Goal: Task Accomplishment & Management: Use online tool/utility

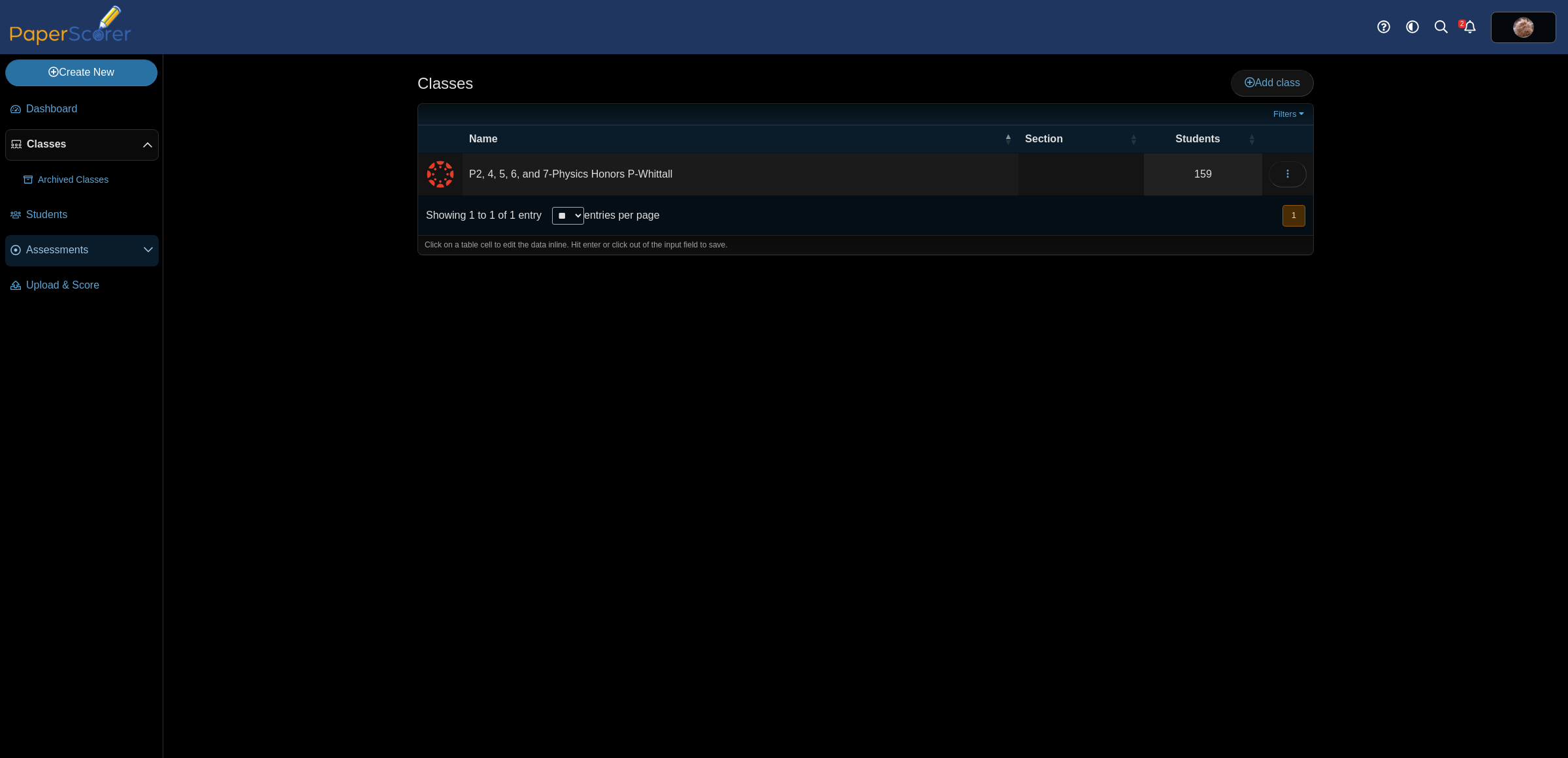
click at [57, 246] on span "Assessments" at bounding box center [84, 249] width 117 height 14
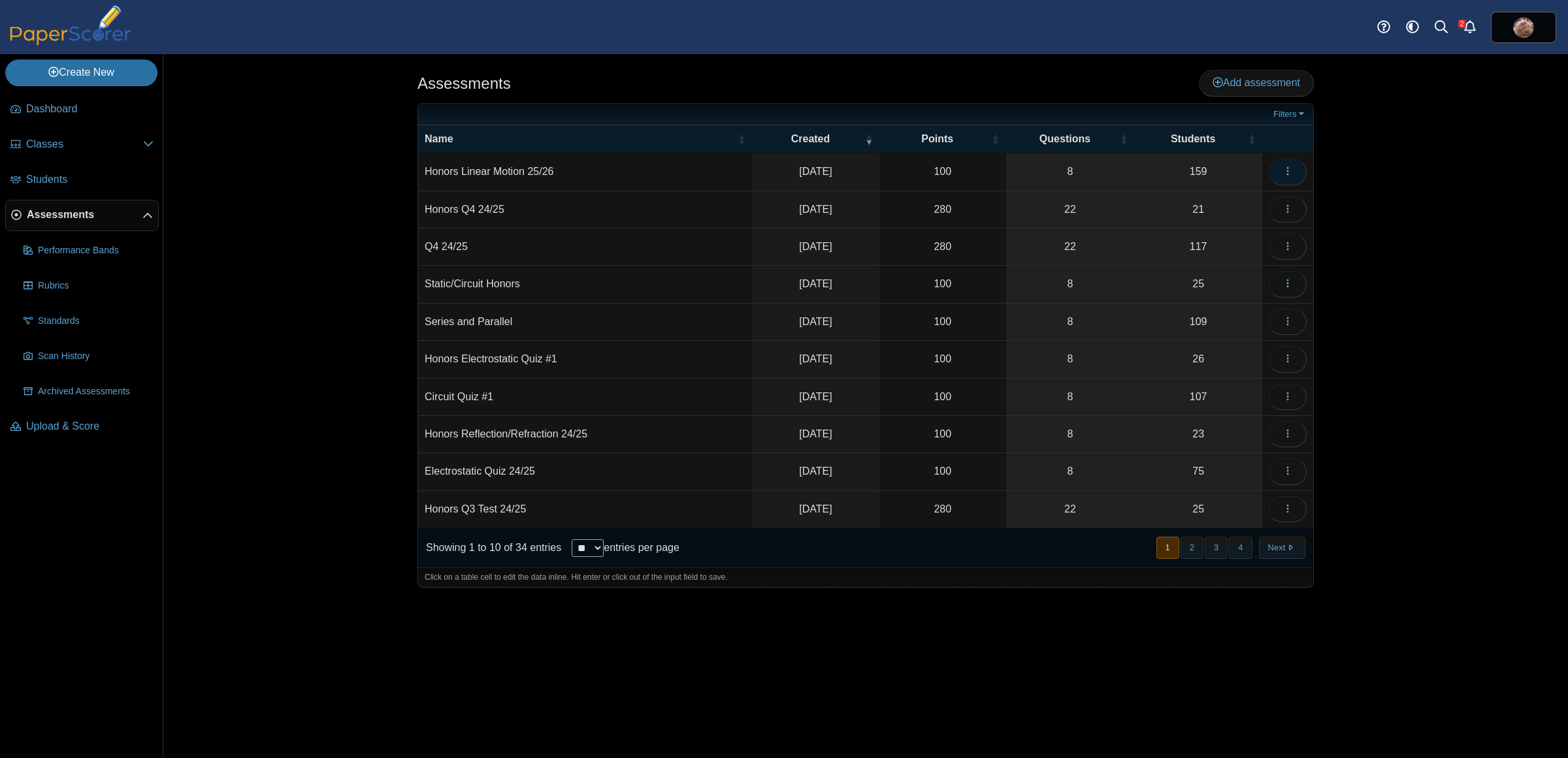
click at [1284, 171] on icon "button" at bounding box center [1288, 171] width 11 height 11
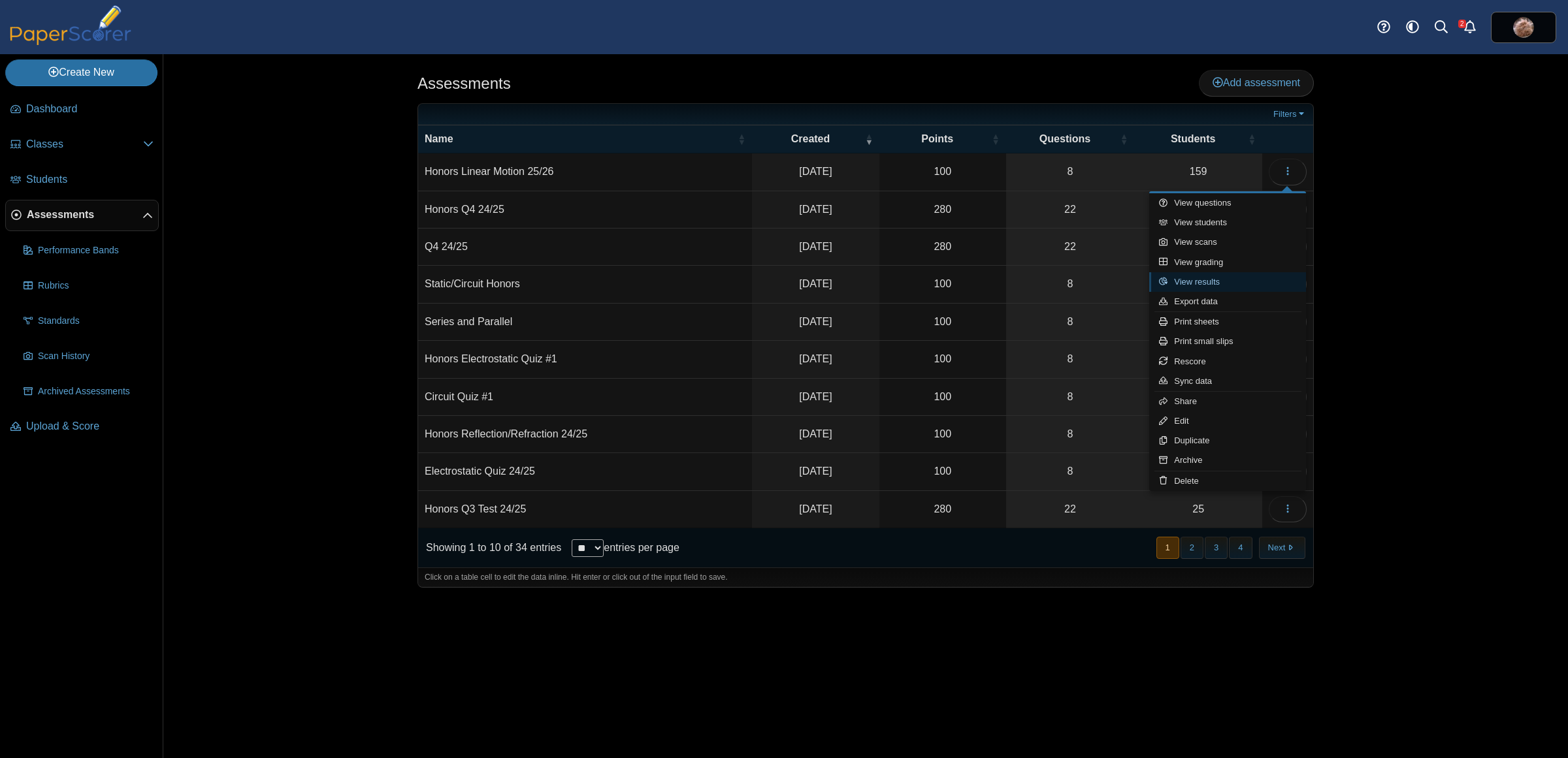
click at [1234, 276] on link "View results" at bounding box center [1228, 282] width 157 height 20
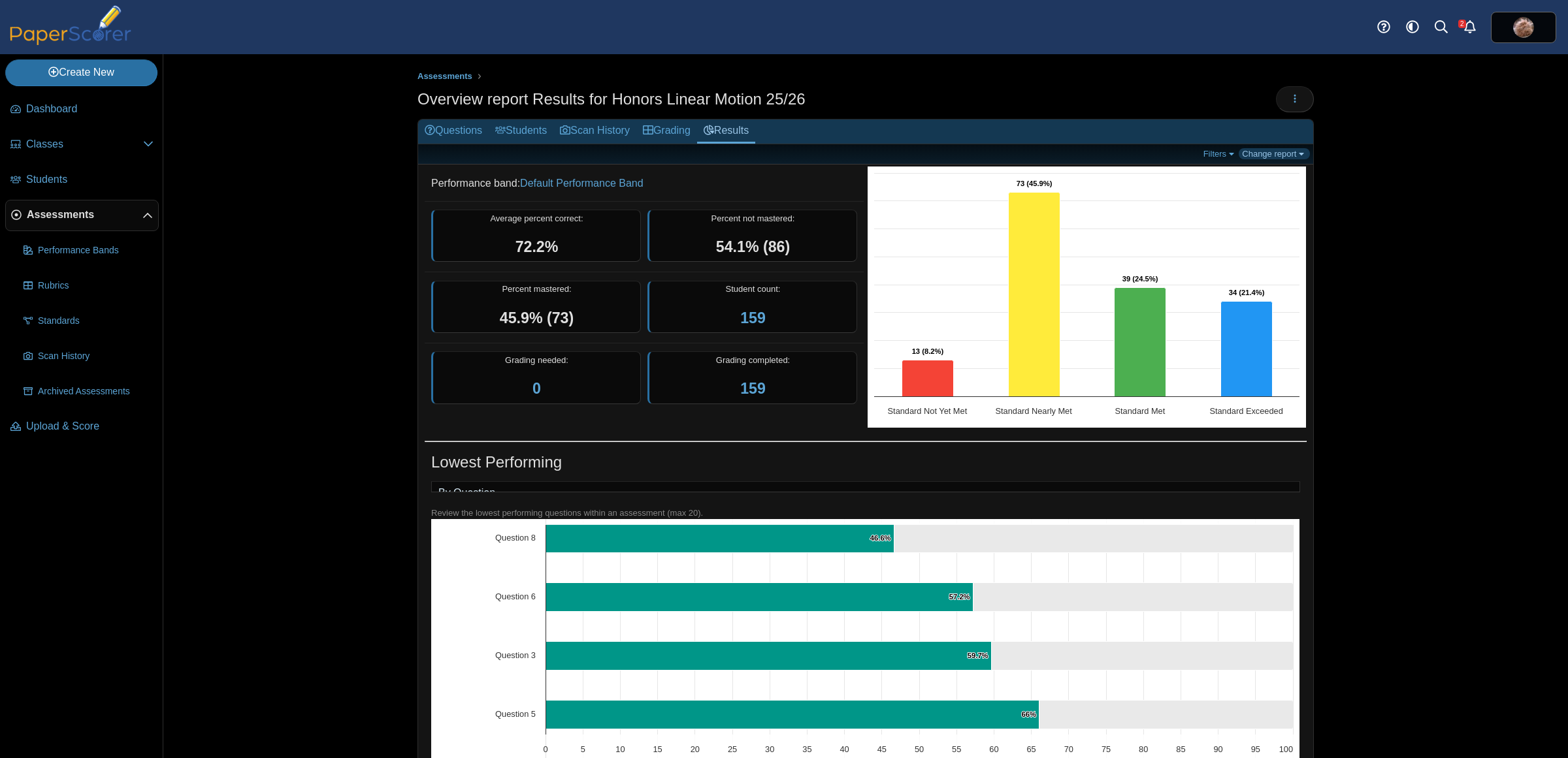
click at [1292, 154] on link "Change report" at bounding box center [1274, 154] width 71 height 11
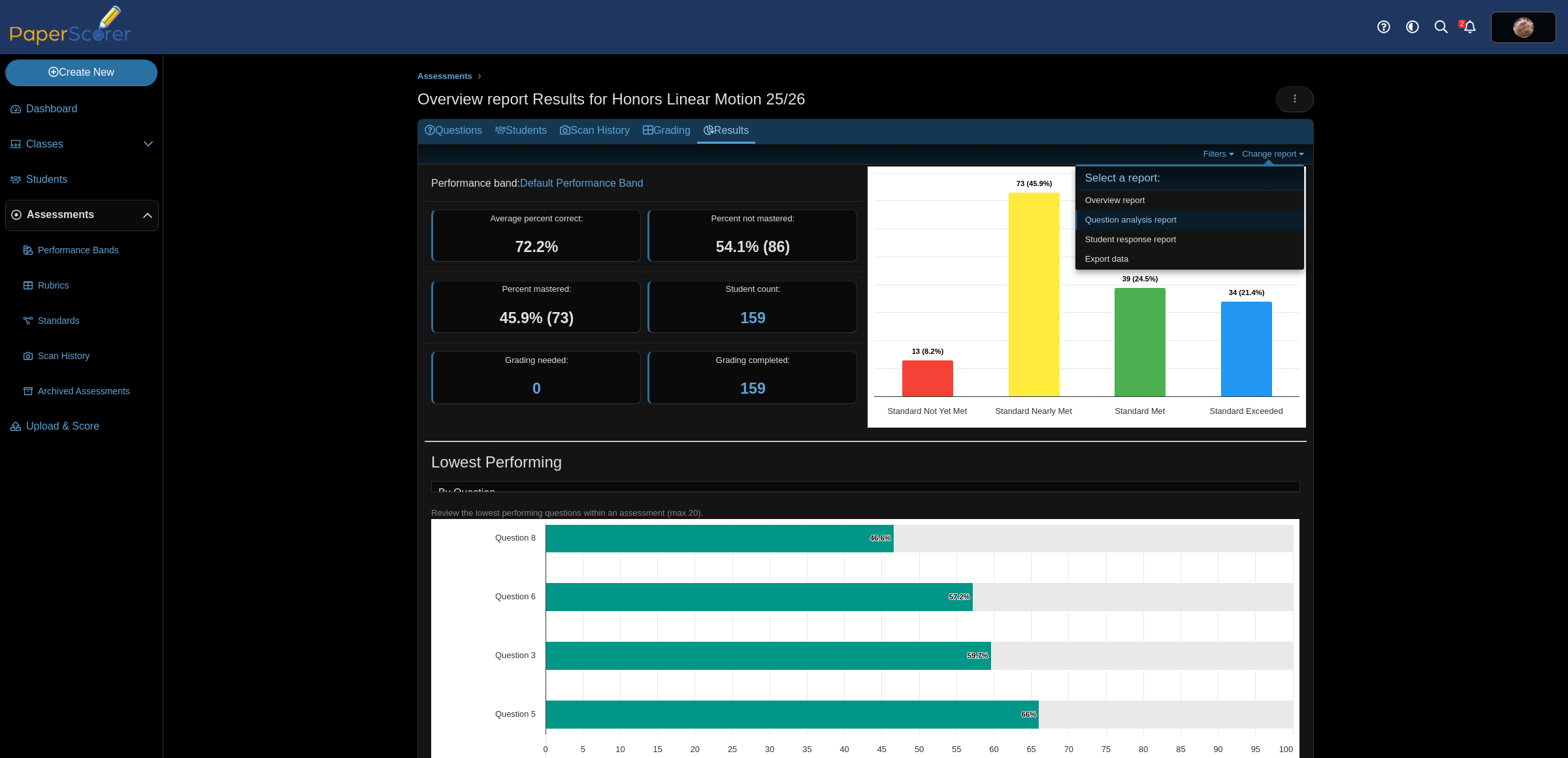
click at [1193, 215] on link "Question analysis report" at bounding box center [1190, 220] width 228 height 20
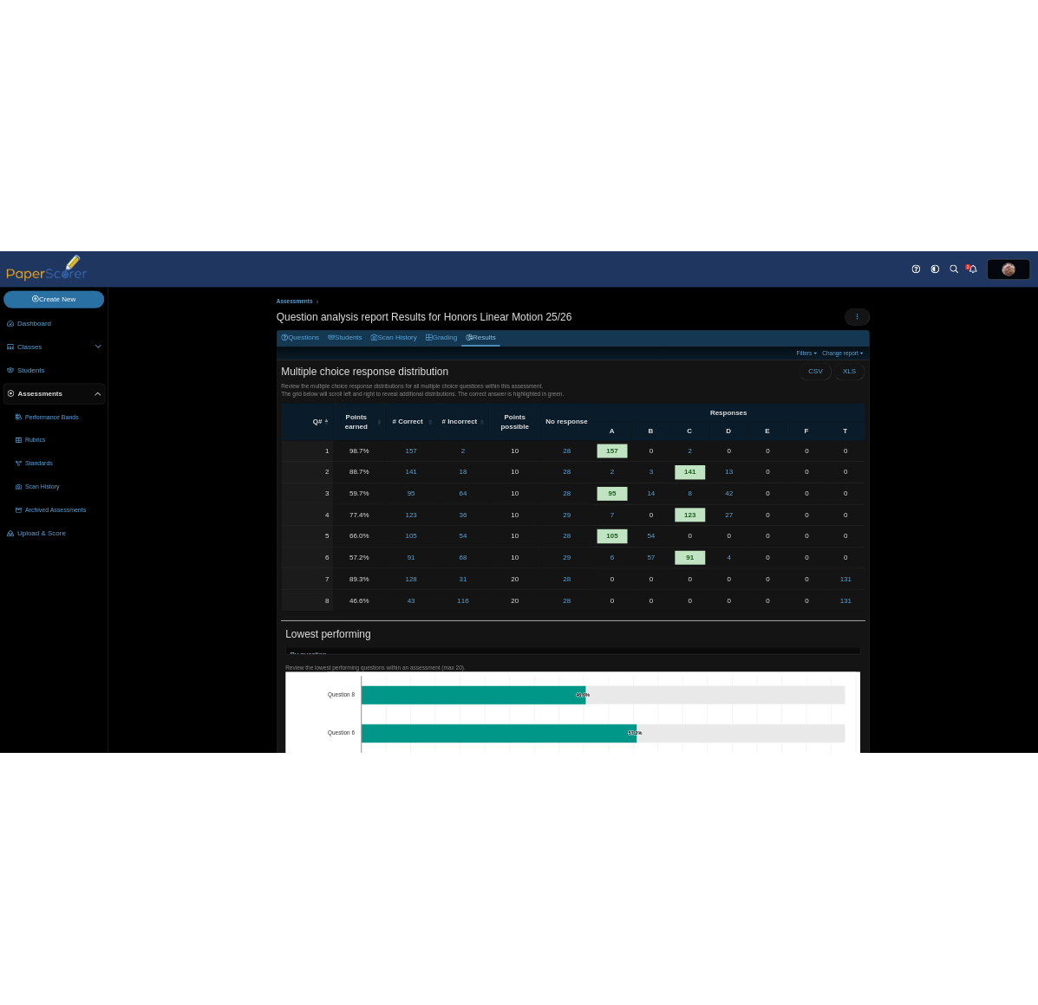
scroll to position [108, 0]
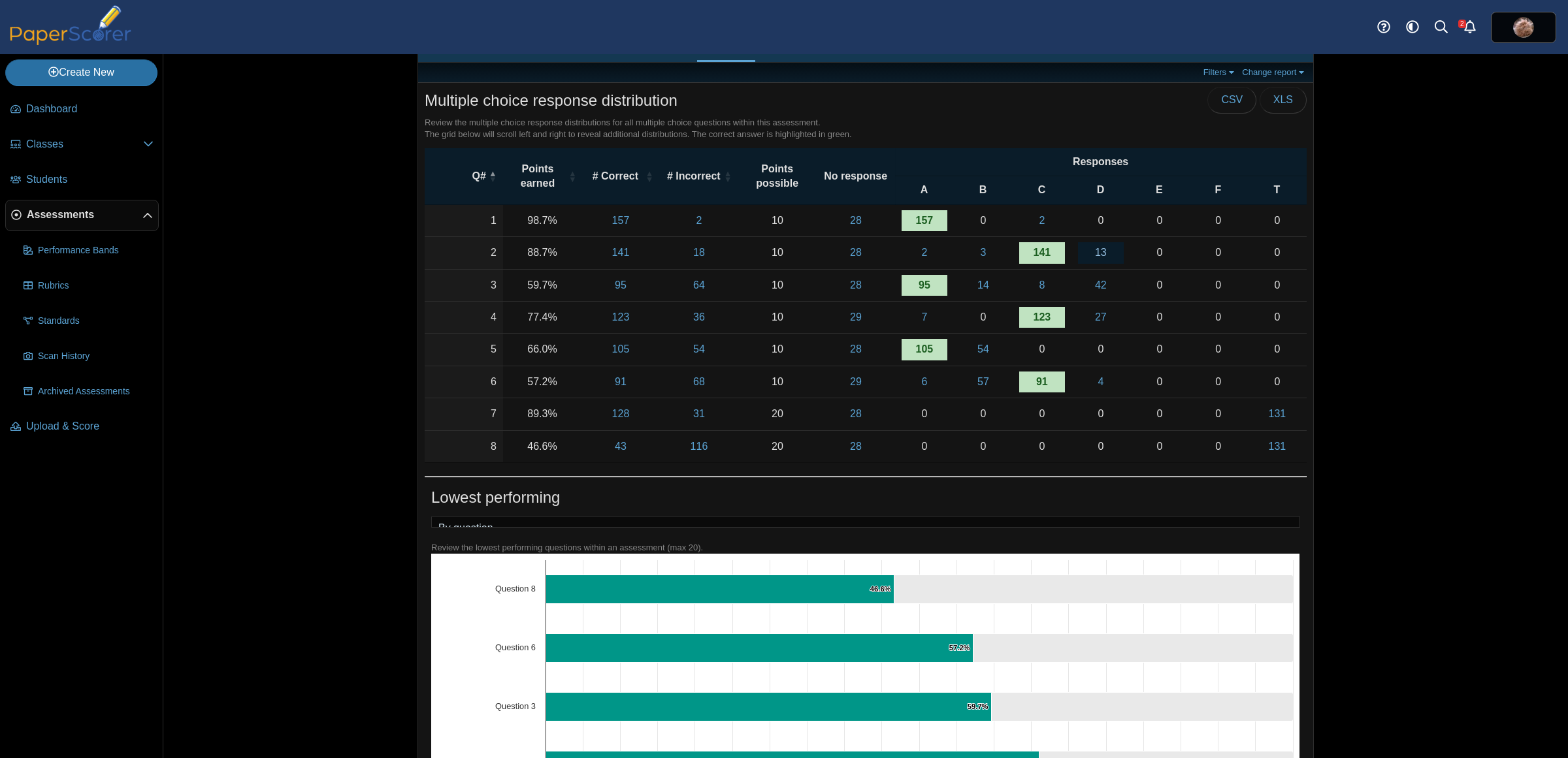
click at [1093, 256] on link "13" at bounding box center [1101, 253] width 46 height 21
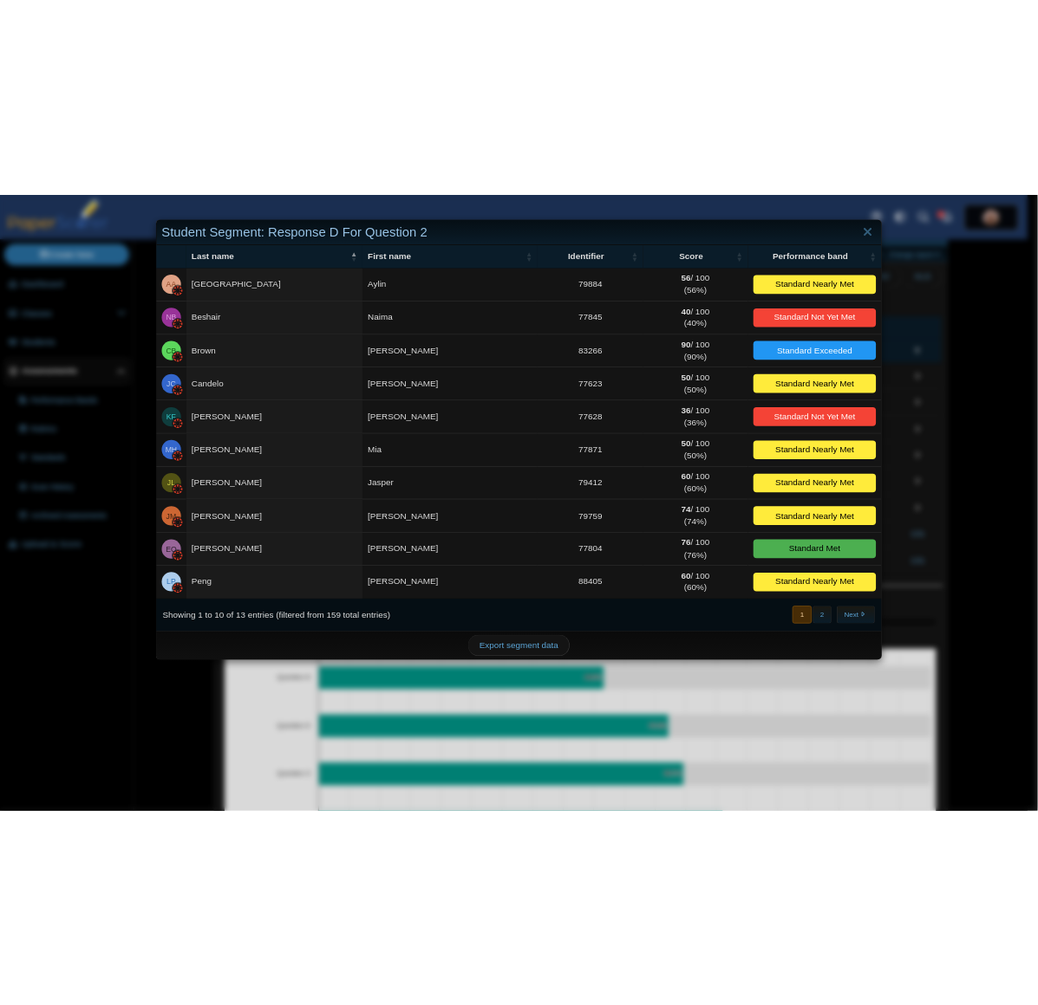
scroll to position [0, 0]
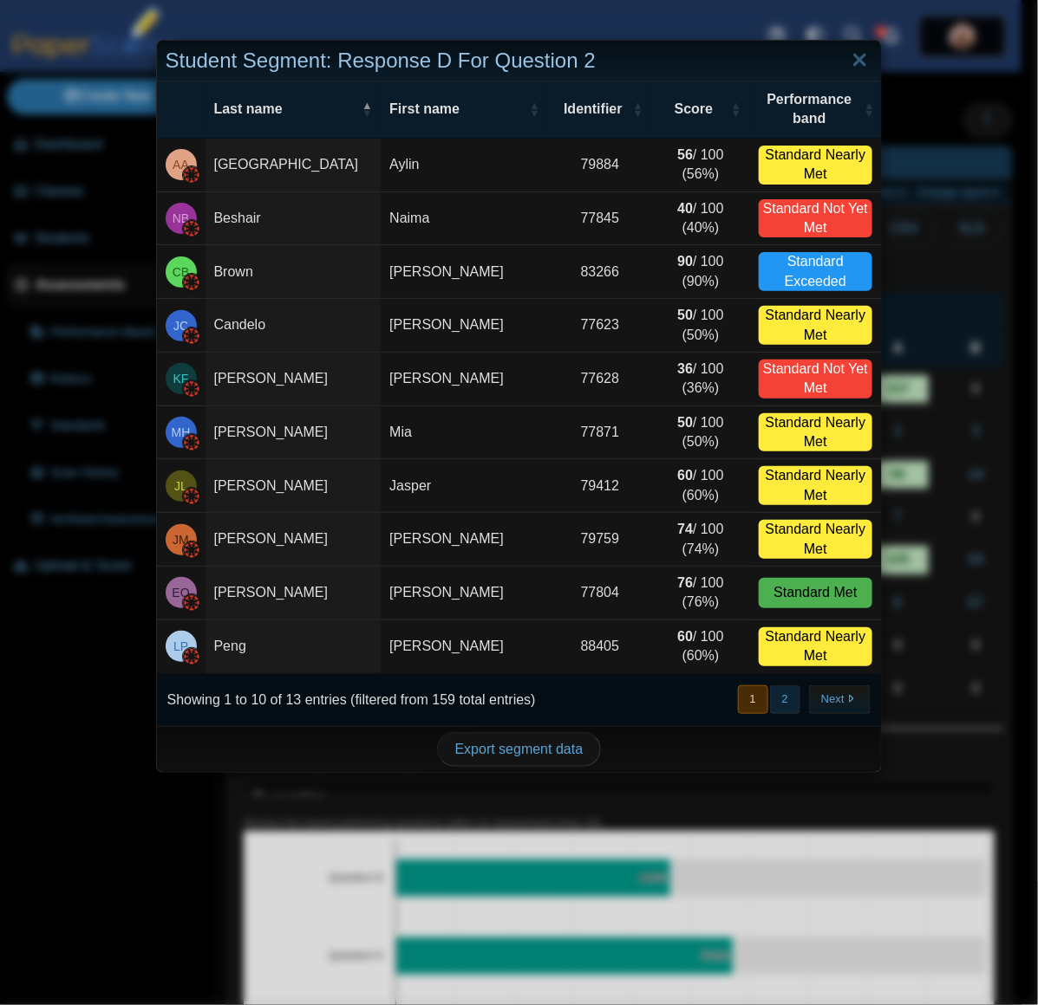
click at [773, 705] on button "2" at bounding box center [785, 700] width 30 height 29
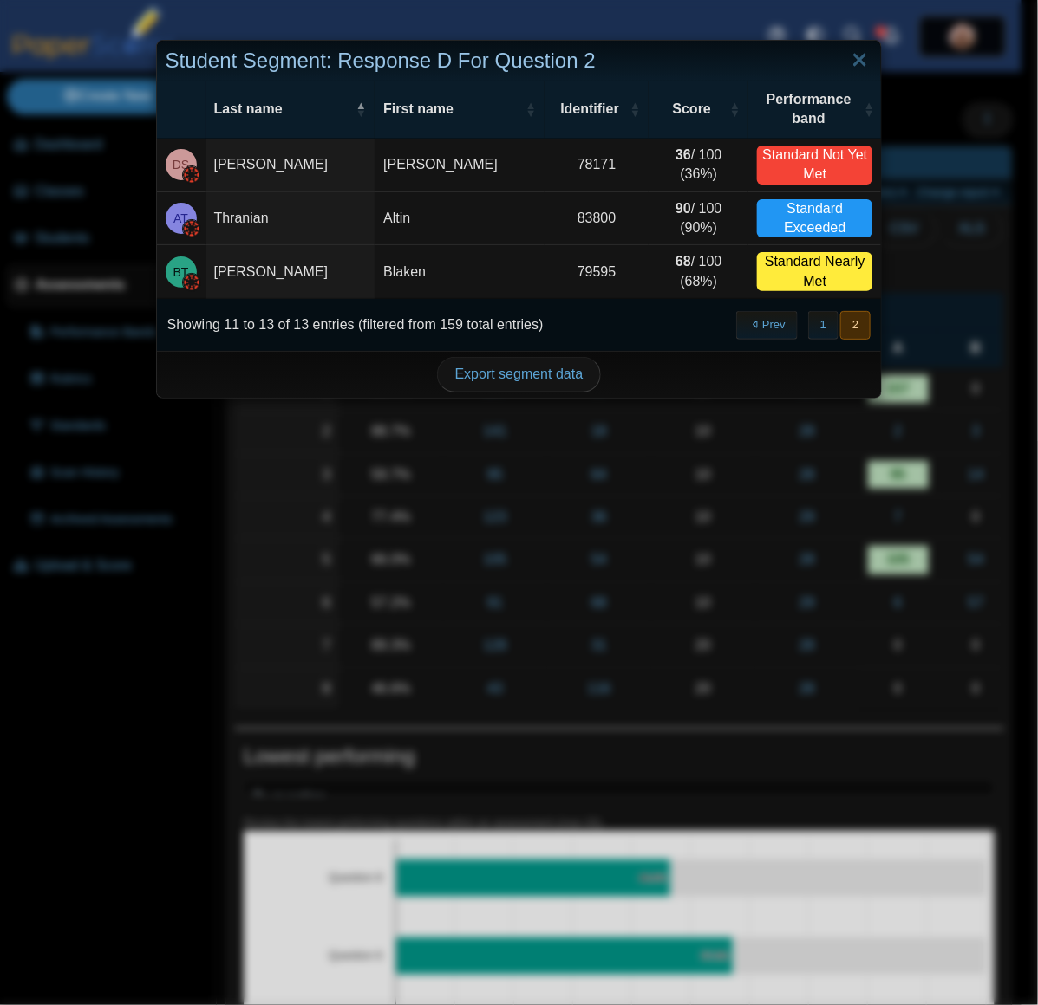
click at [140, 734] on div "Student Segment: Response D For Question 2 Last name First name Identifier Scor…" at bounding box center [519, 502] width 1038 height 1005
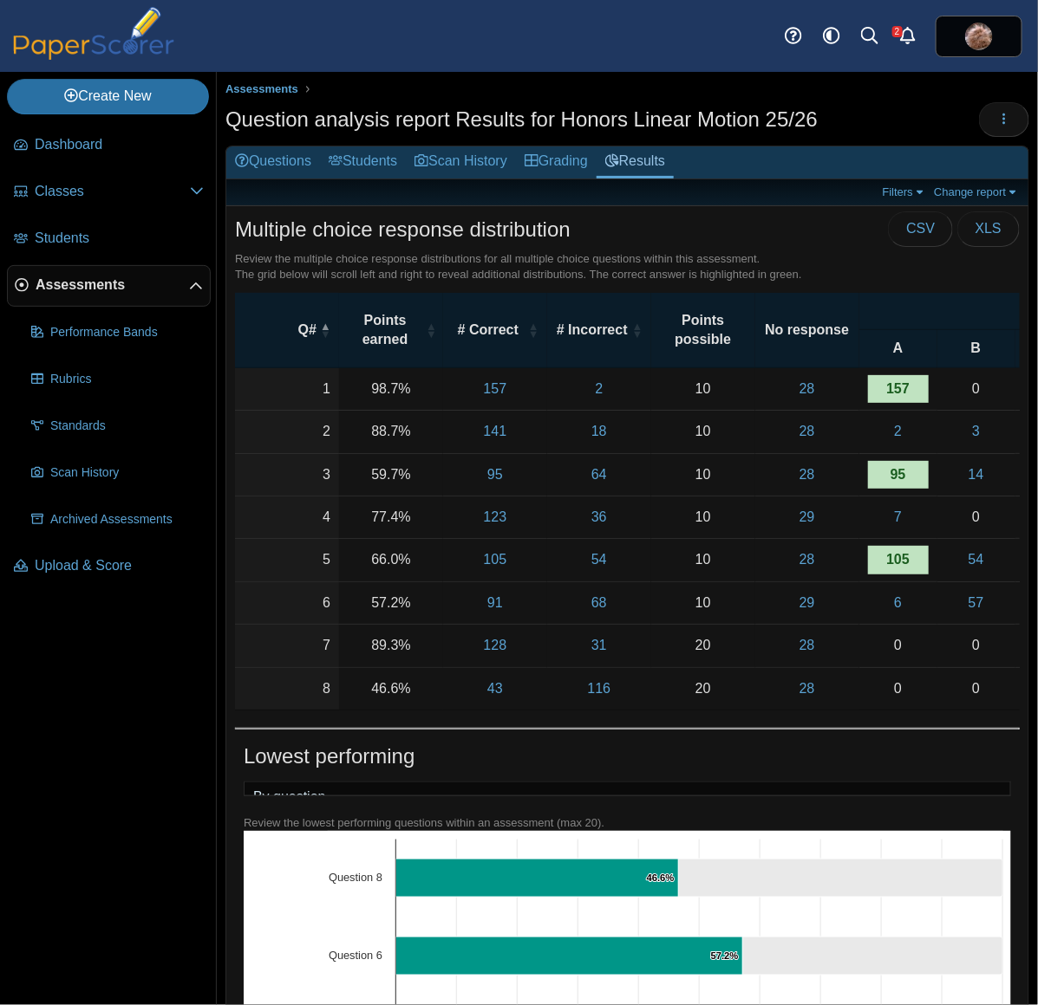
click at [140, 734] on nav "Dashboard Classes" at bounding box center [108, 562] width 216 height 888
click at [361, 169] on link "Students" at bounding box center [363, 162] width 86 height 32
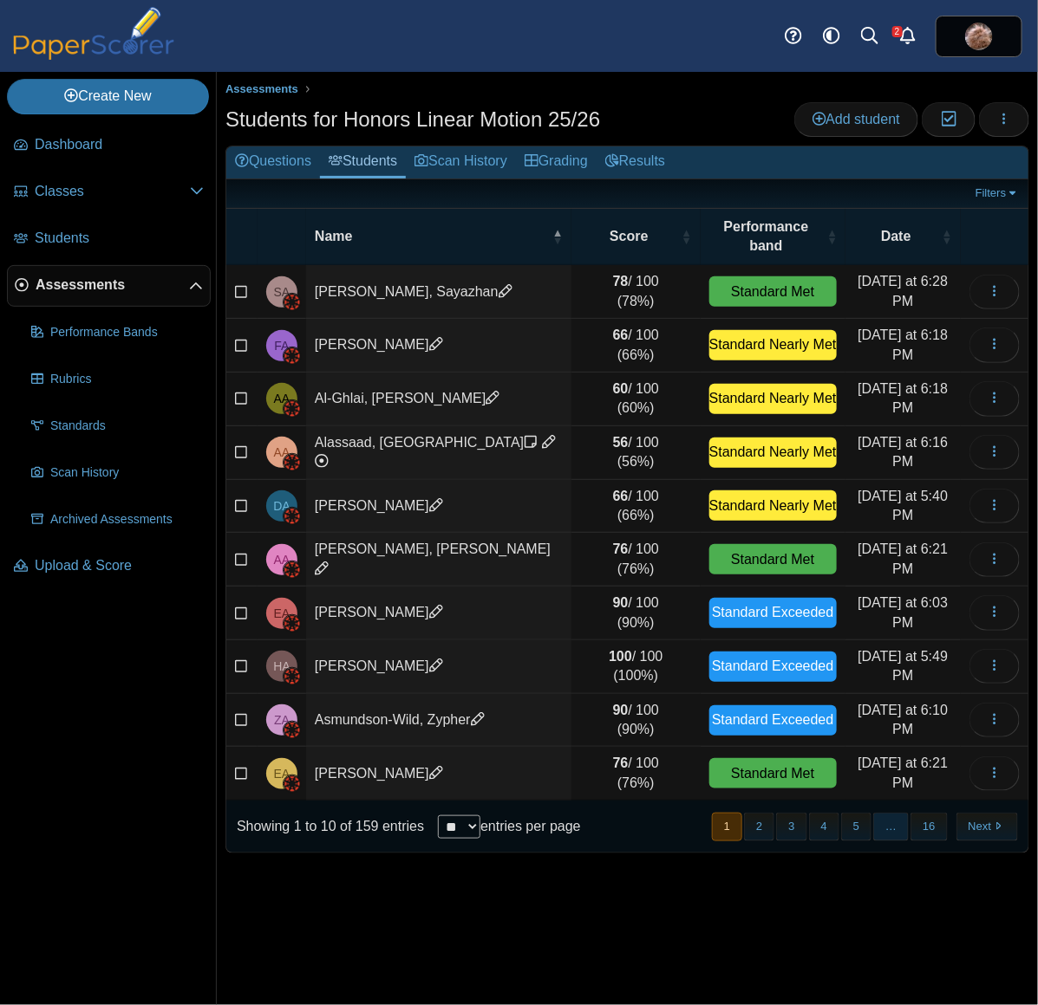
click at [886, 815] on span "…" at bounding box center [891, 827] width 36 height 29
click at [862, 815] on button "5" at bounding box center [856, 827] width 30 height 29
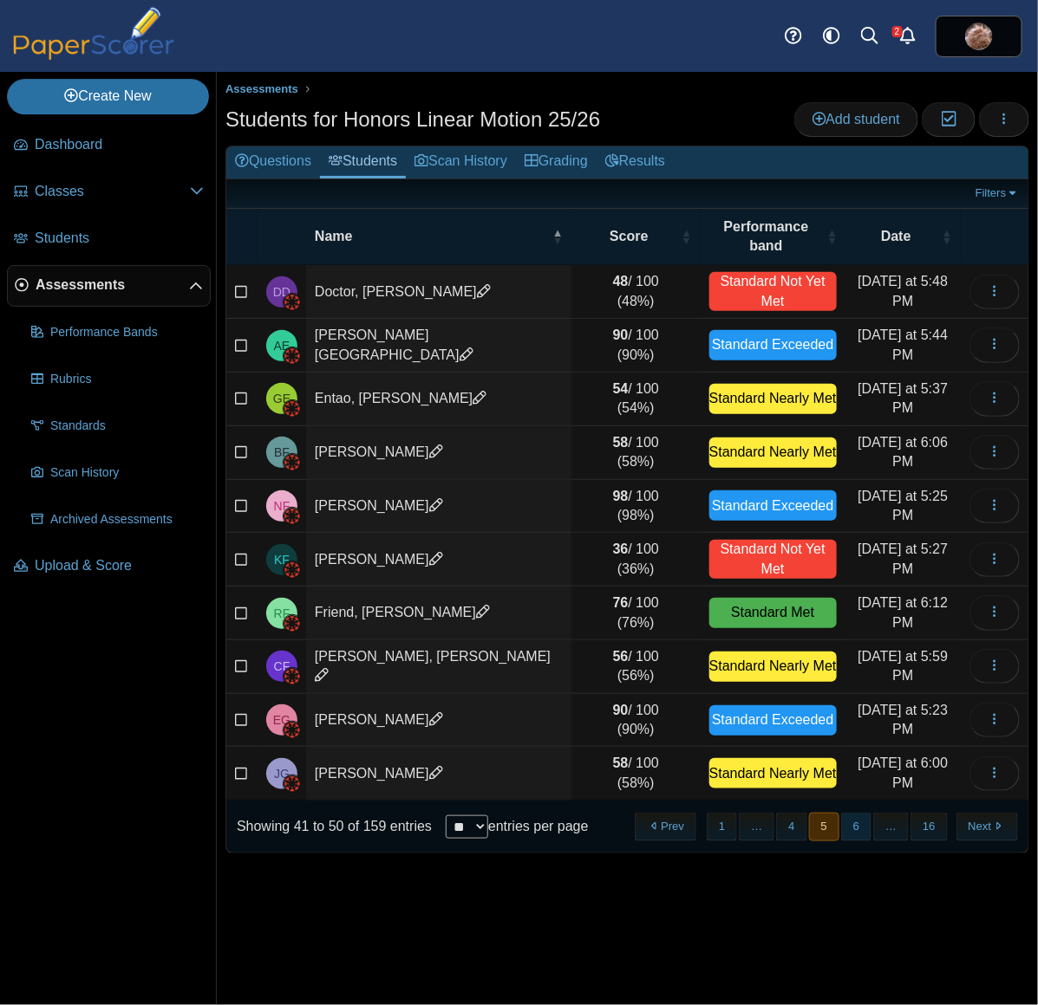
click at [871, 813] on button "6" at bounding box center [856, 827] width 30 height 29
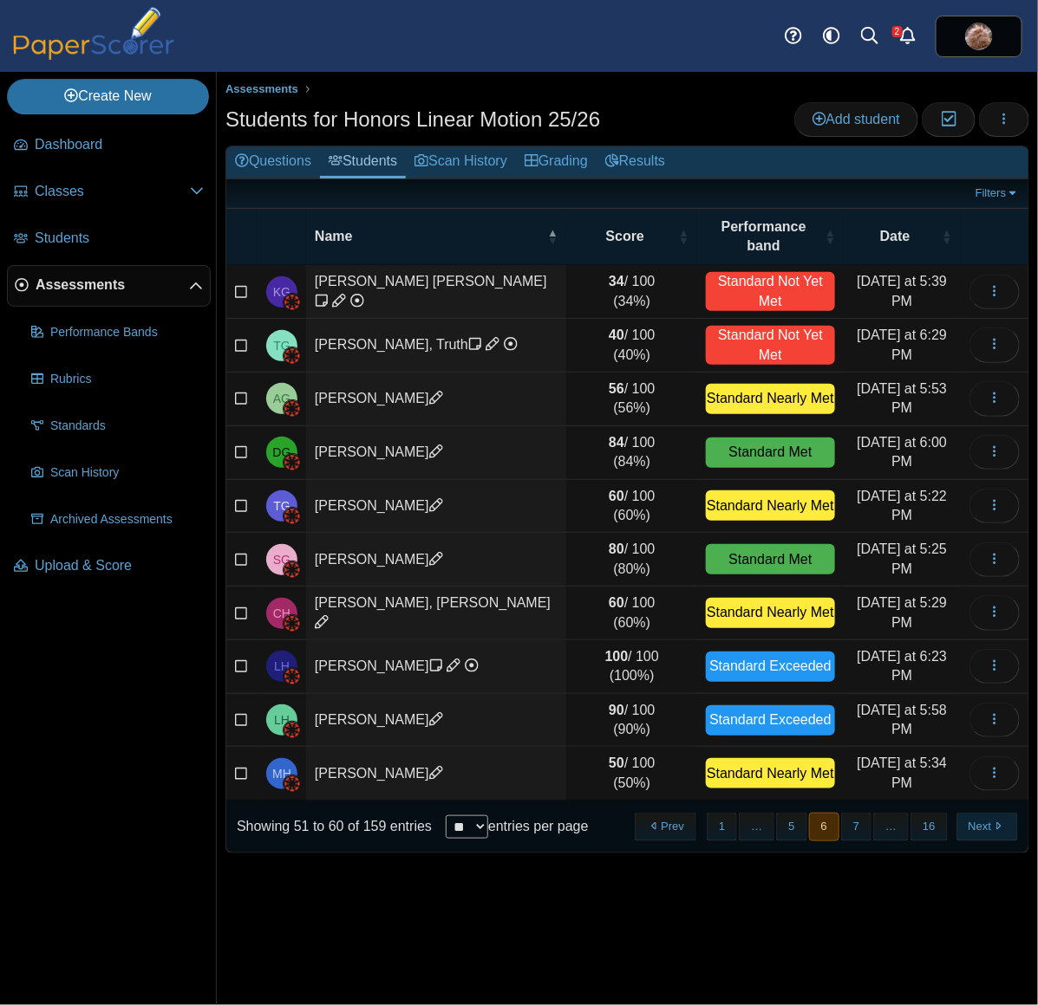
click at [989, 813] on button "Next" at bounding box center [987, 827] width 62 height 29
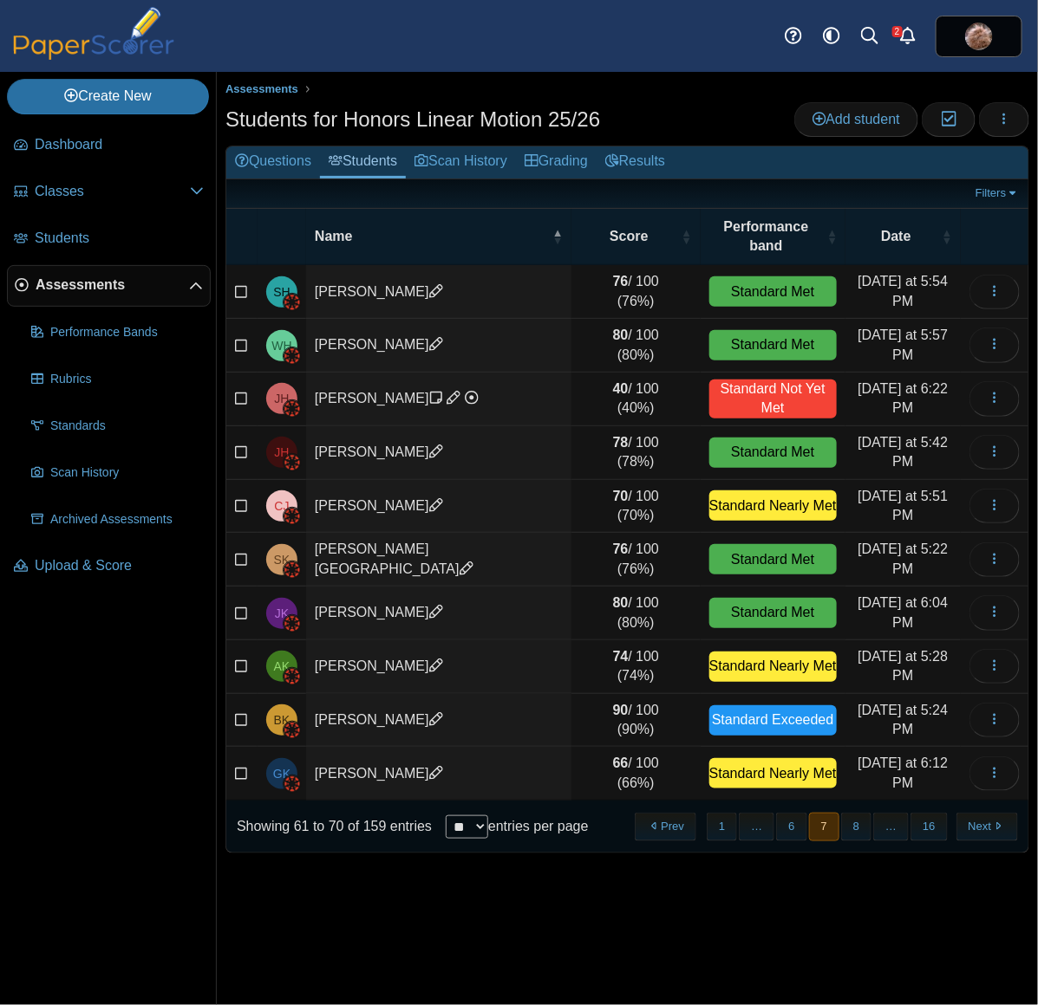
click at [989, 813] on button "Next" at bounding box center [987, 827] width 62 height 29
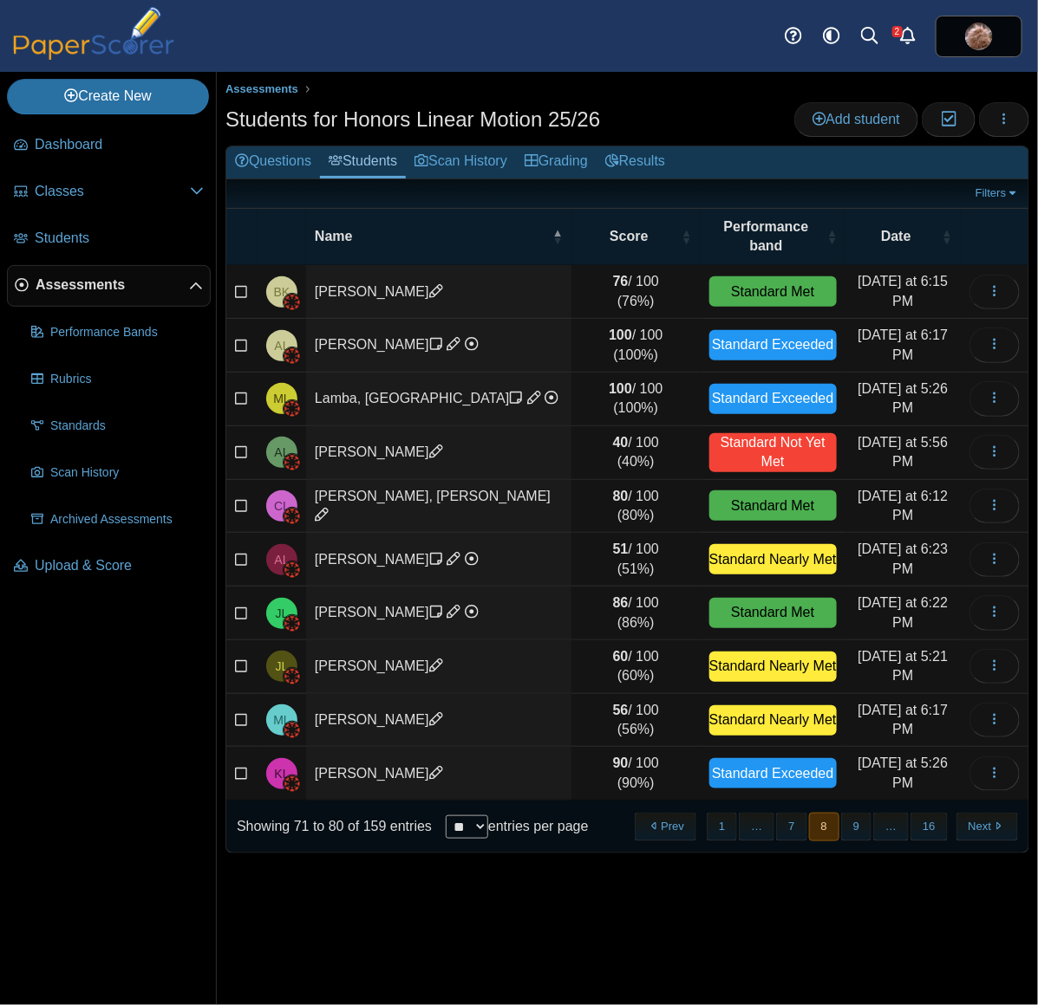
click at [989, 813] on button "Next" at bounding box center [987, 827] width 62 height 29
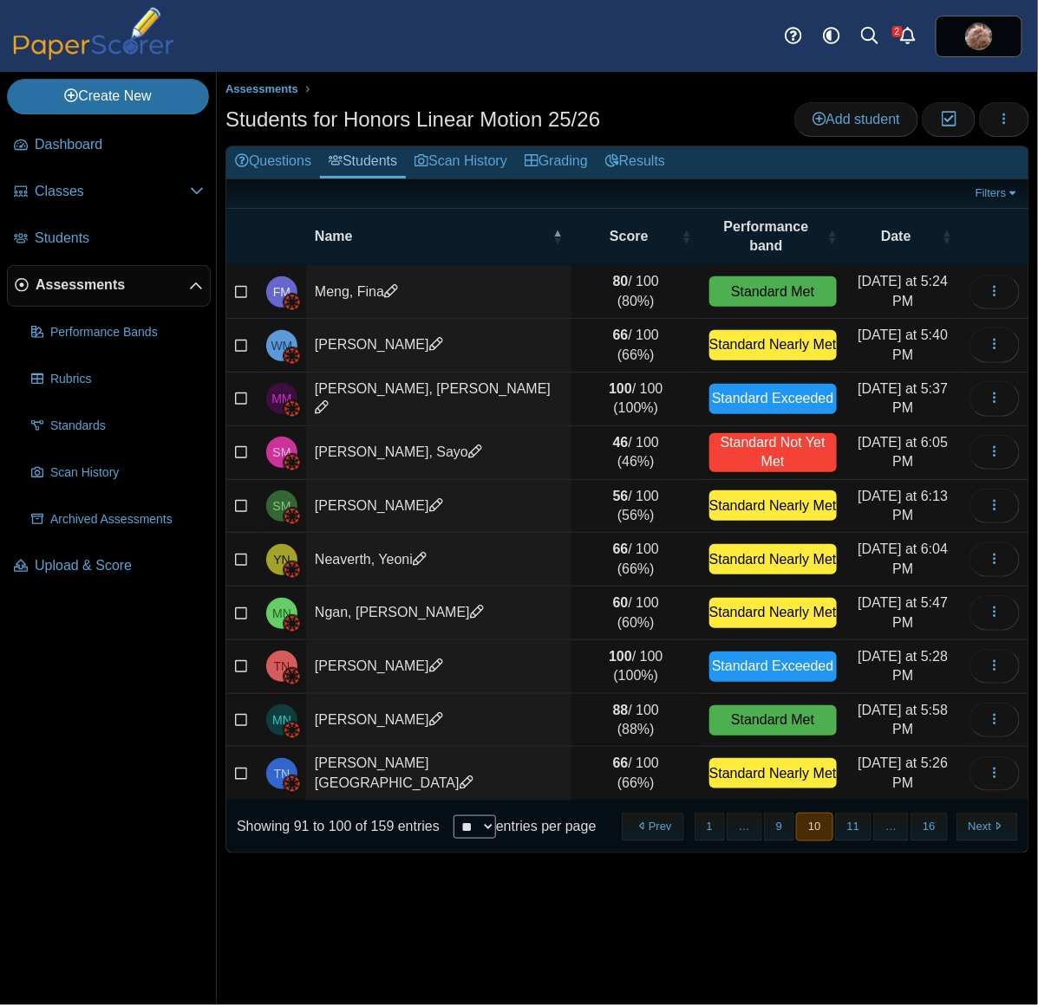
click at [989, 813] on button "Next" at bounding box center [987, 827] width 62 height 29
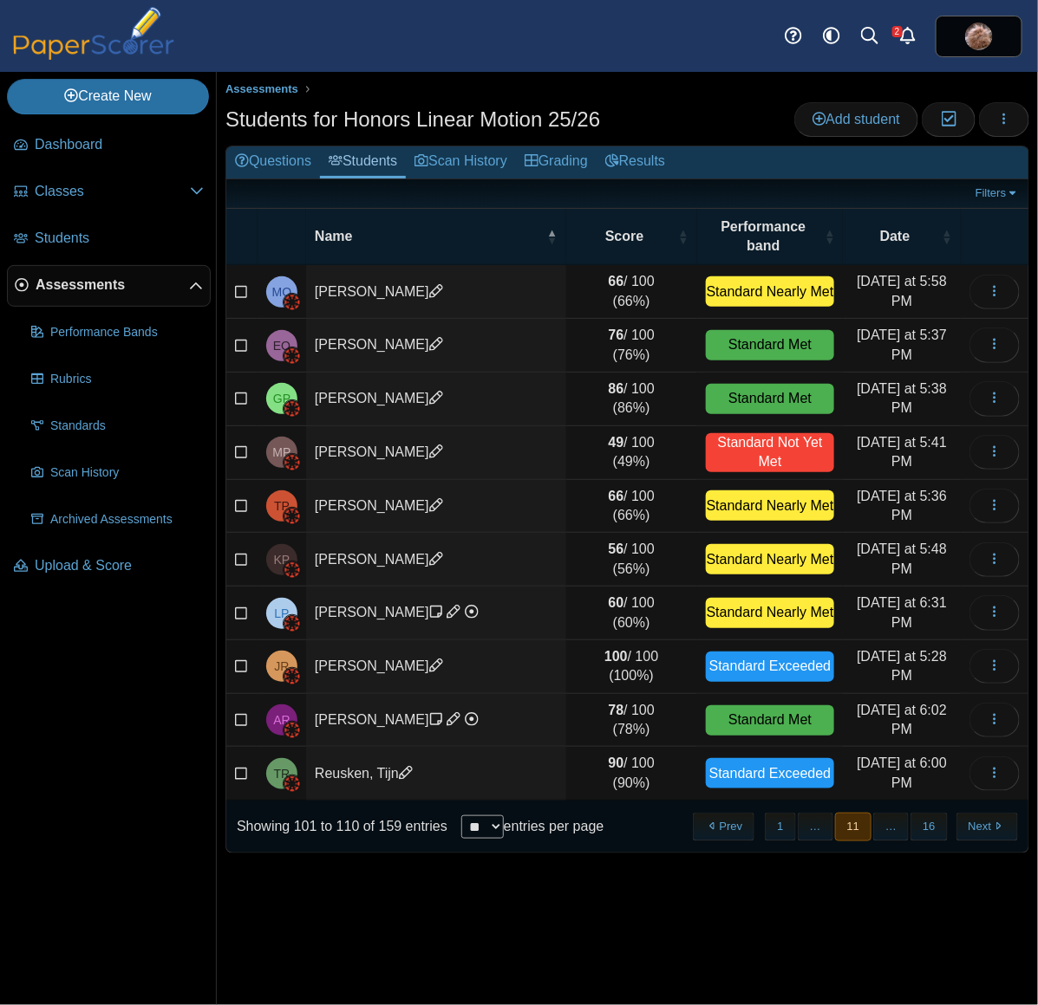
click at [989, 813] on button "Next" at bounding box center [987, 827] width 62 height 29
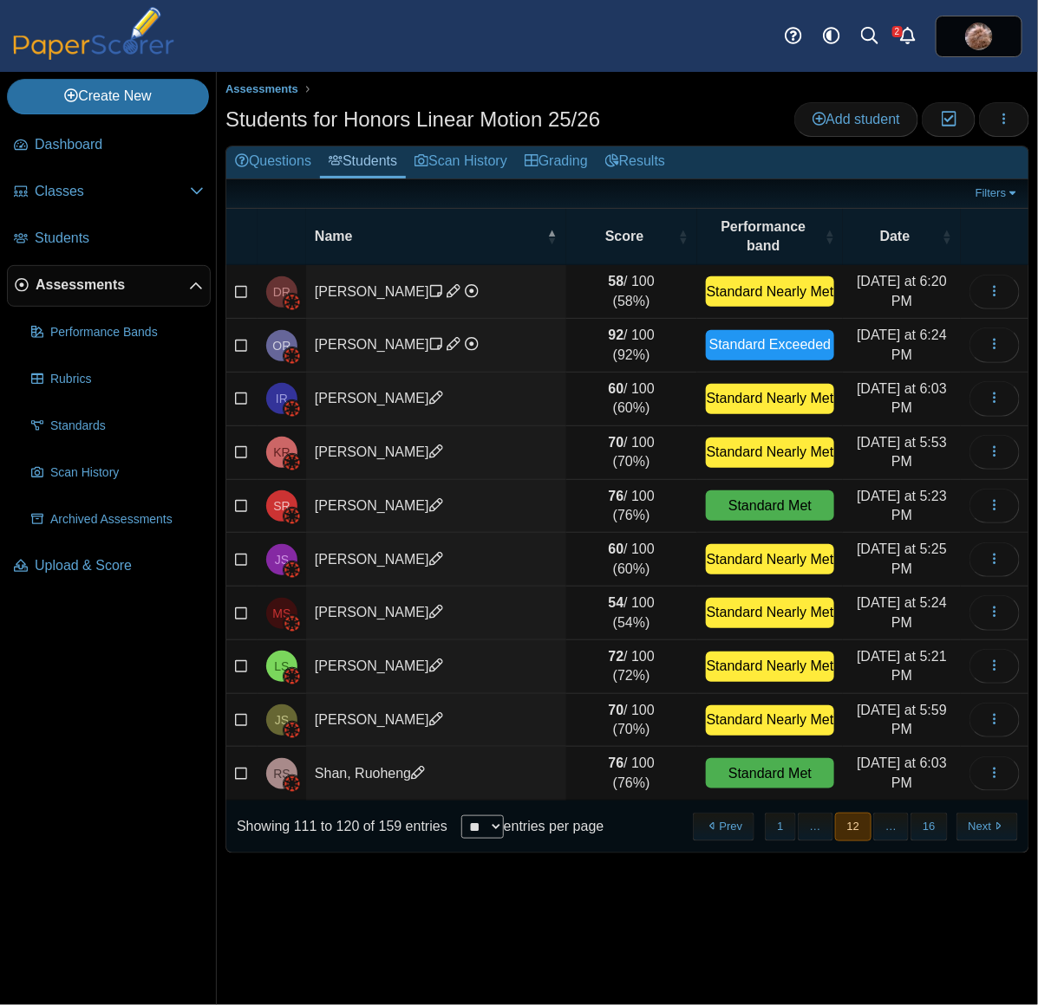
click at [989, 813] on button "Next" at bounding box center [987, 827] width 62 height 29
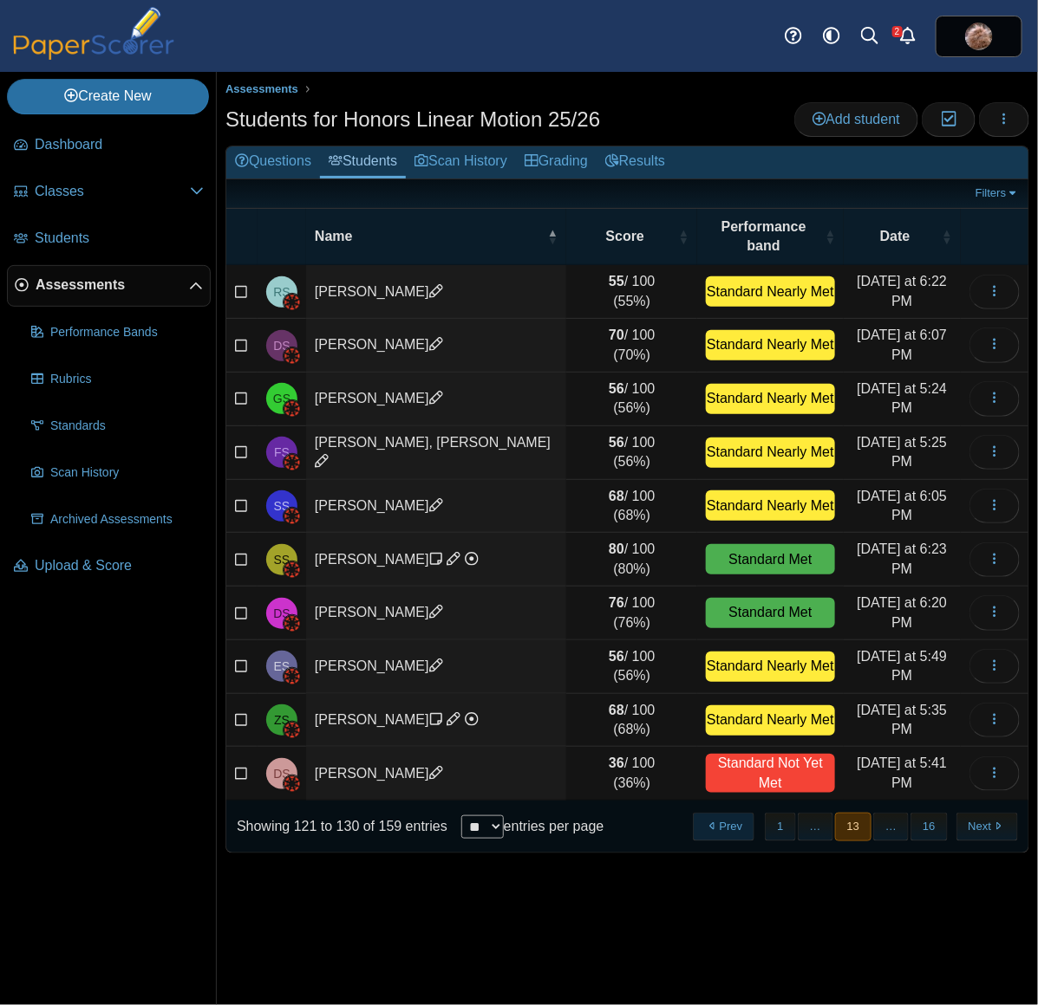
click at [731, 815] on button "Prev" at bounding box center [724, 827] width 62 height 29
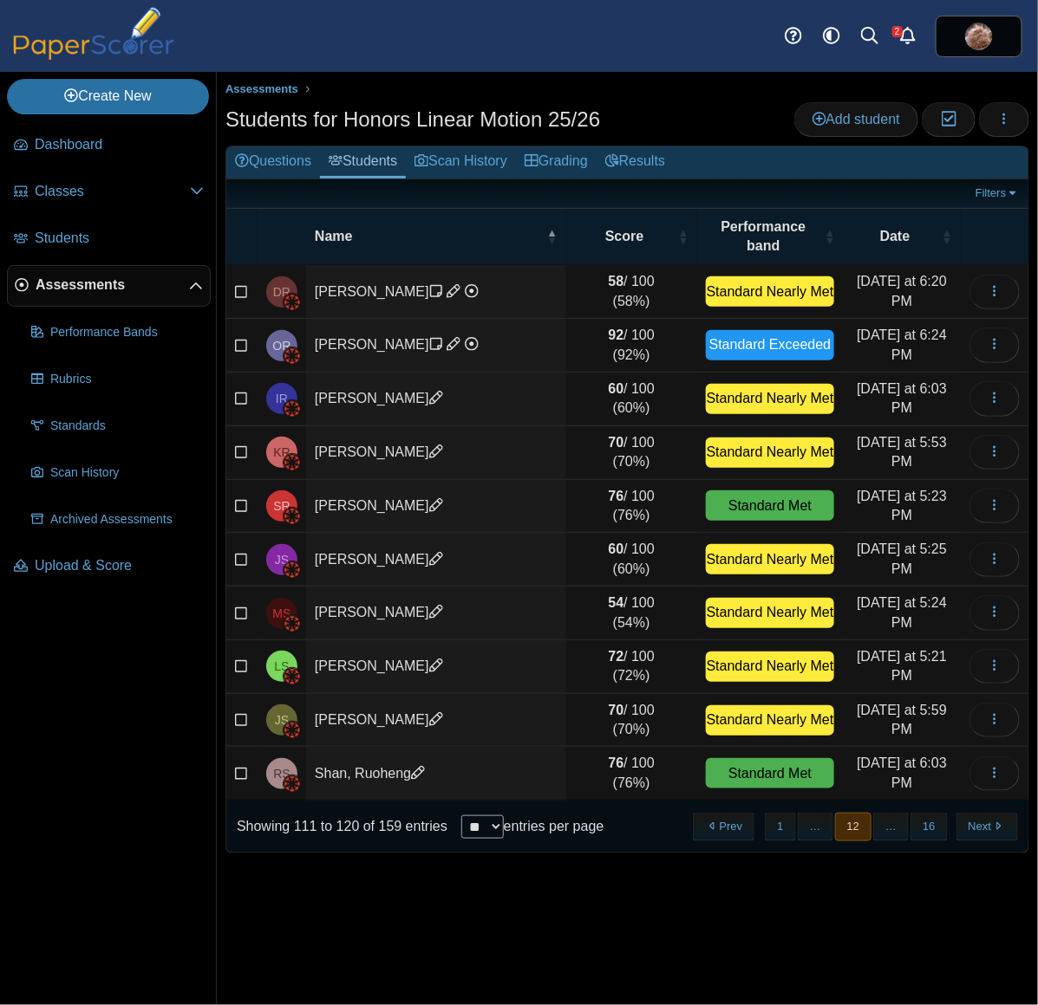
click at [335, 542] on td "Saban, Jake" at bounding box center [436, 560] width 260 height 54
click at [496, 153] on link "Scan History" at bounding box center [461, 162] width 110 height 32
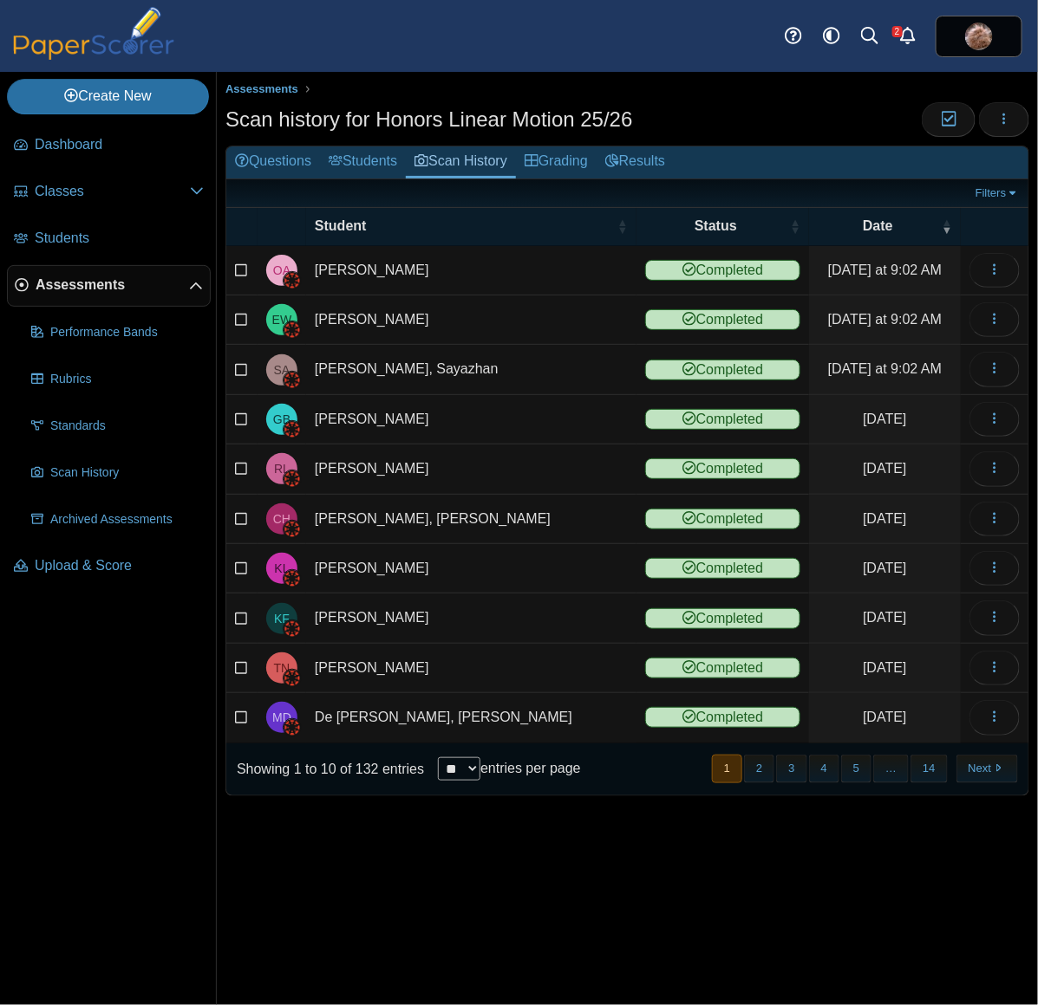
click at [568, 156] on link "Grading" at bounding box center [556, 162] width 81 height 32
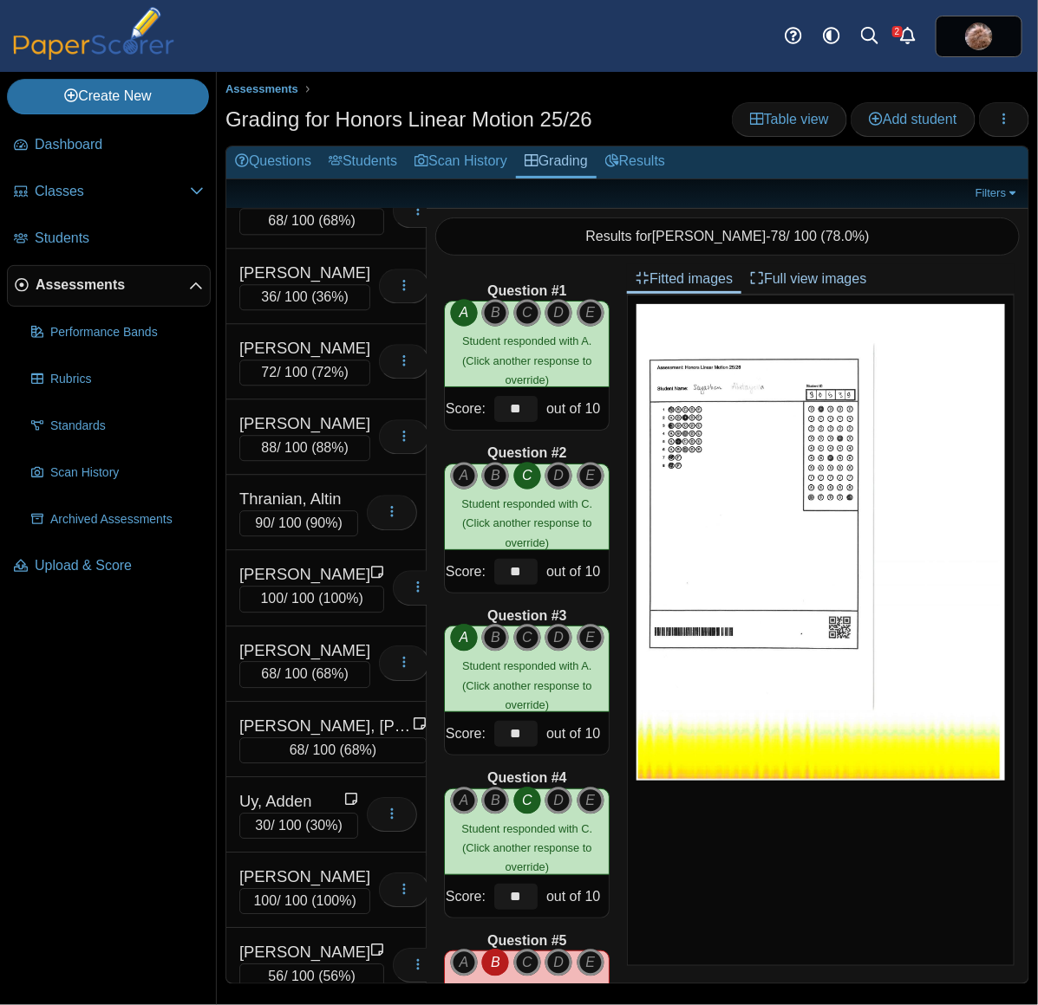
scroll to position [9623, 0]
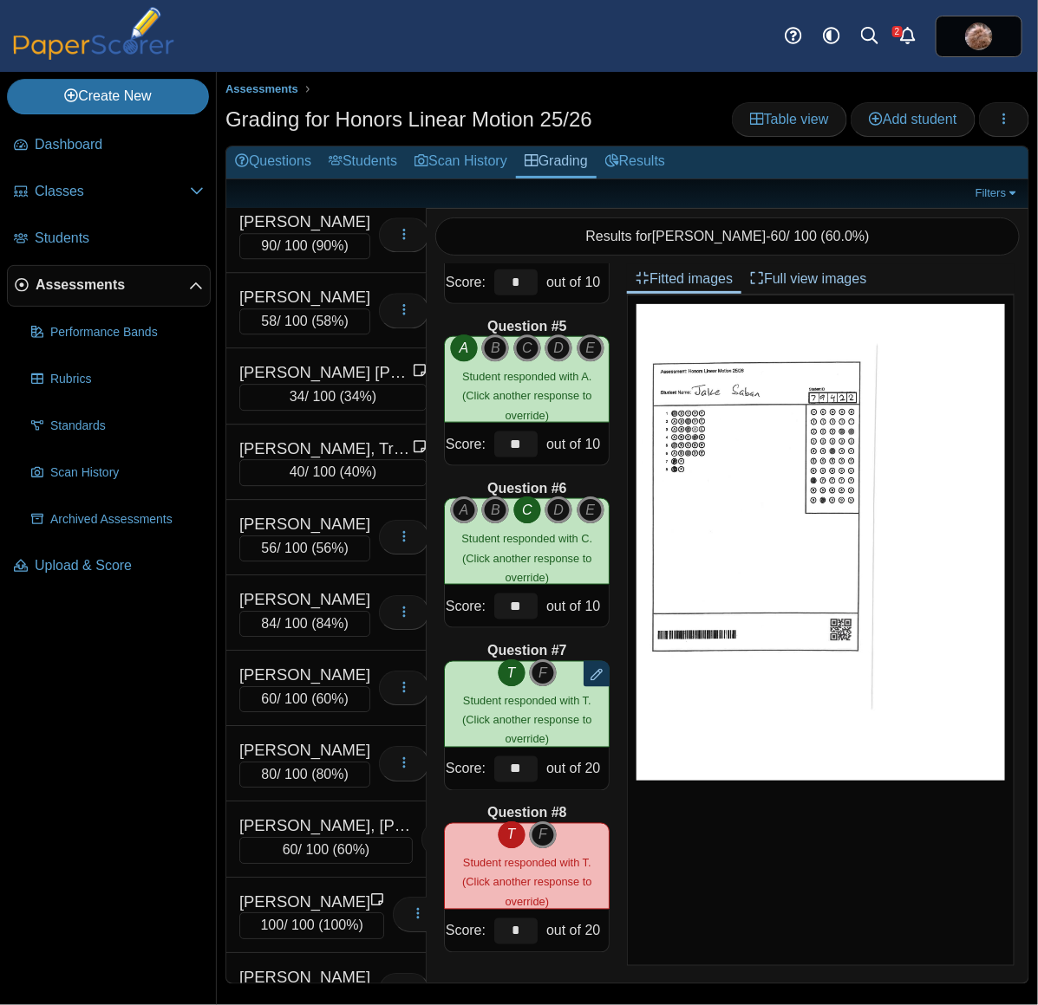
scroll to position [3596, 0]
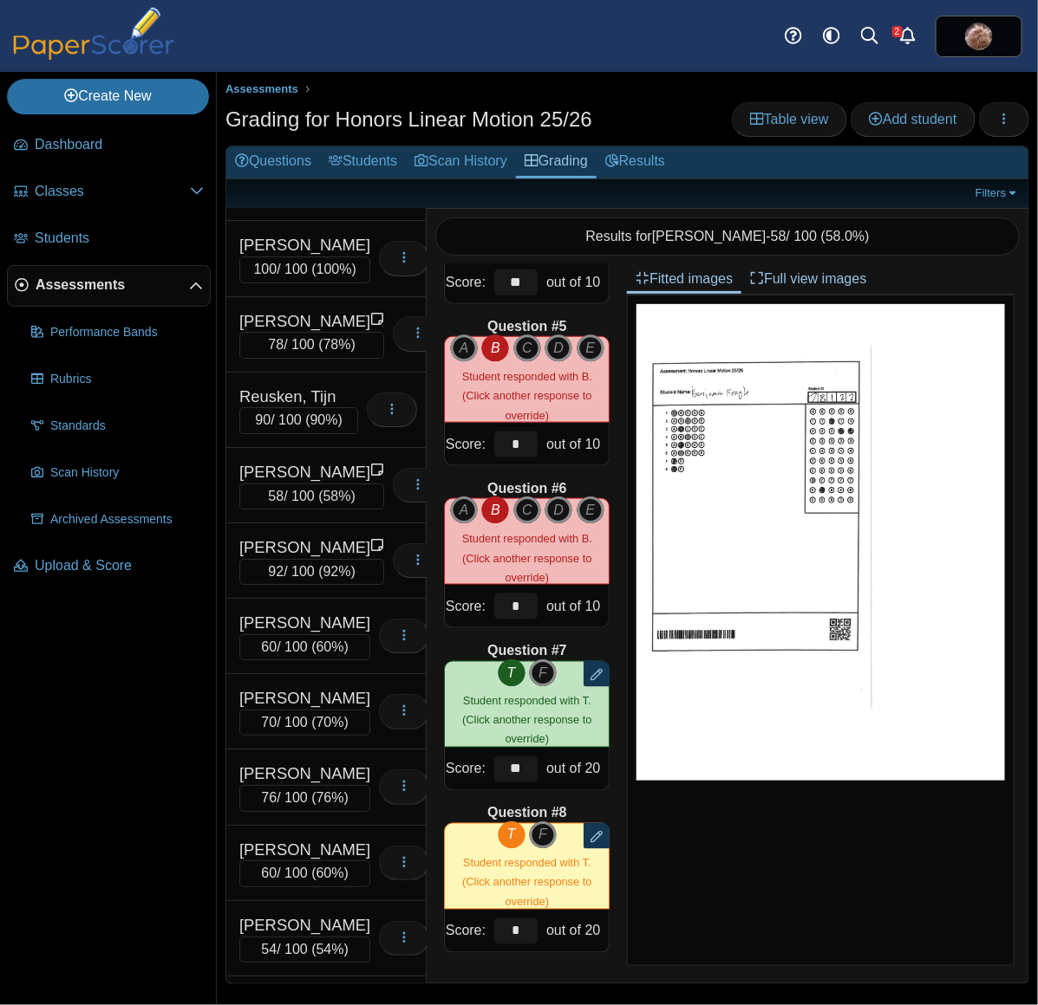
scroll to position [7600, 0]
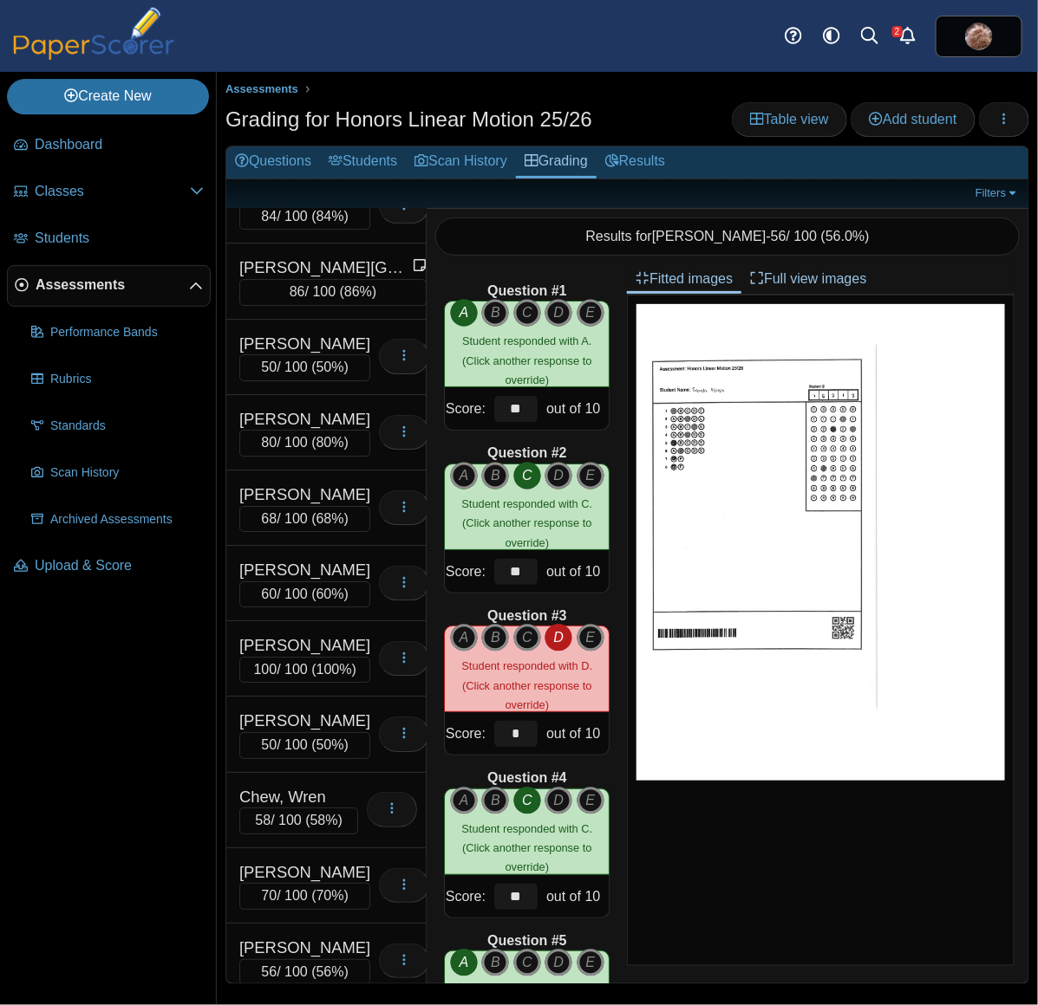
scroll to position [0, 0]
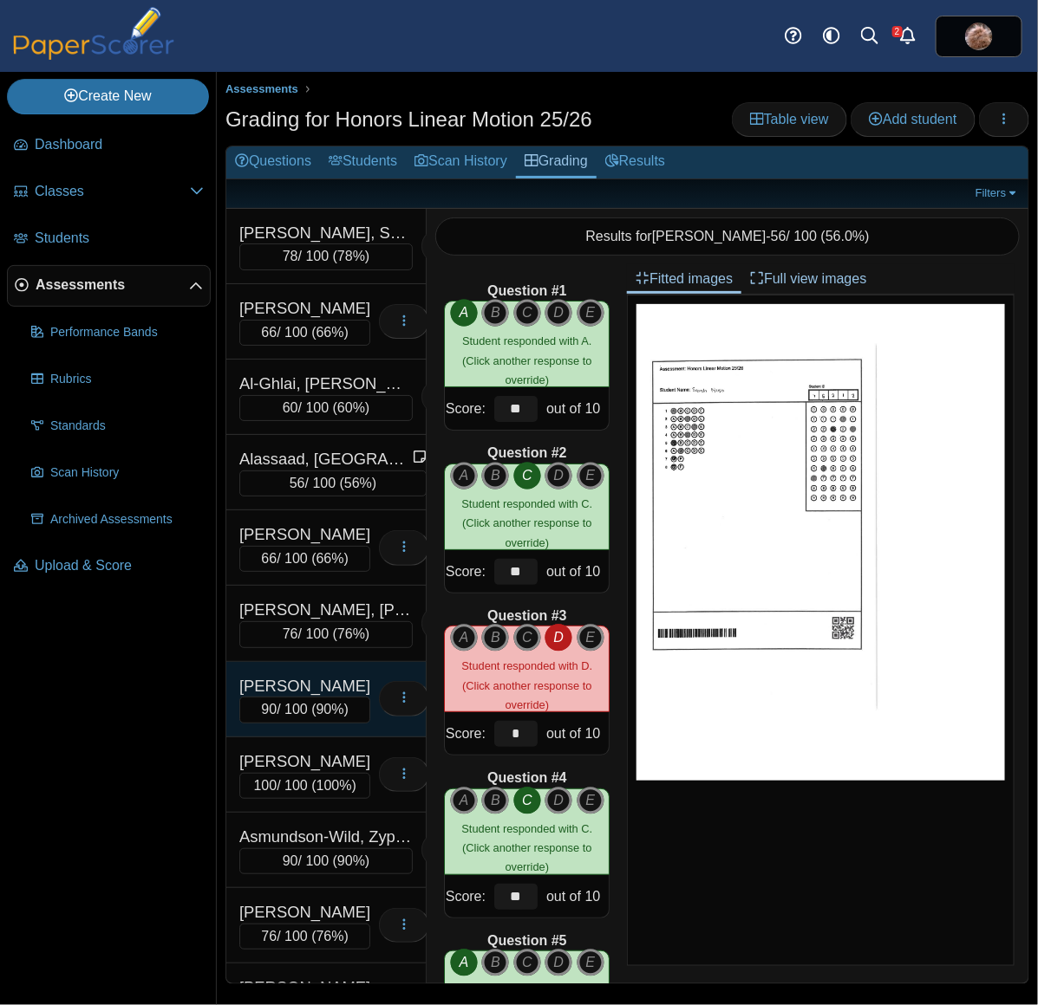
click at [304, 698] on div "Amirtharajah, Ella" at bounding box center [304, 686] width 131 height 23
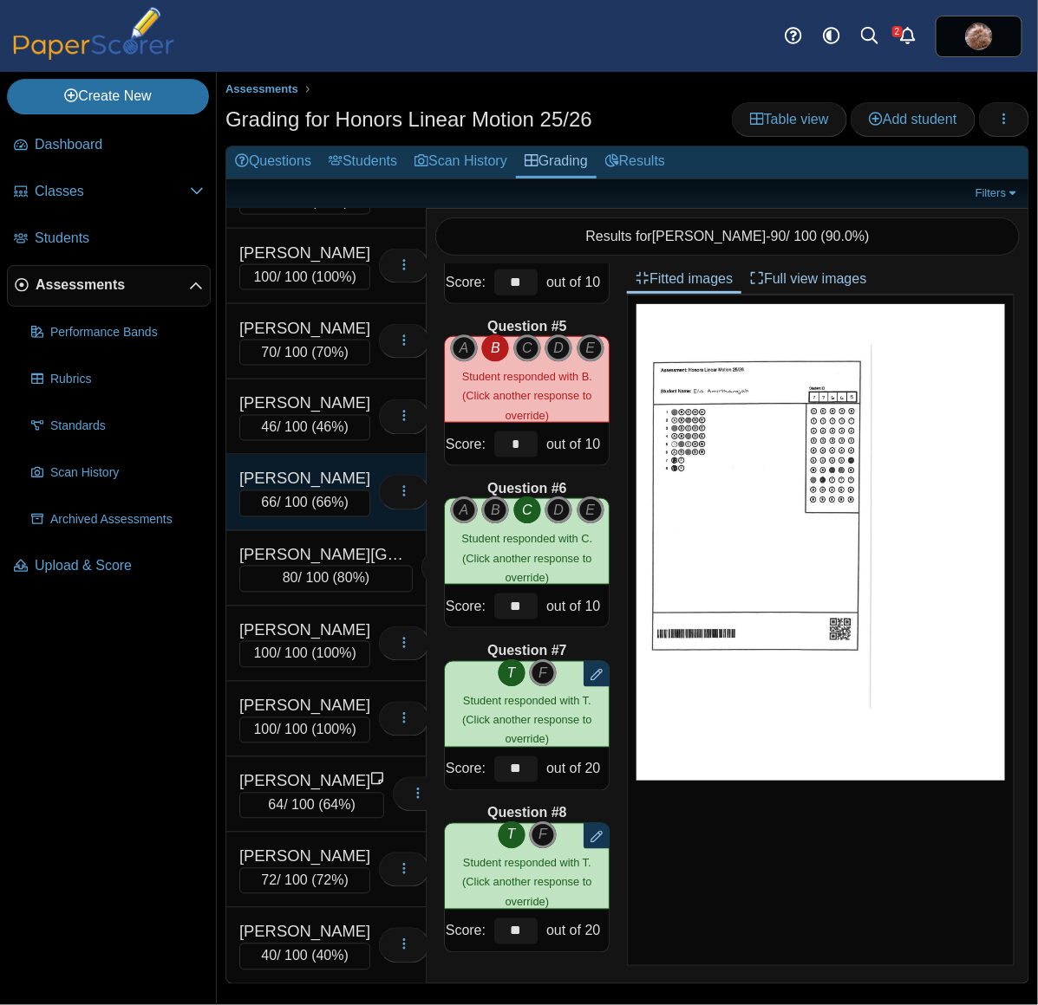
scroll to position [12989, 0]
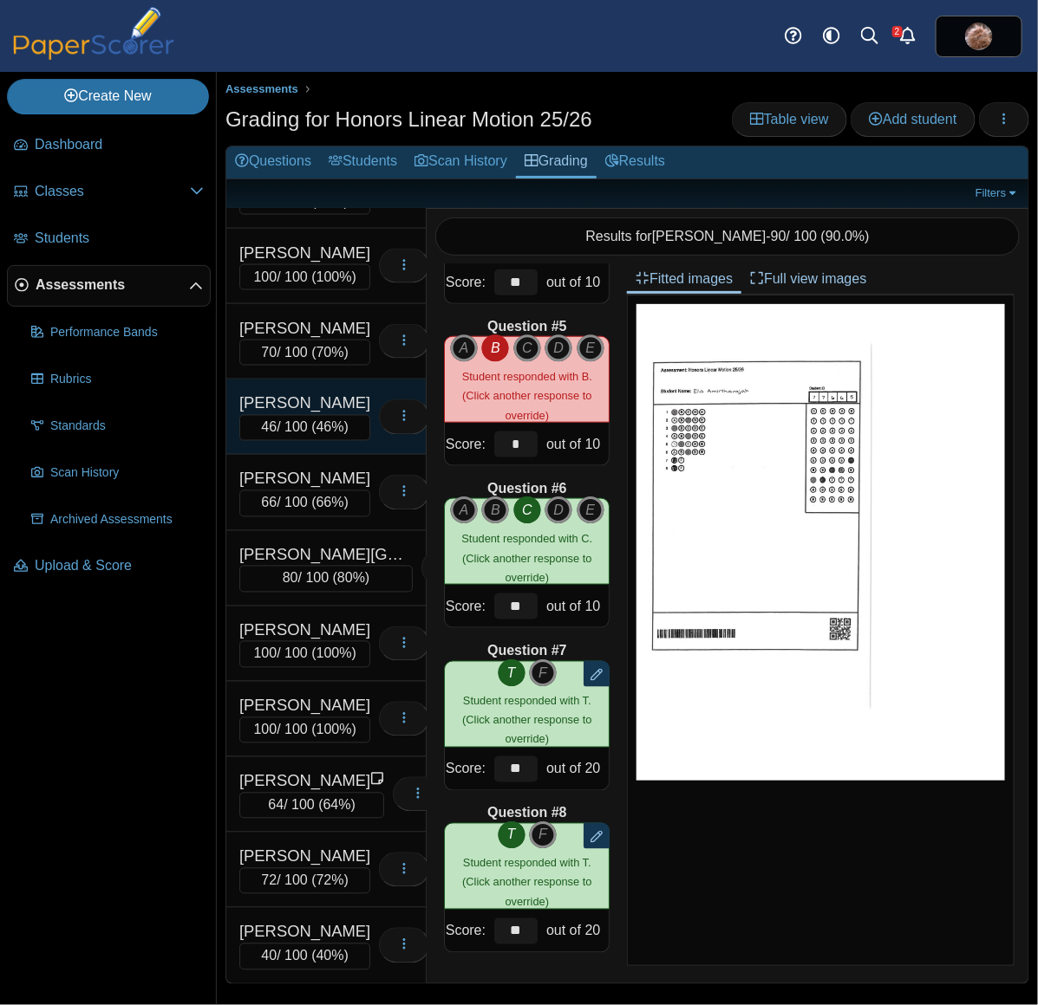
click at [340, 393] on div "Yang, Mingxin" at bounding box center [304, 404] width 131 height 23
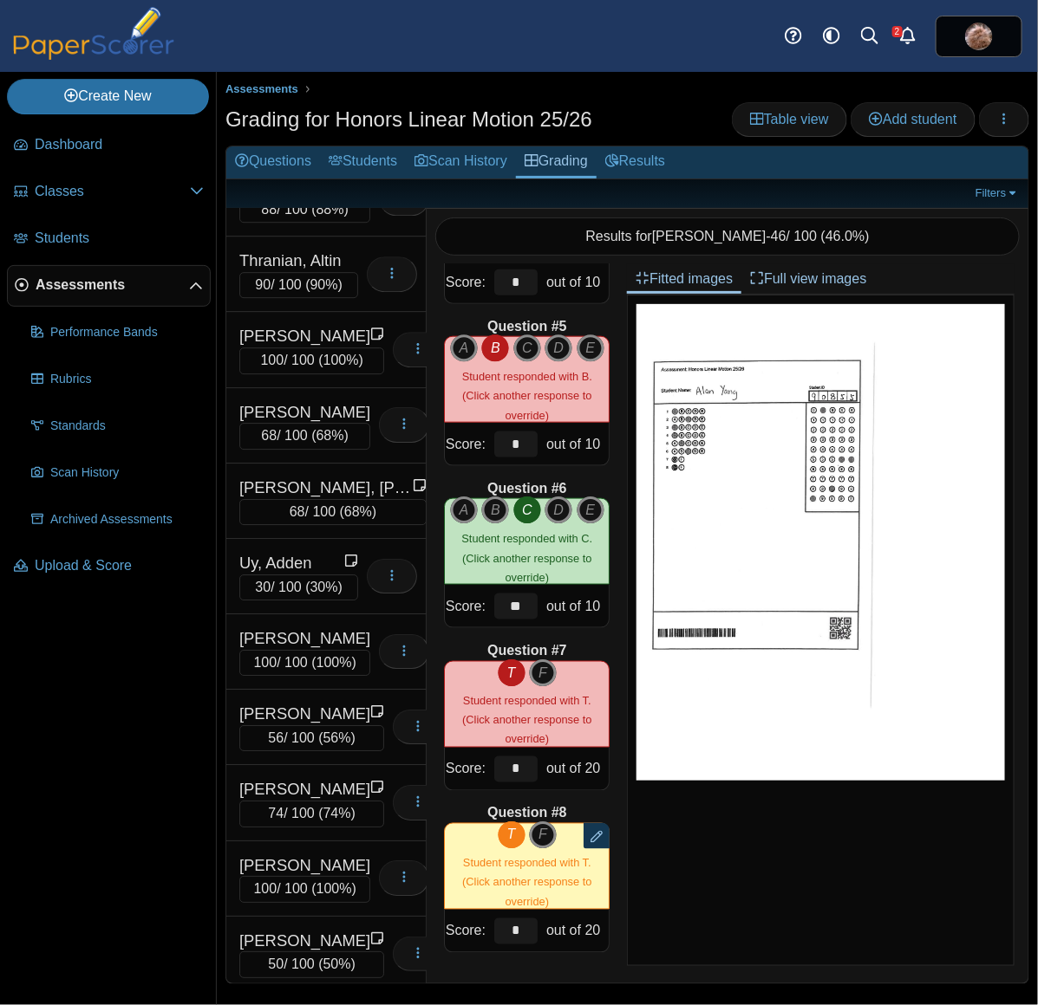
scroll to position [9883, 0]
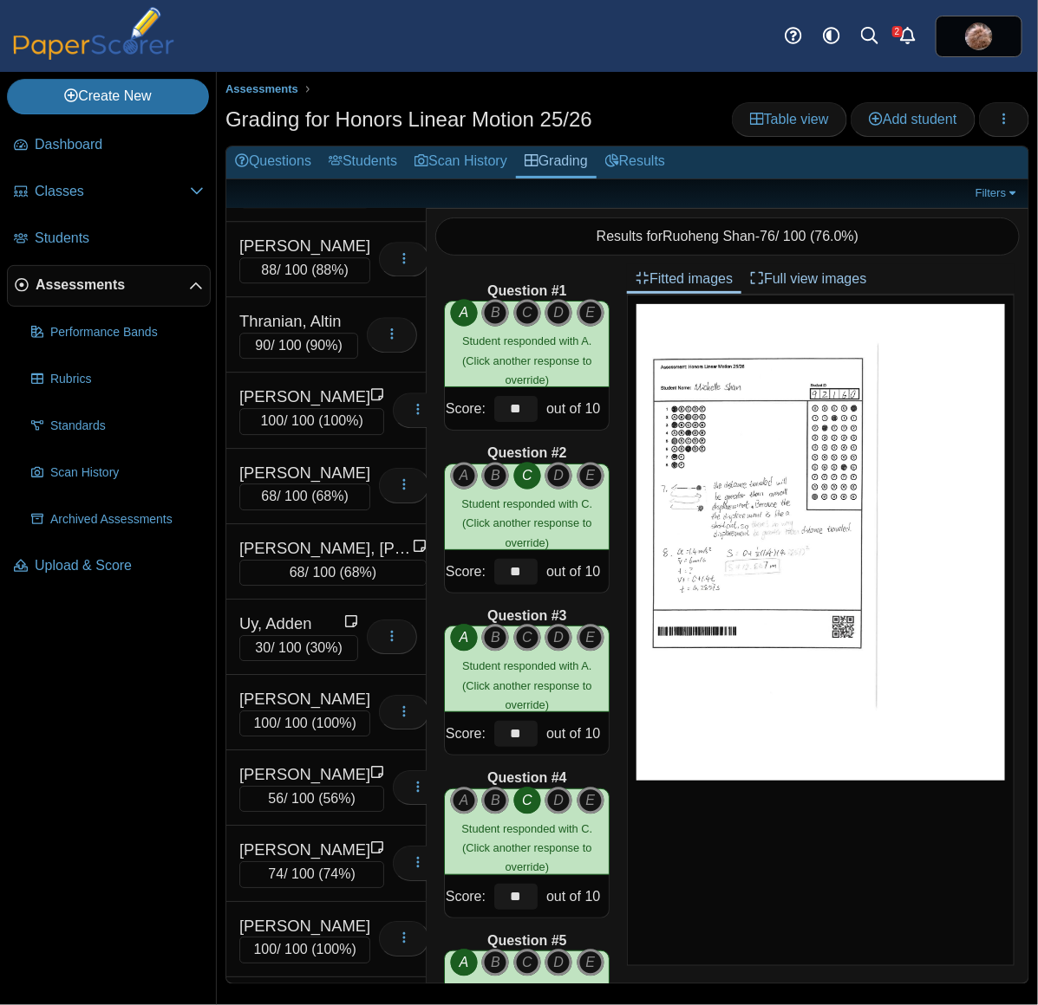
scroll to position [628, 0]
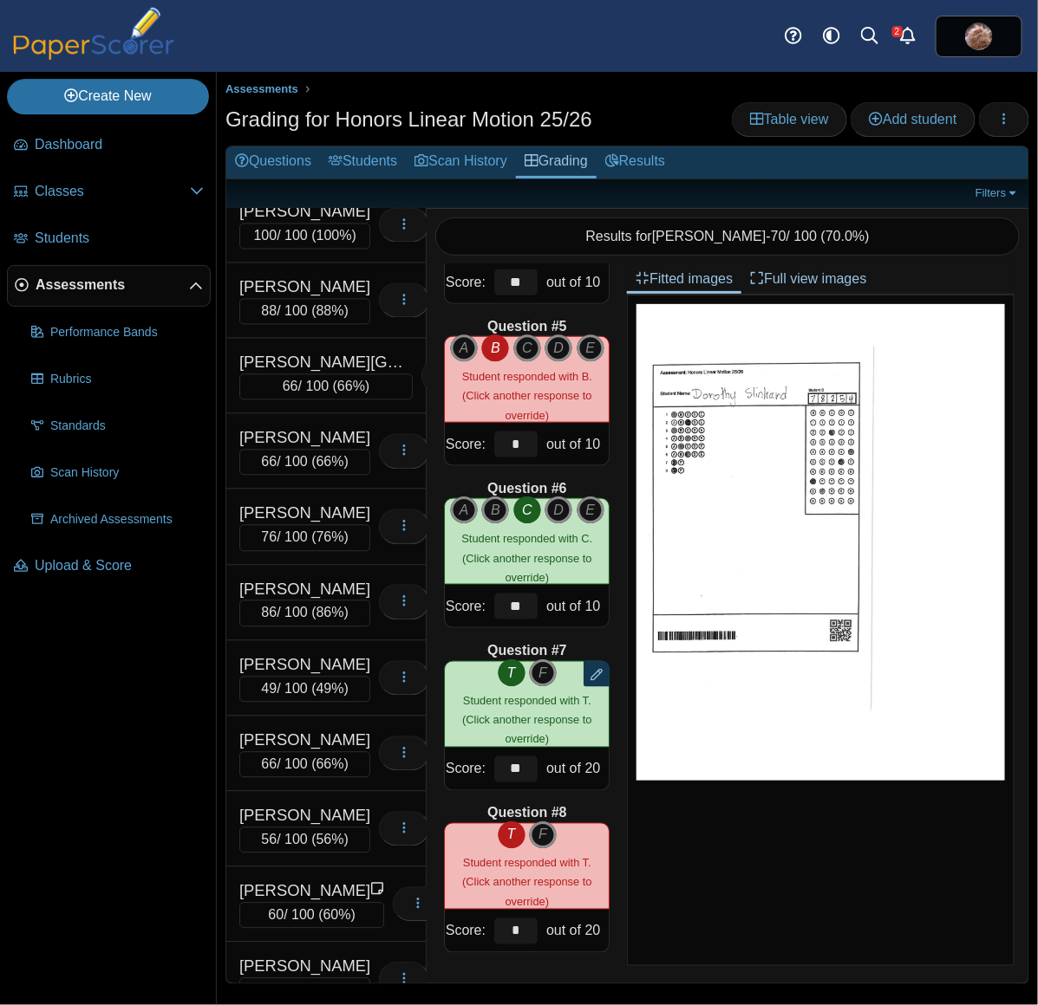
scroll to position [7288, 0]
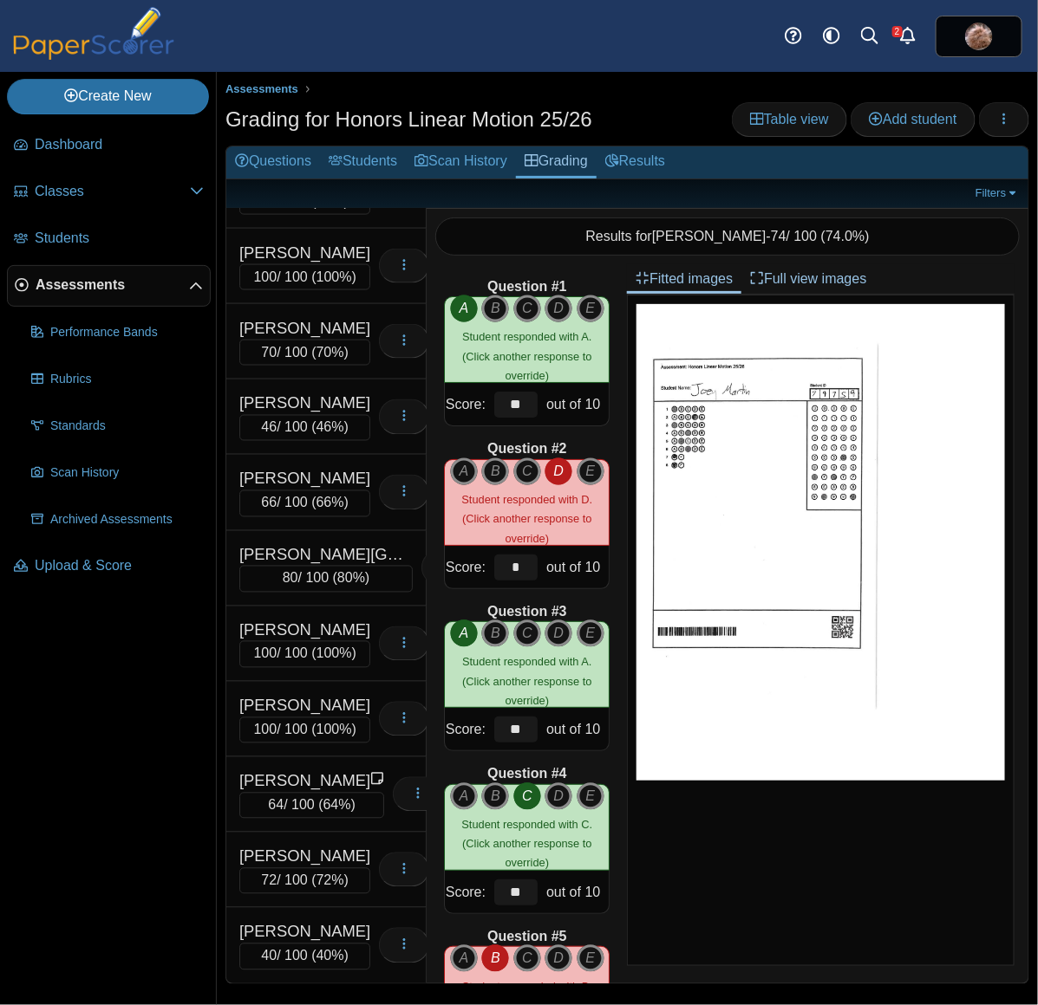
scroll to position [11988, 0]
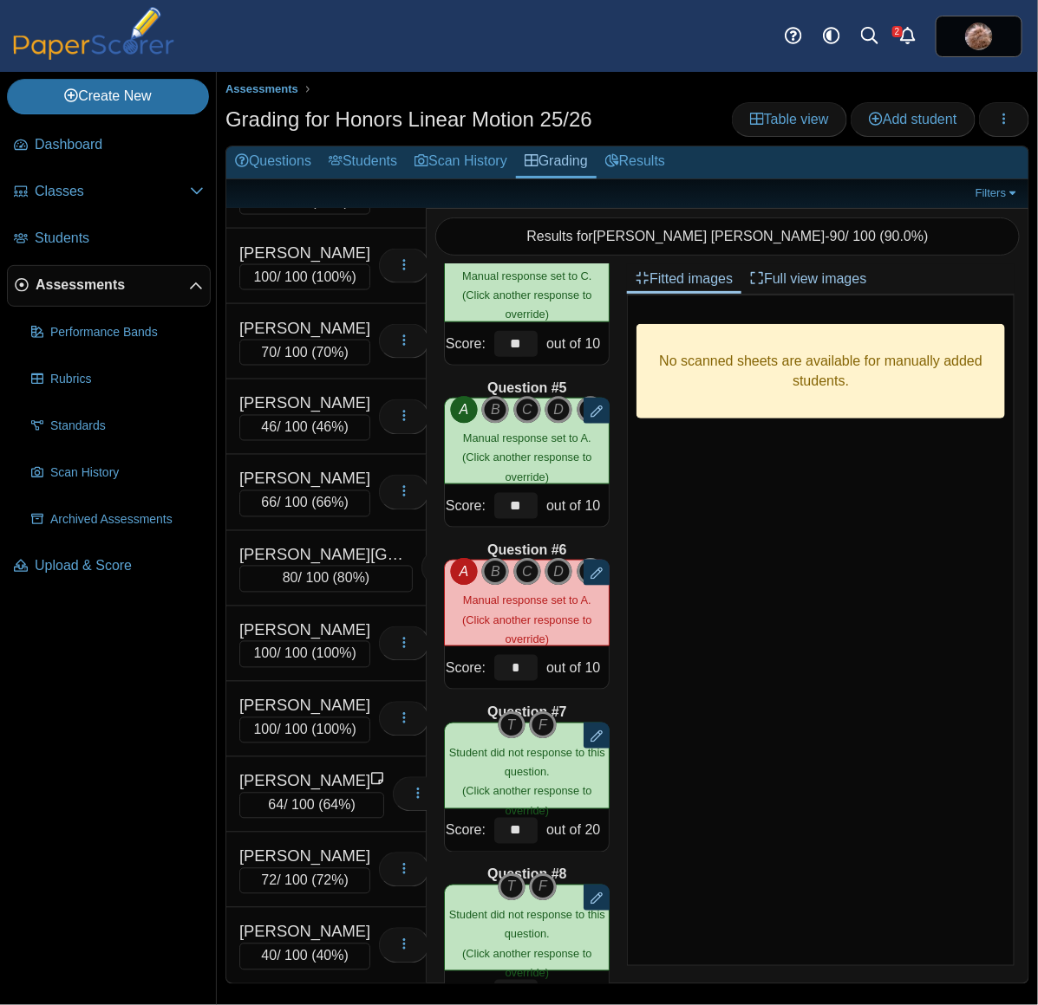
scroll to position [628, 0]
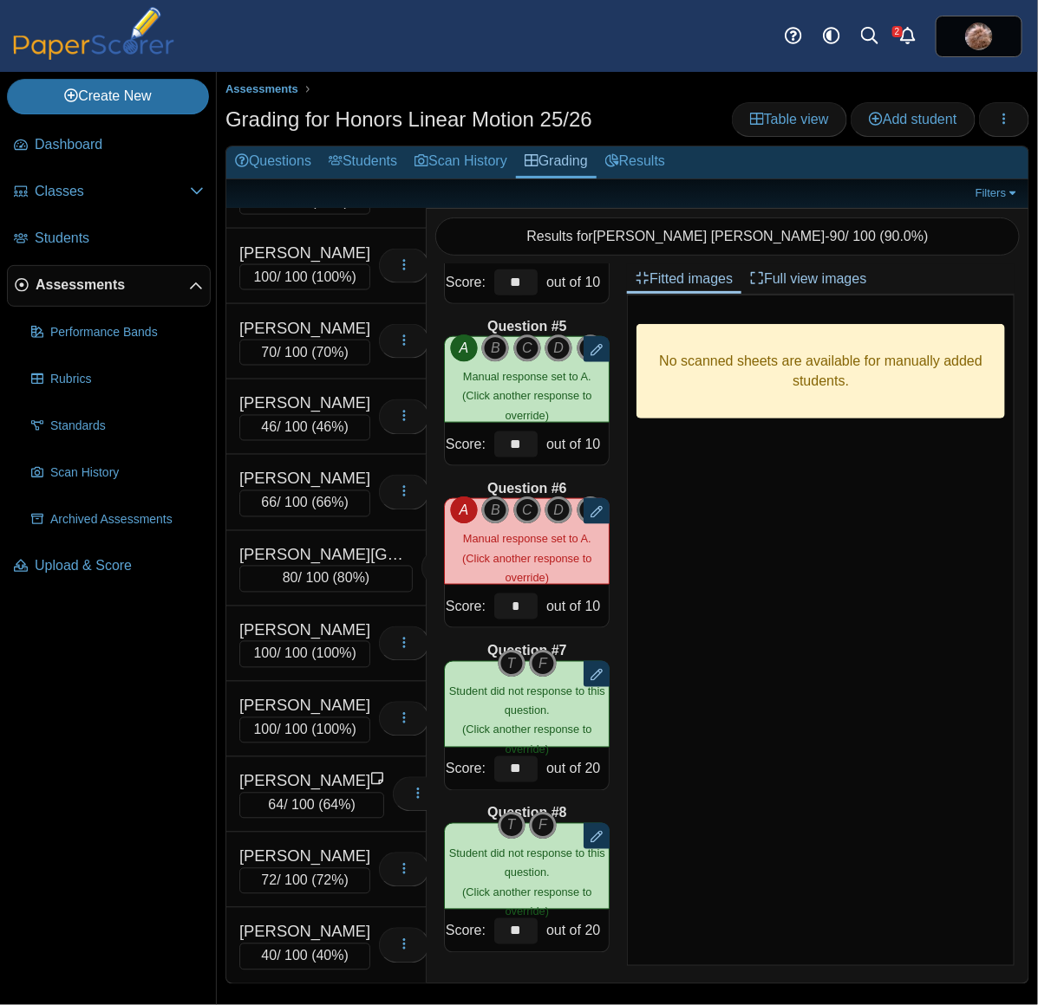
click at [772, 641] on div "No scanned sheets are available for manually added students." at bounding box center [820, 630] width 387 height 671
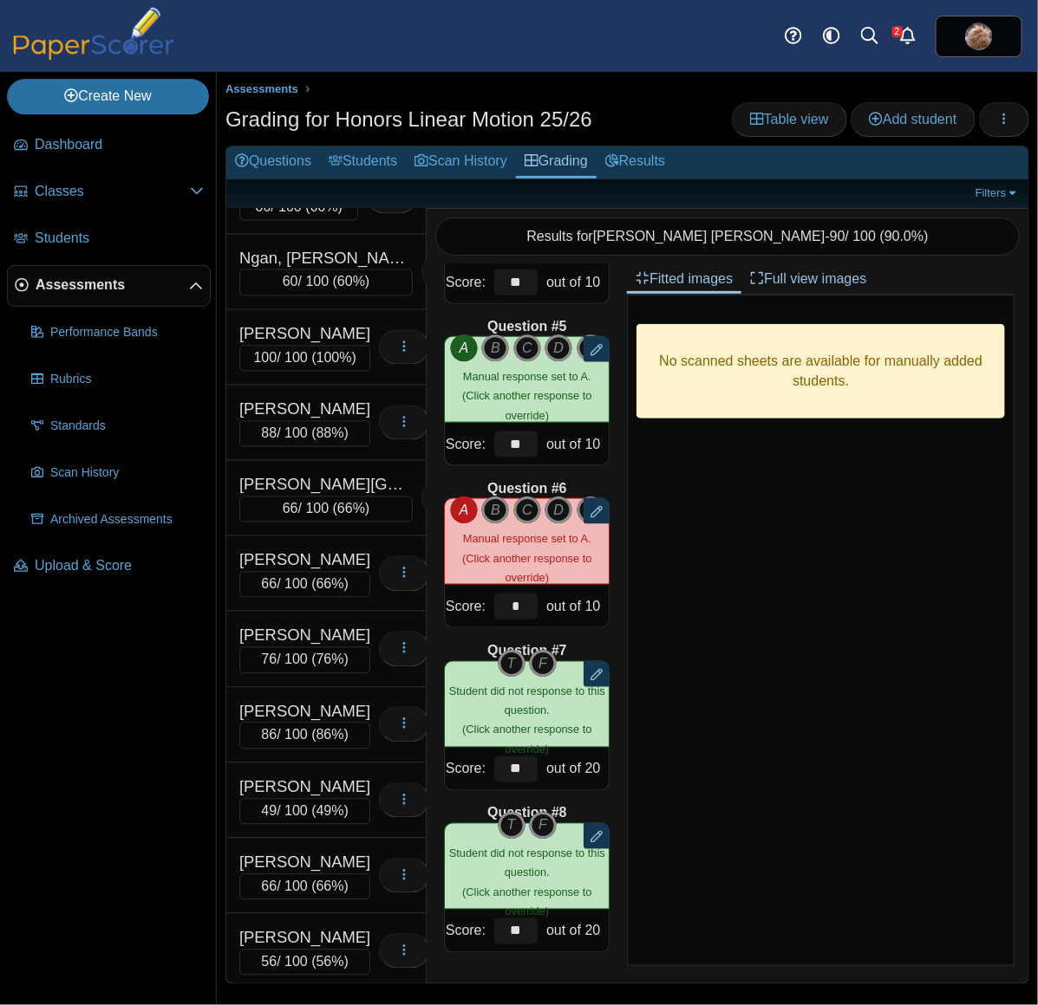
scroll to position [6675, 0]
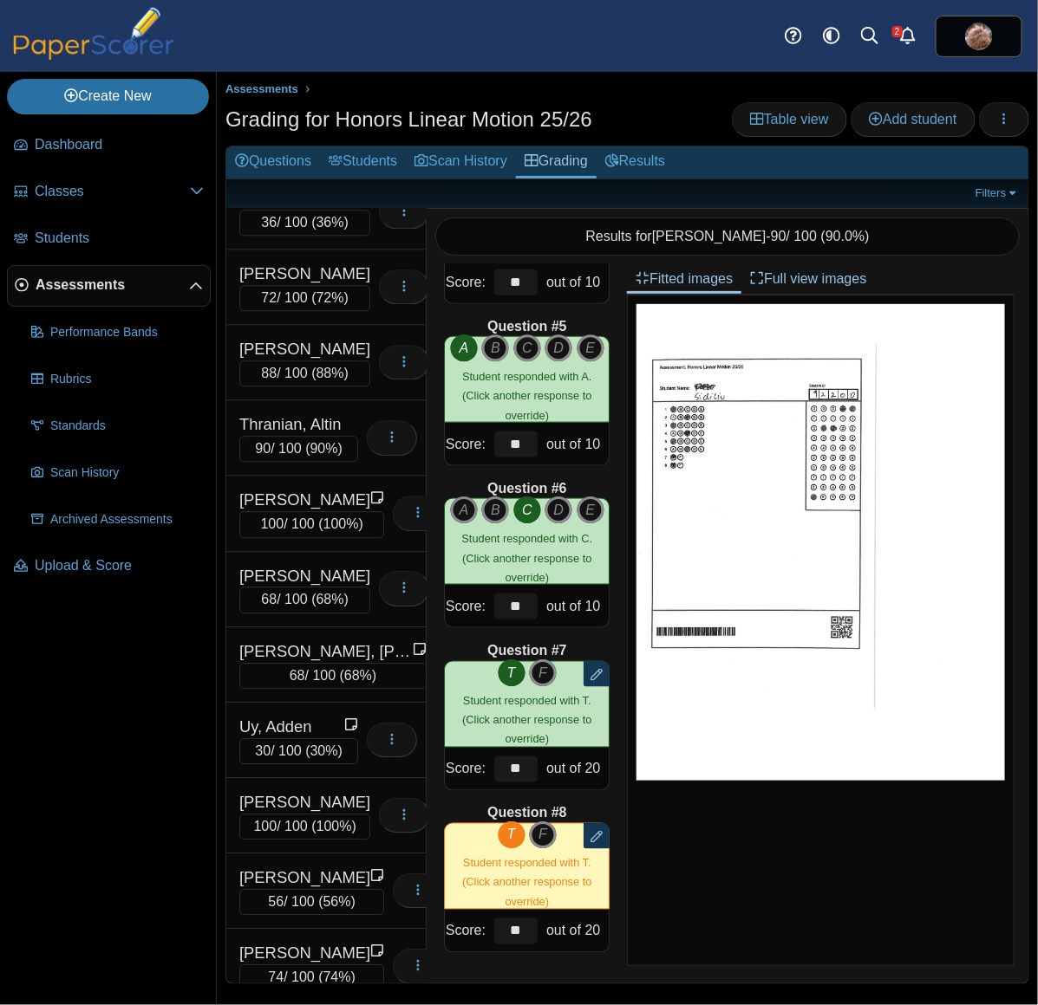
scroll to position [9740, 0]
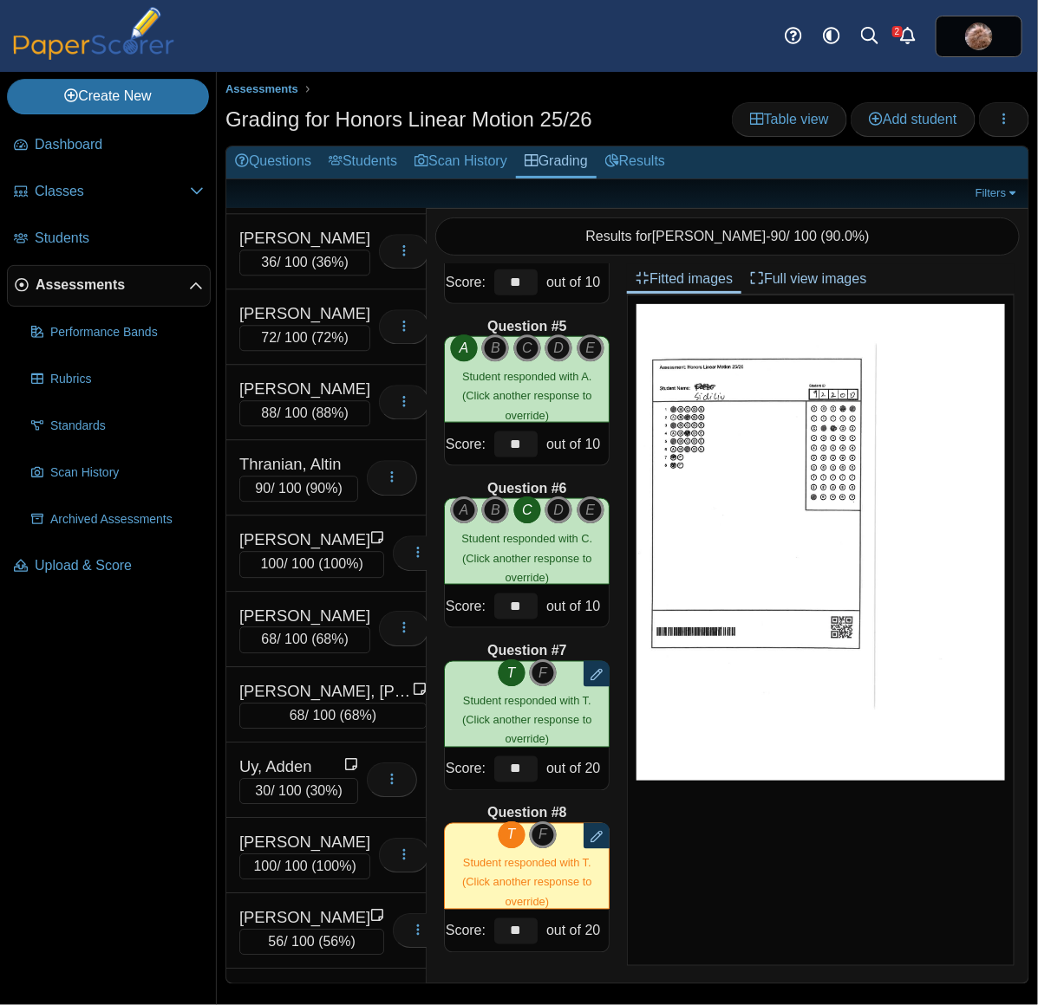
drag, startPoint x: 330, startPoint y: 443, endPoint x: 409, endPoint y: 484, distance: 88.8
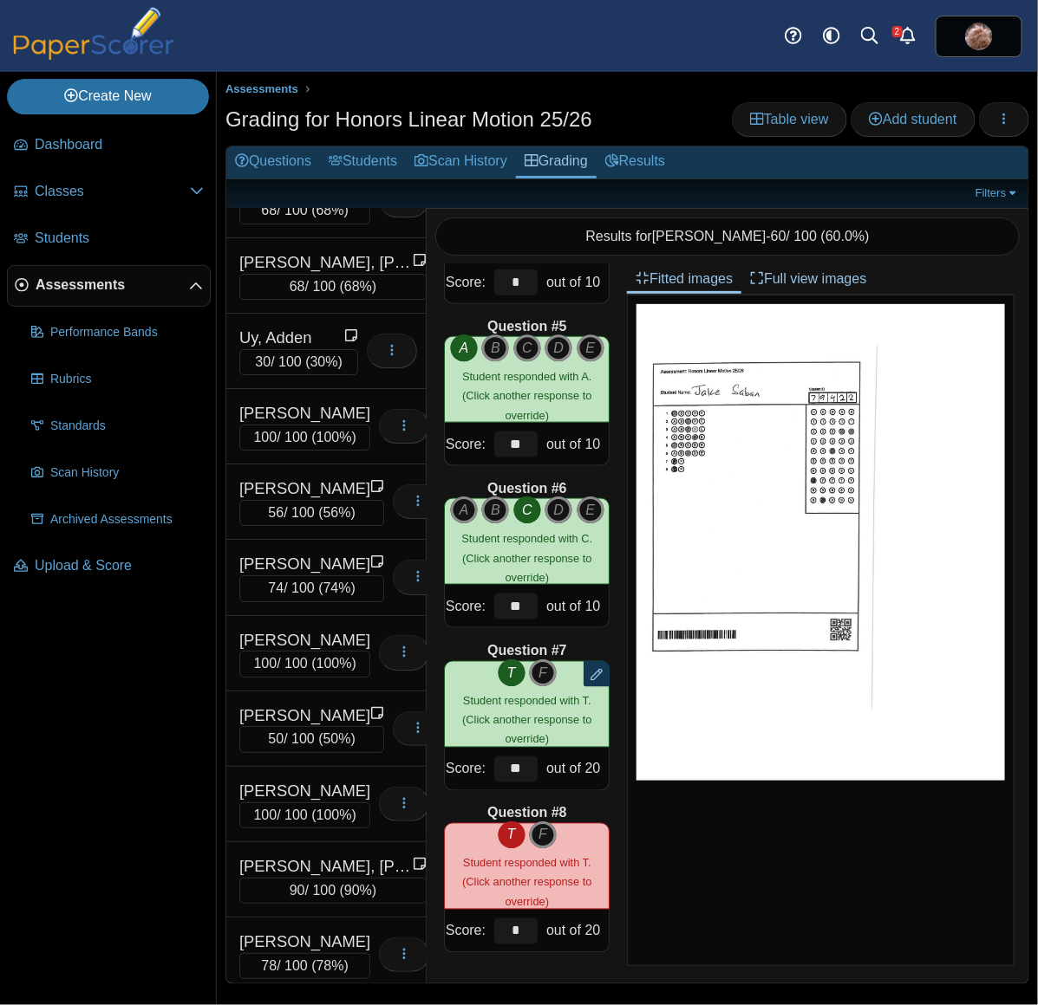
scroll to position [10352, 0]
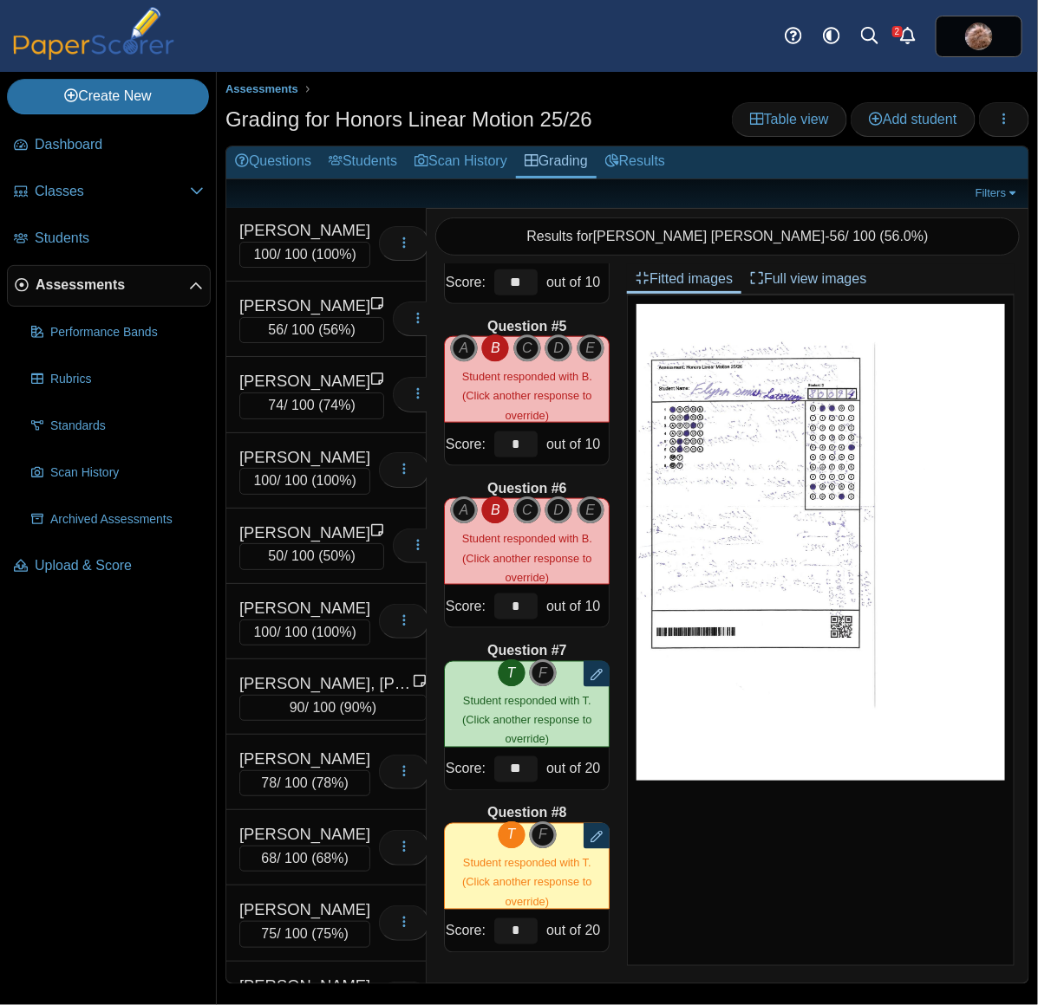
drag, startPoint x: 627, startPoint y: 642, endPoint x: 633, endPoint y: 728, distance: 86.0
click at [633, 728] on div at bounding box center [820, 630] width 387 height 671
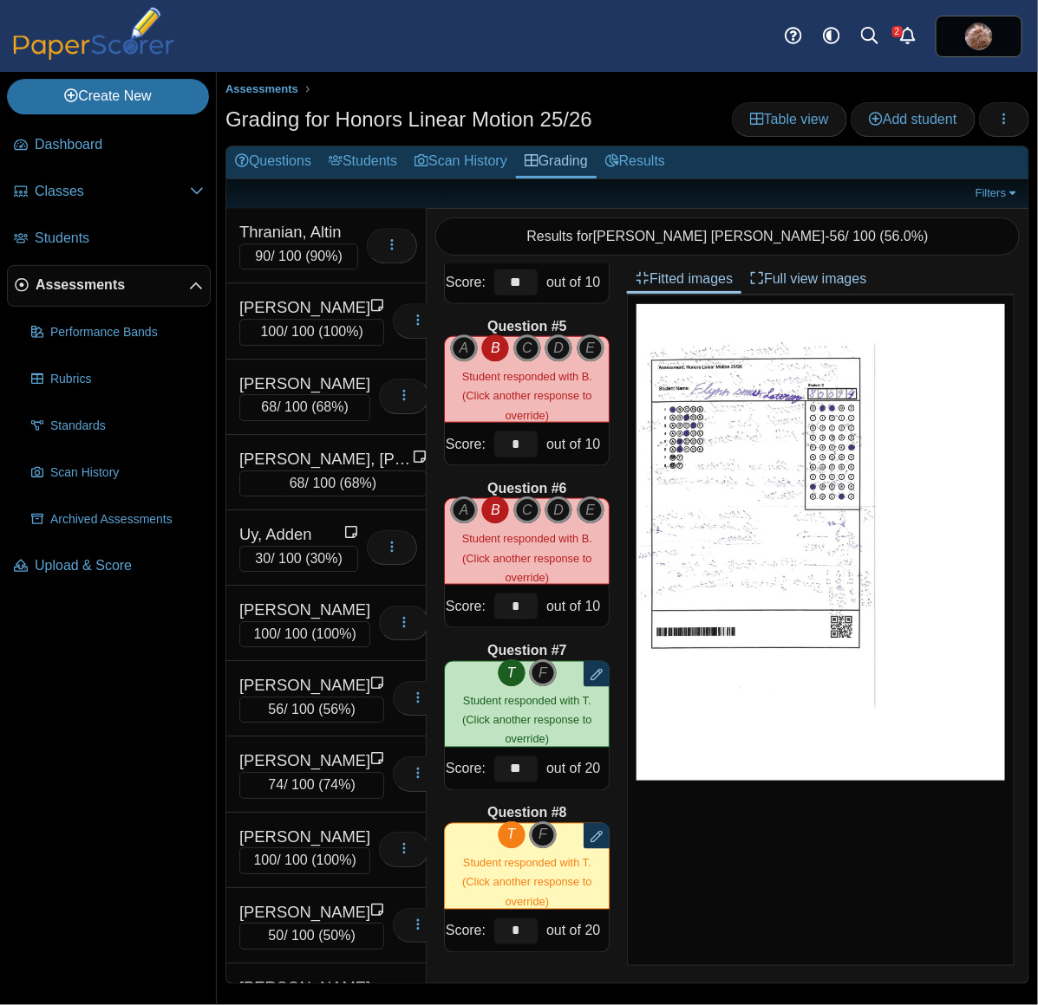
scroll to position [9919, 0]
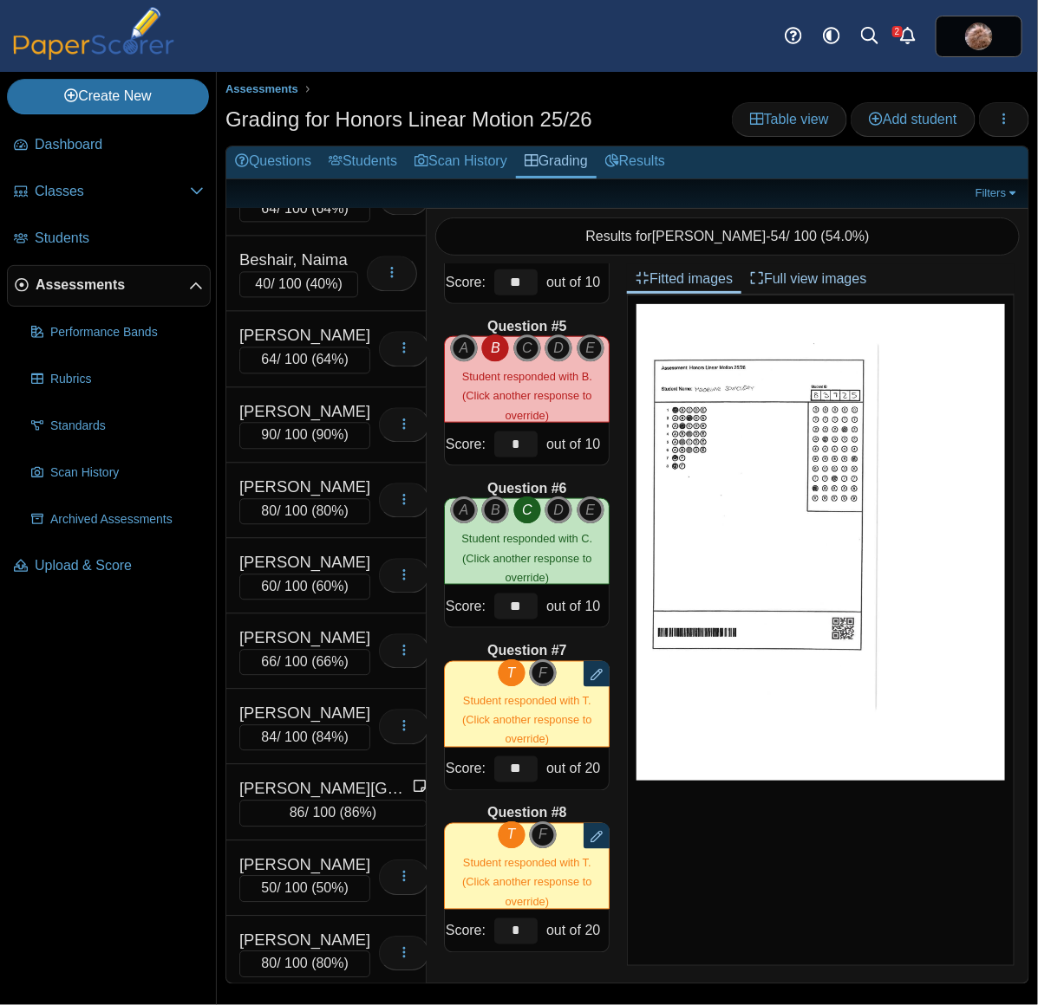
scroll to position [1215, 0]
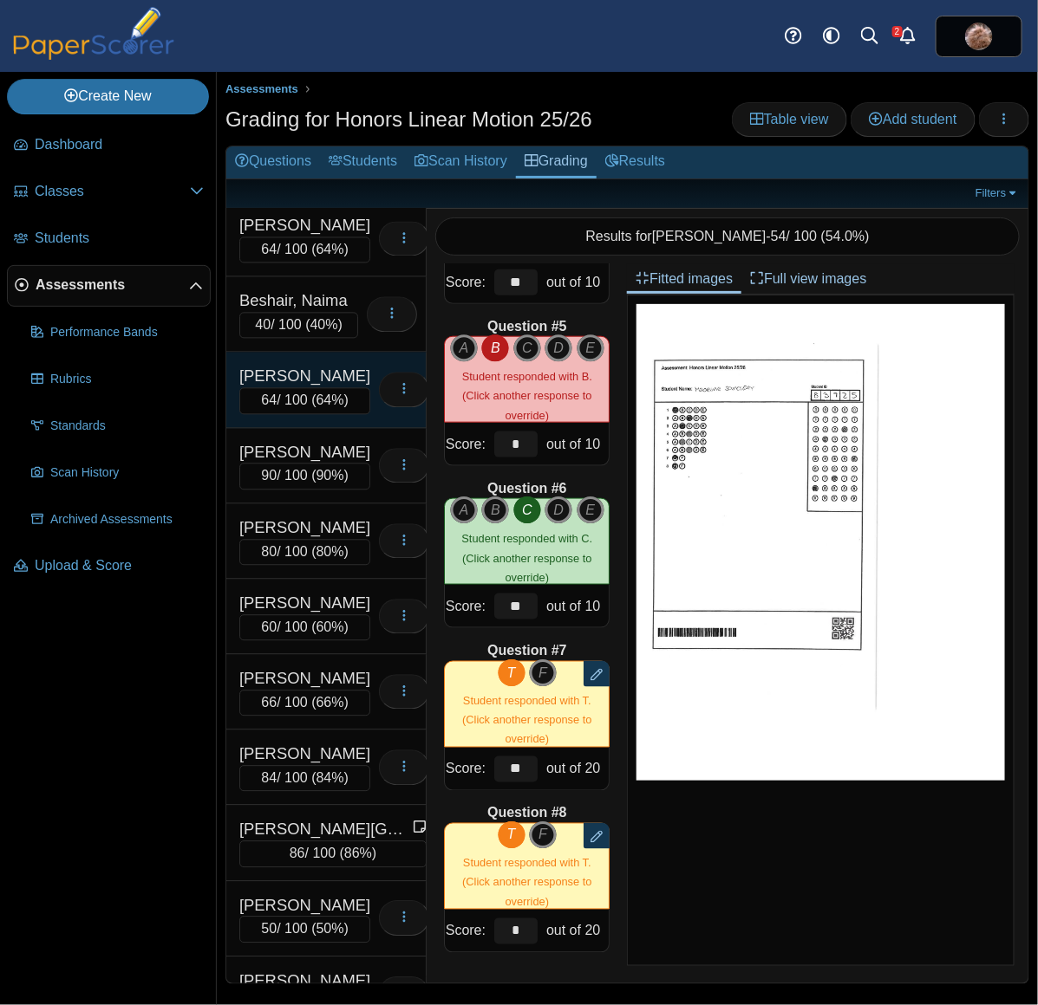
click at [329, 388] on div "Bhatt, Anisha" at bounding box center [304, 377] width 131 height 23
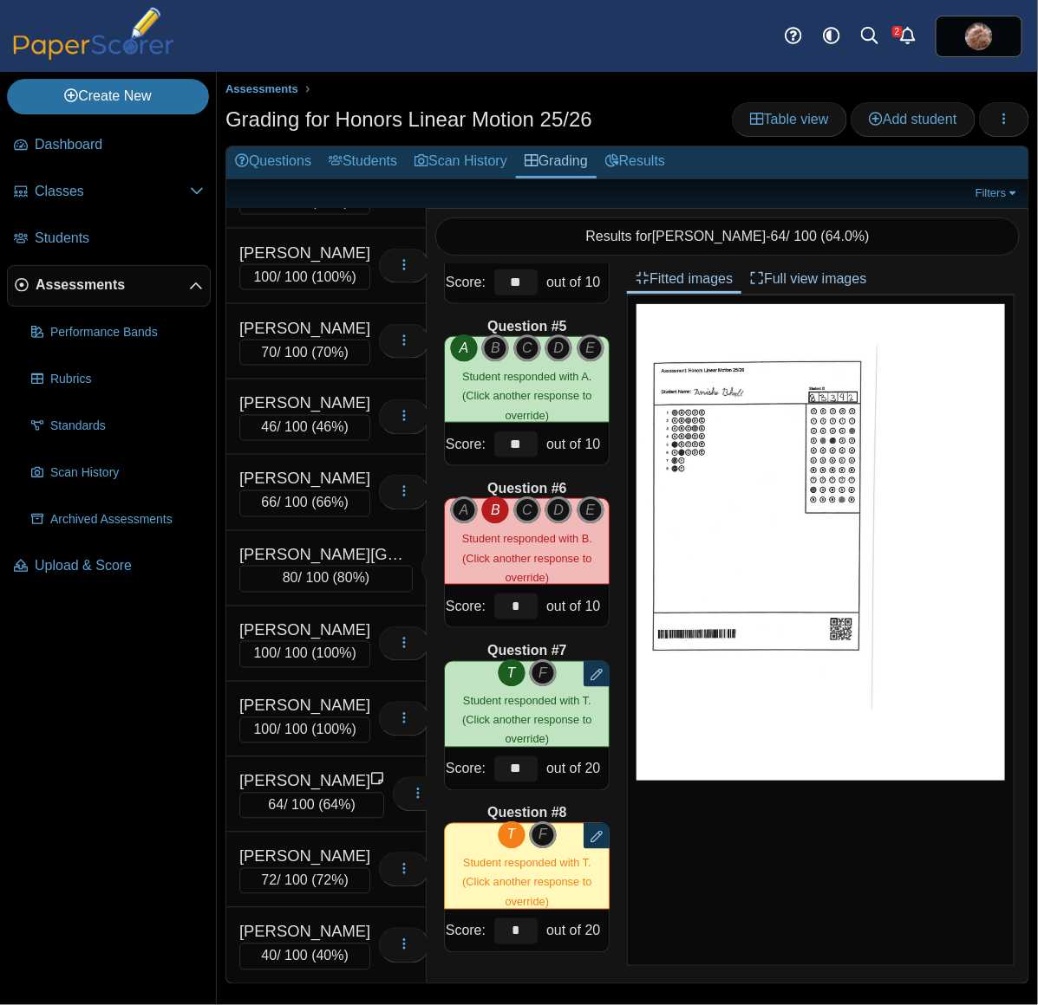
scroll to position [11635, 0]
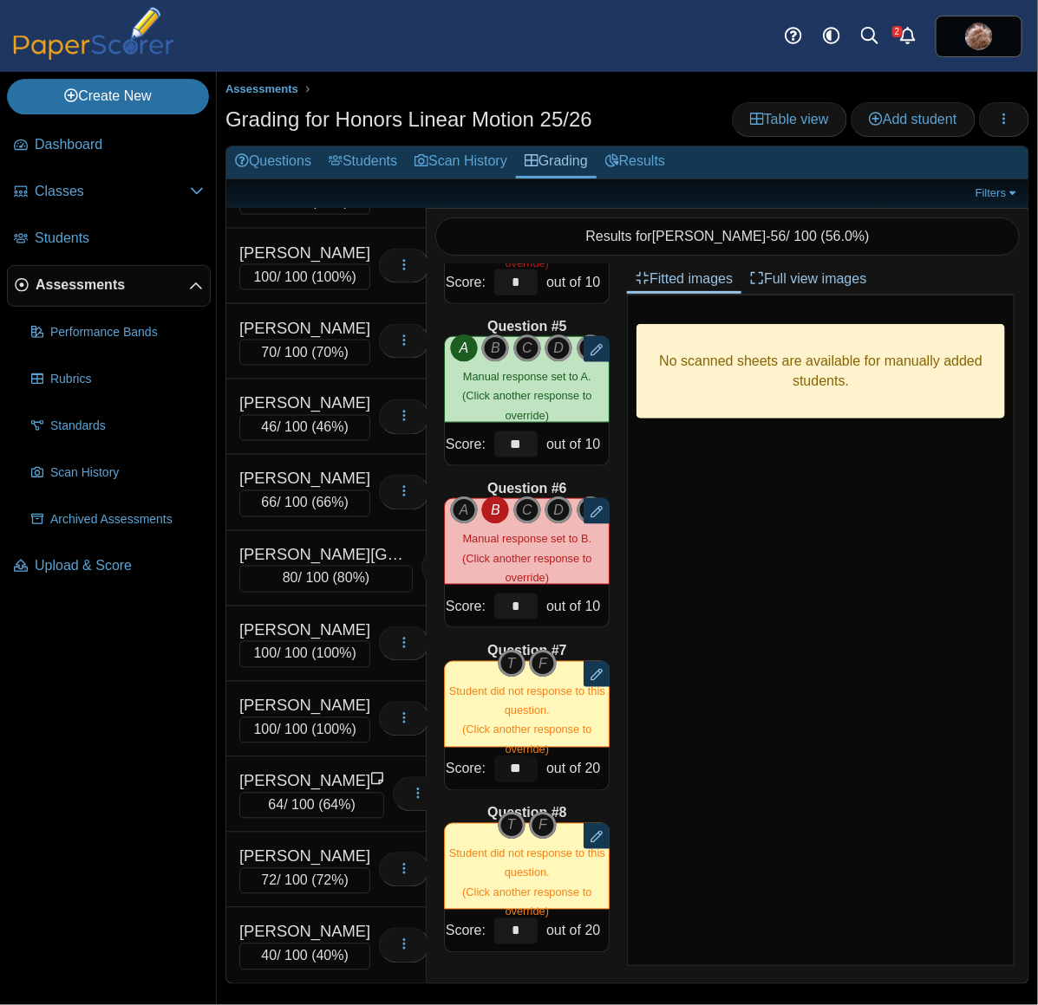
drag, startPoint x: 524, startPoint y: 751, endPoint x: 447, endPoint y: 756, distance: 77.3
click at [447, 756] on div "Score: ** out of 20" at bounding box center [527, 769] width 166 height 43
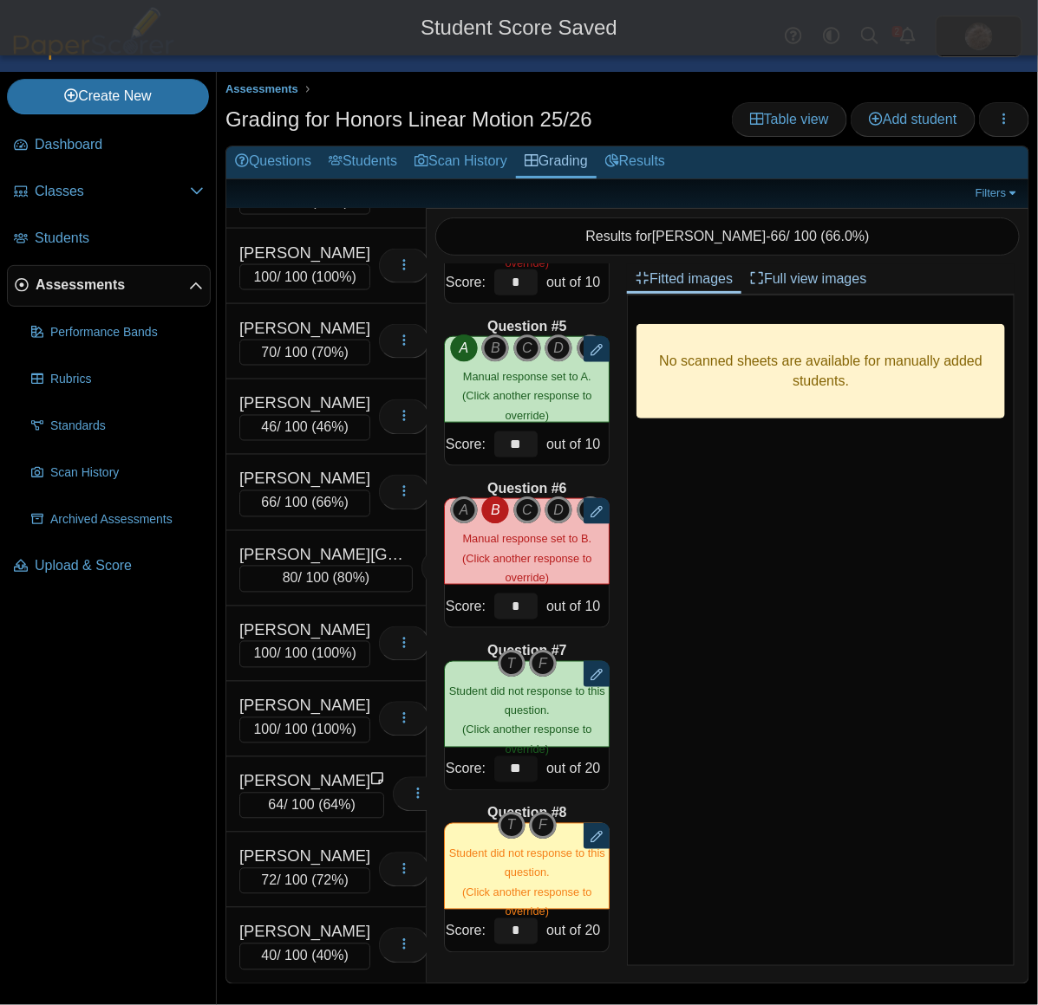
type input "**"
click at [699, 767] on div "No scanned sheets are available for manually added students." at bounding box center [820, 630] width 387 height 671
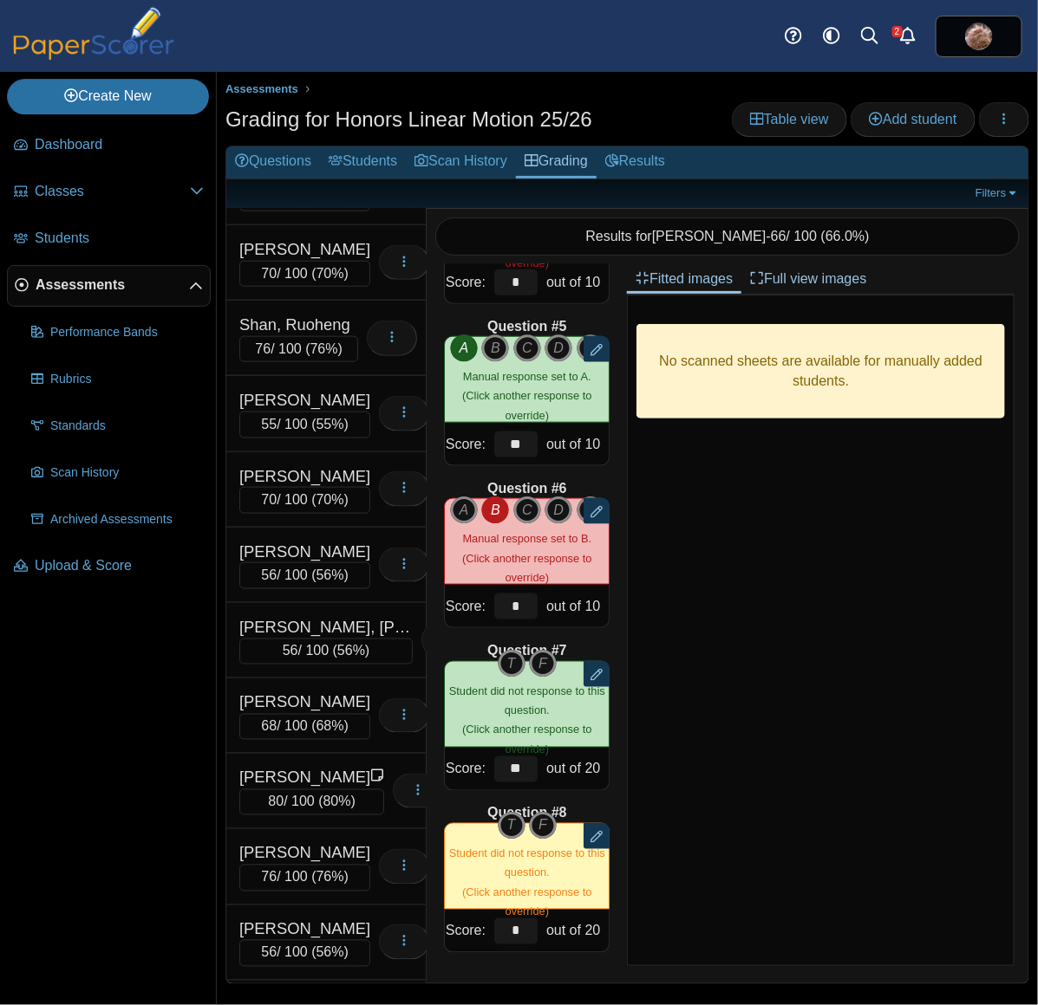
scroll to position [8918, 0]
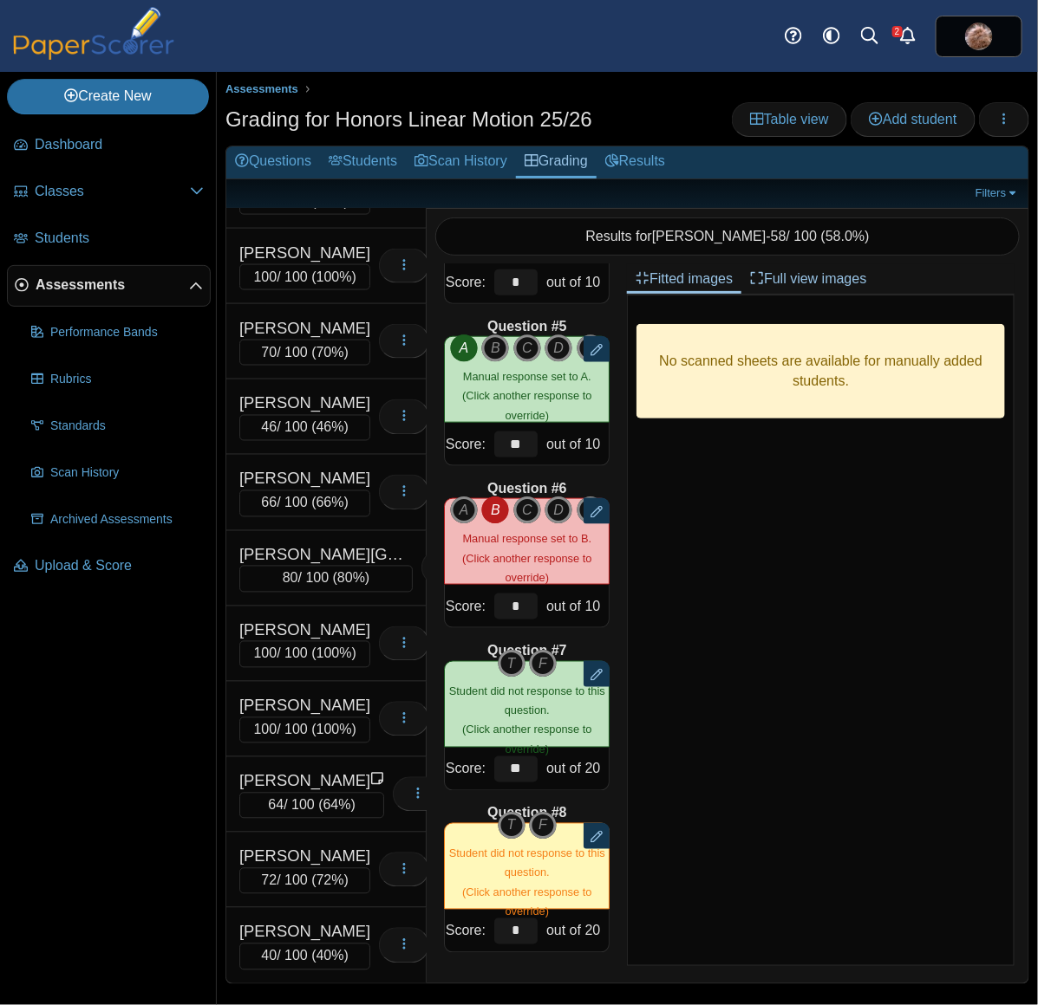
scroll to position [13097, 0]
click at [332, 921] on div "Zhu, Cheng" at bounding box center [304, 932] width 131 height 23
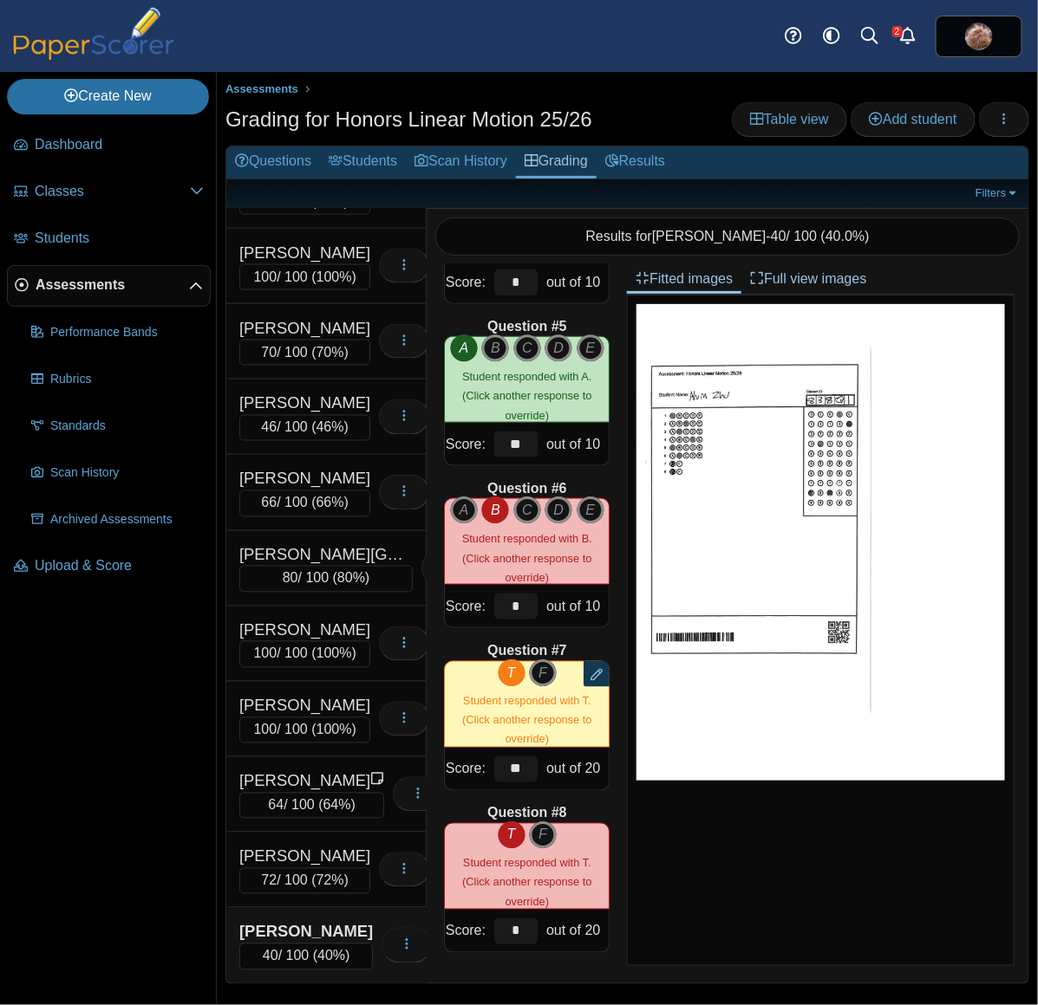
scroll to position [11580, 0]
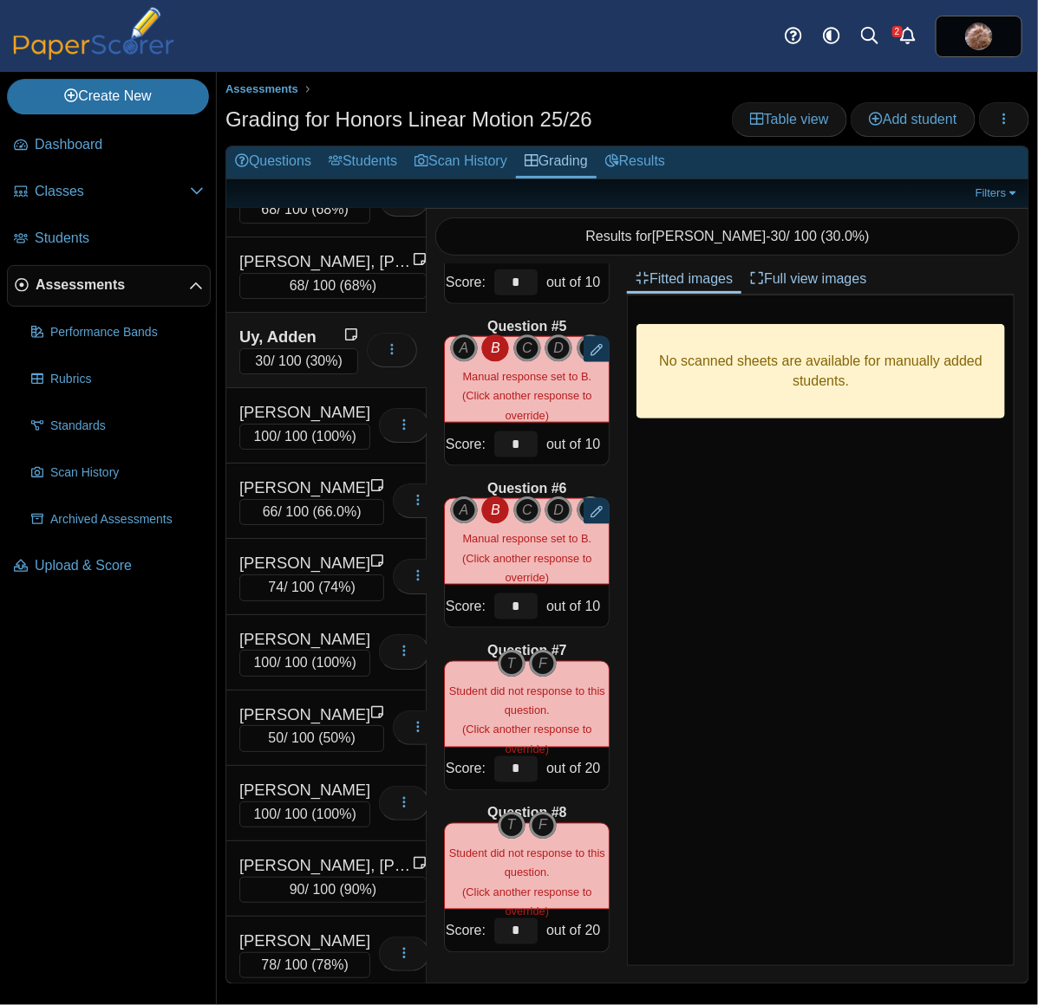
scroll to position [10313, 0]
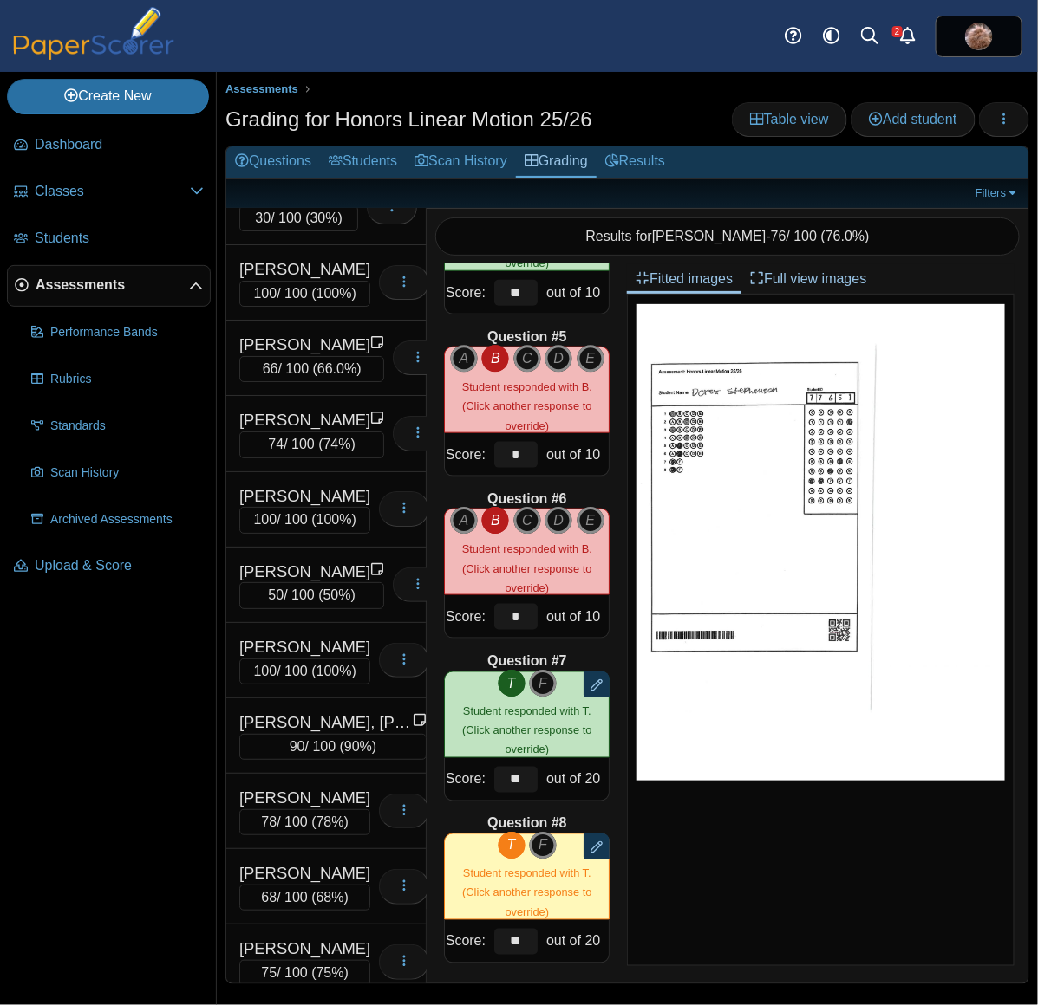
scroll to position [628, 0]
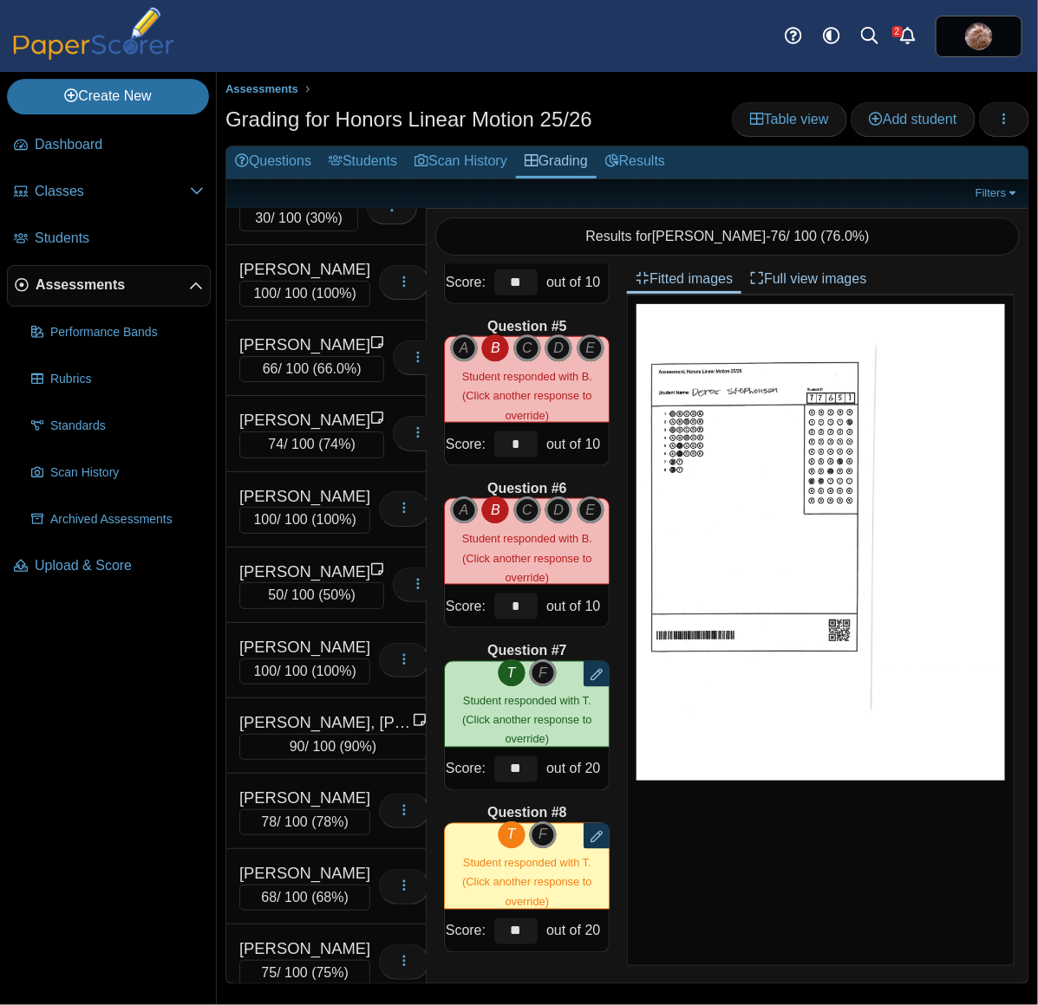
click at [509, 960] on div "Question #1 A B C D" at bounding box center [526, 623] width 200 height 719
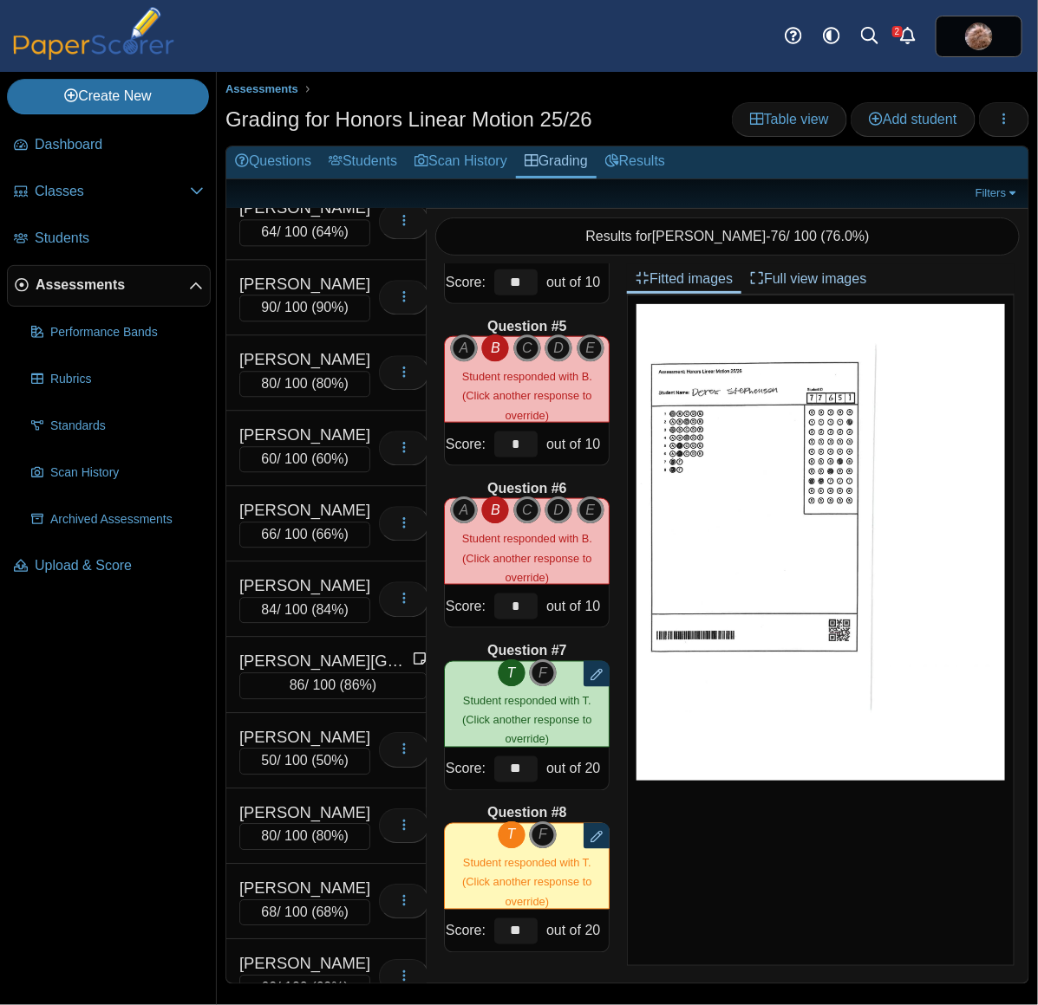
scroll to position [1466, 0]
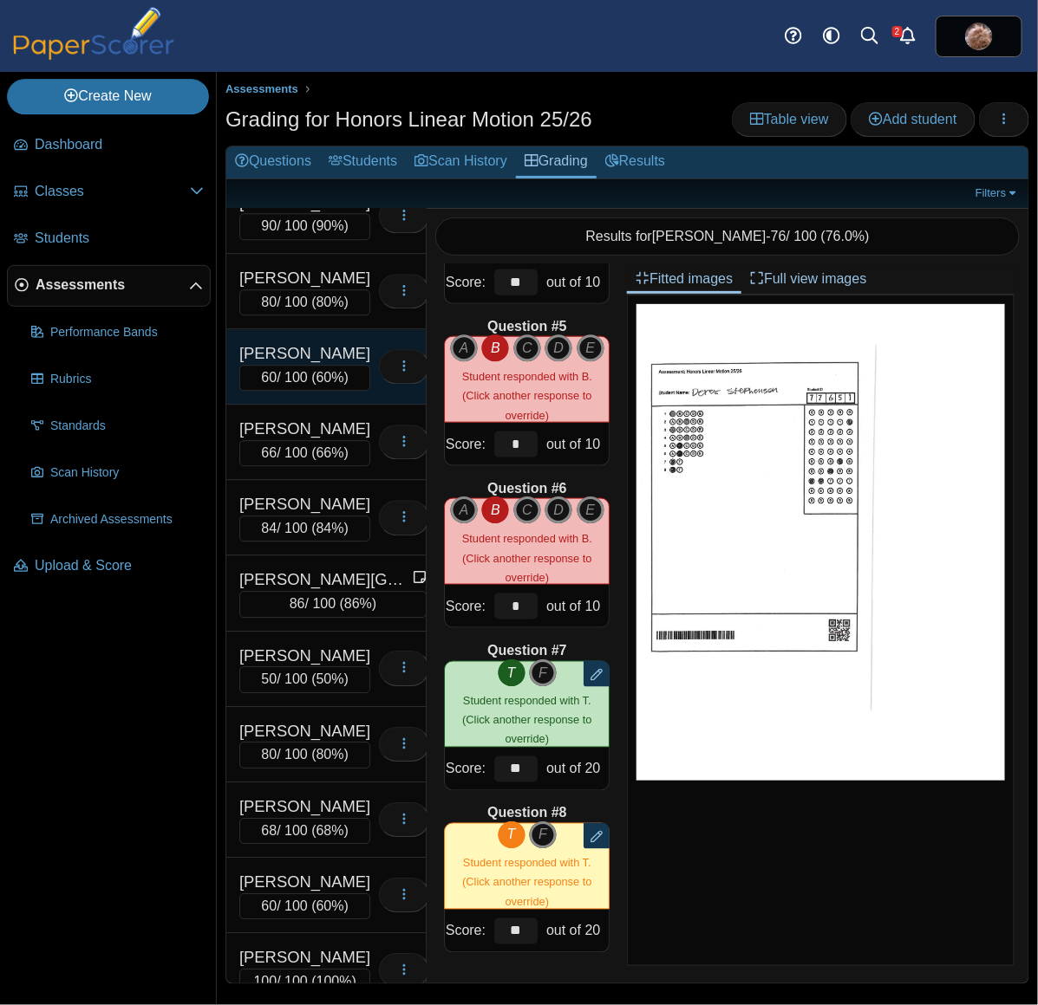
click at [330, 365] on div "Burns, Isaac" at bounding box center [304, 353] width 131 height 23
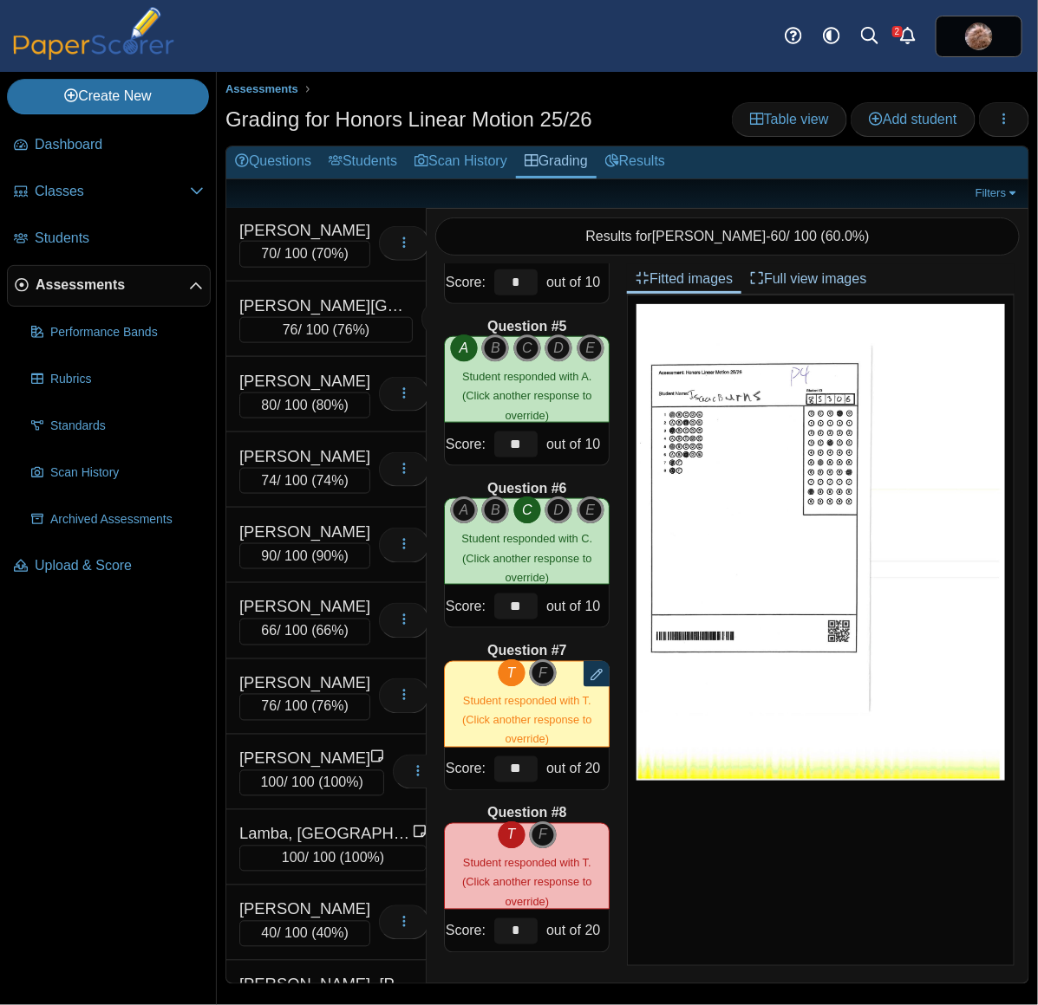
scroll to position [4878, 0]
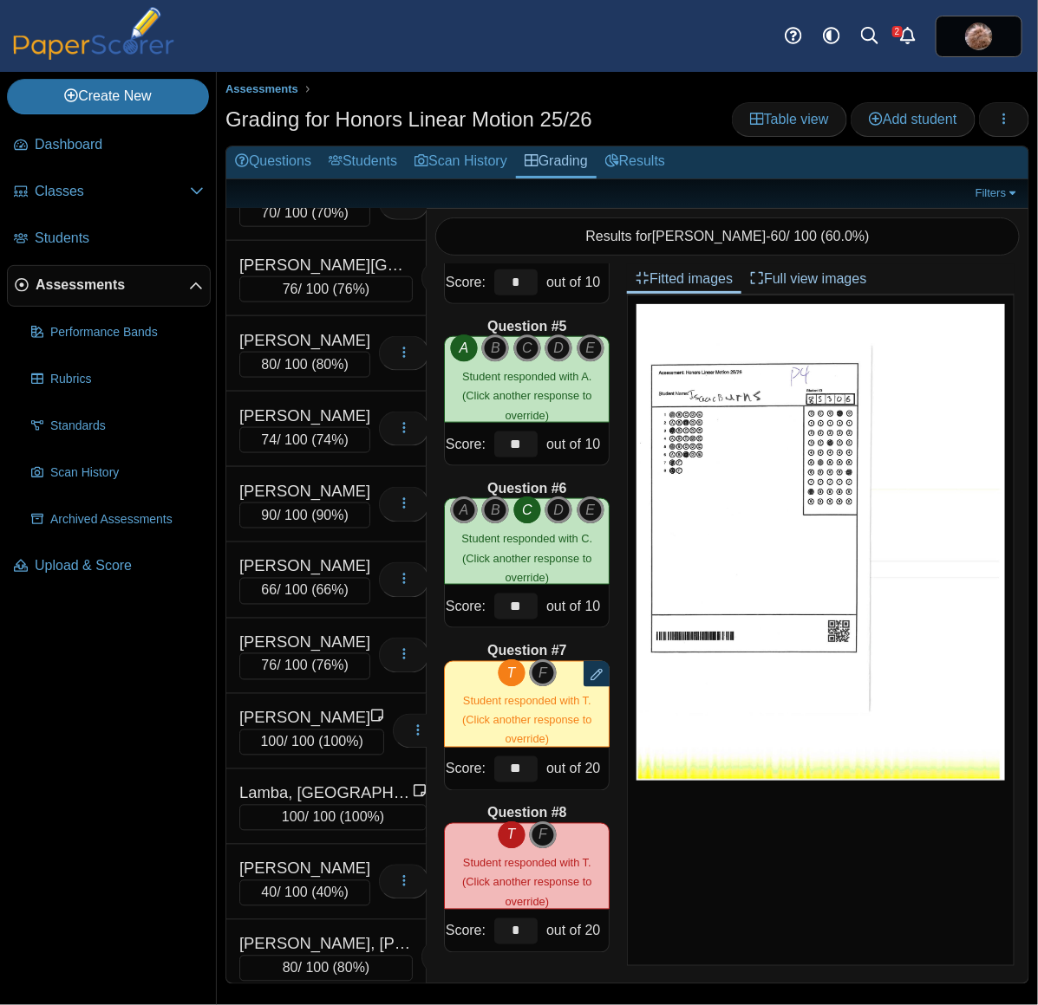
click at [306, 49] on div "Huang, Jayden" at bounding box center [304, 38] width 131 height 23
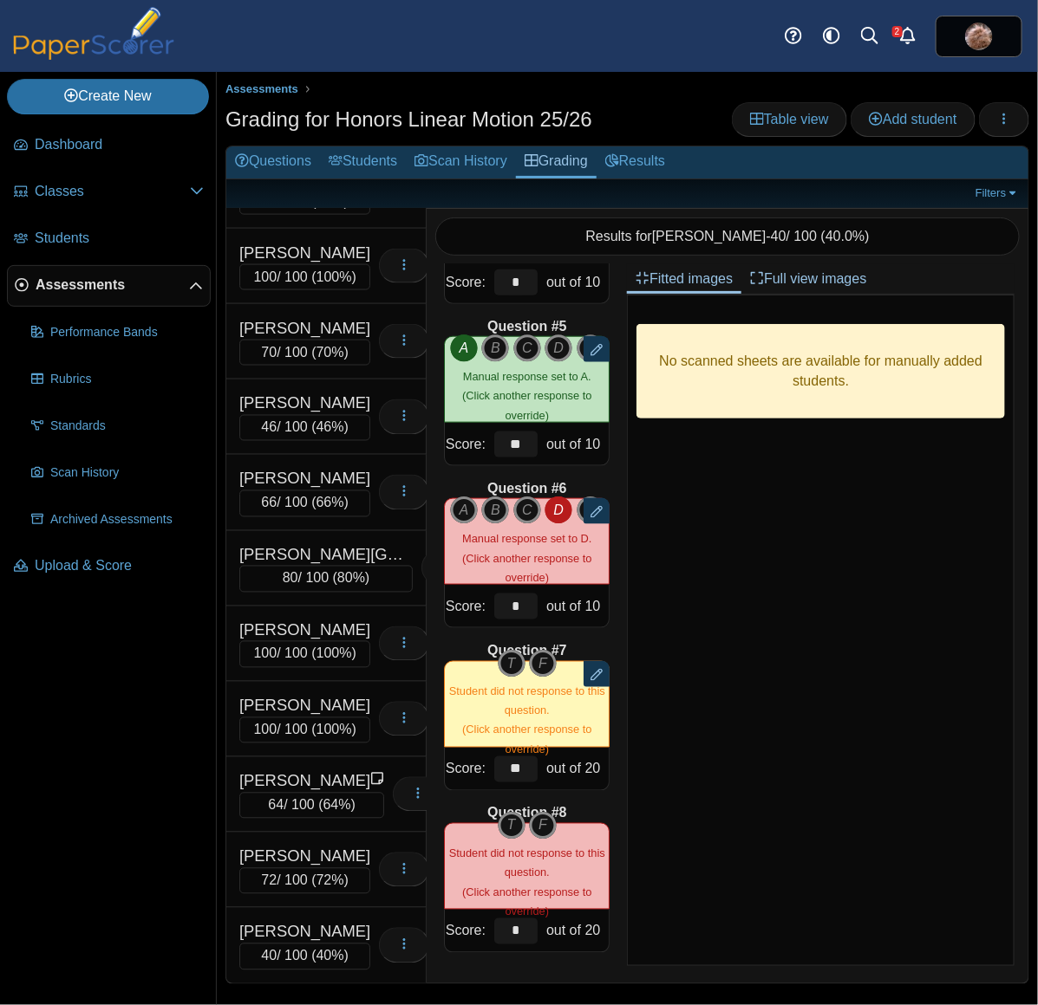
scroll to position [13097, 0]
click at [315, 544] on div "Yu, Austin" at bounding box center [325, 555] width 173 height 23
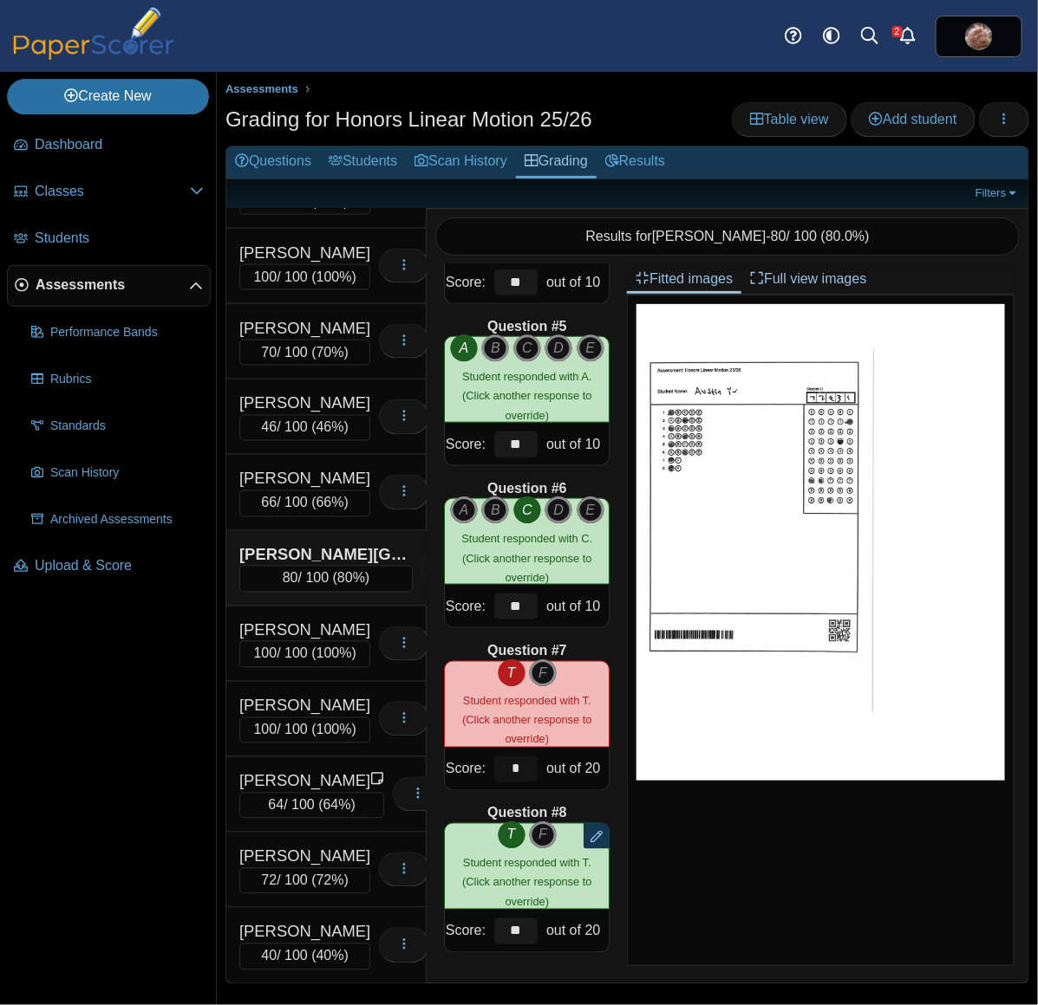
drag, startPoint x: 524, startPoint y: 757, endPoint x: 504, endPoint y: 757, distance: 19.9
click at [504, 757] on input "*" at bounding box center [515, 770] width 43 height 26
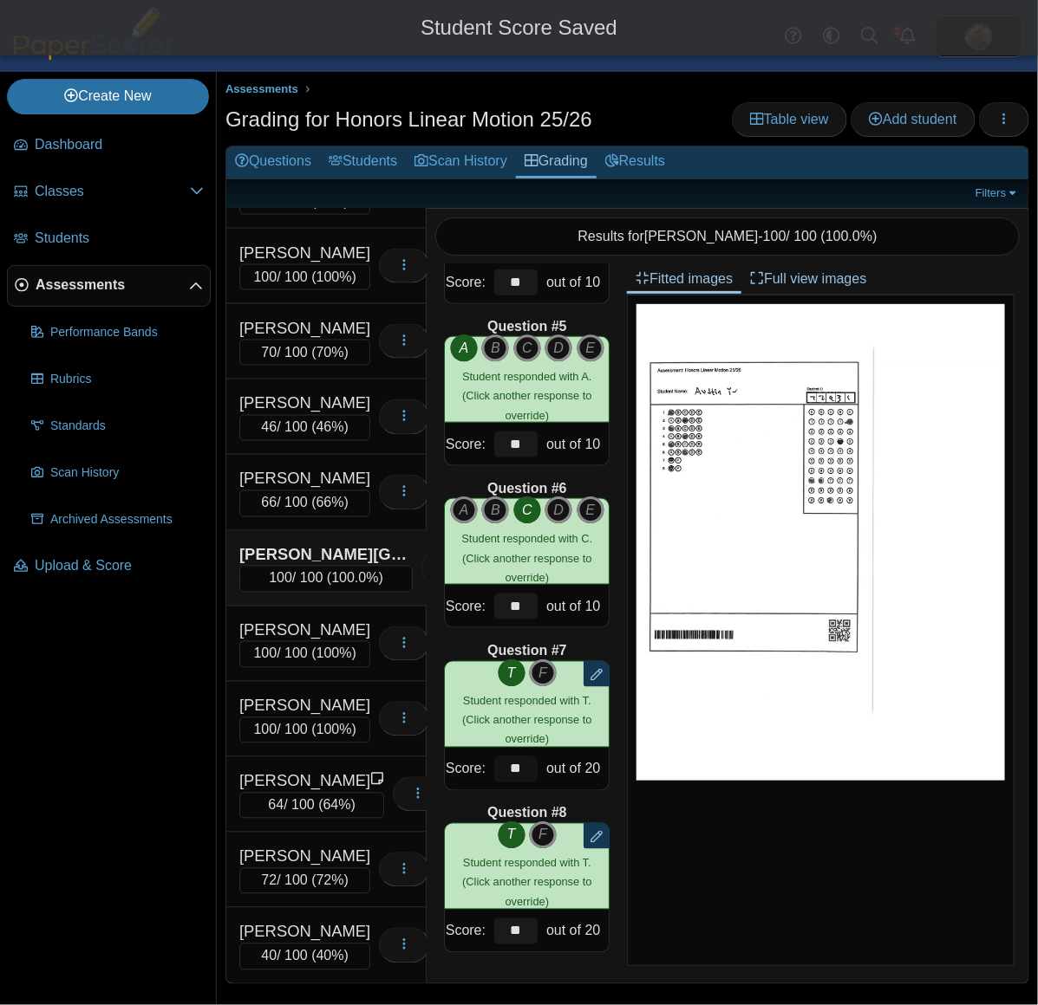
type input "**"
click at [850, 748] on img at bounding box center [820, 542] width 368 height 477
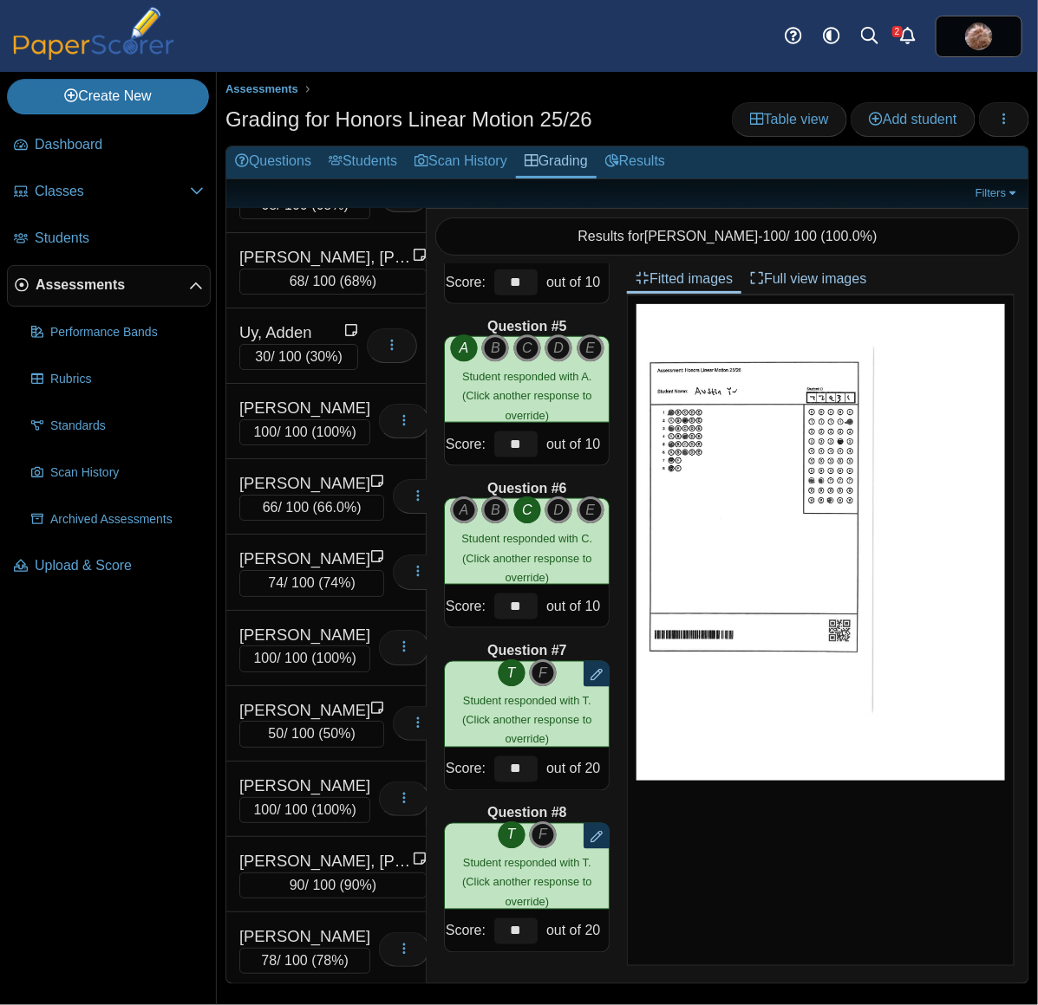
scroll to position [10073, 0]
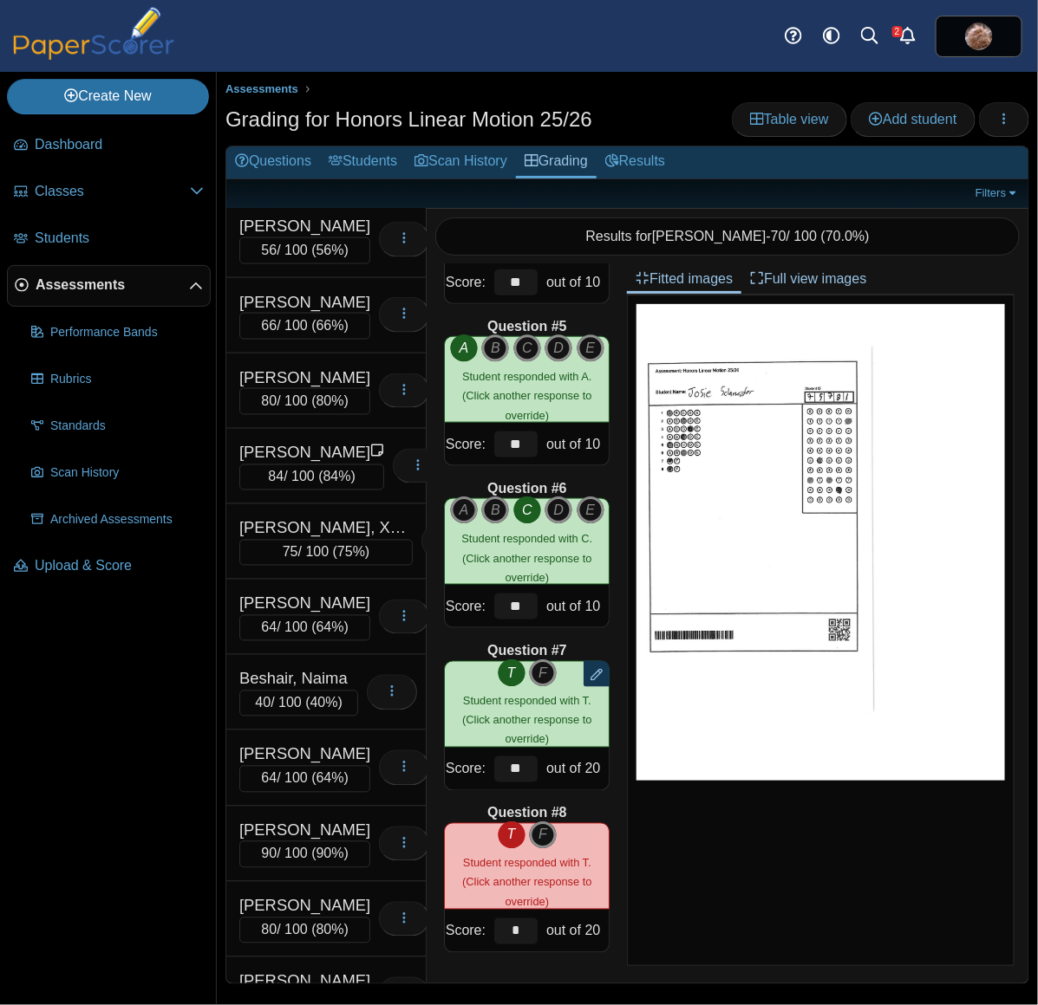
scroll to position [817, 0]
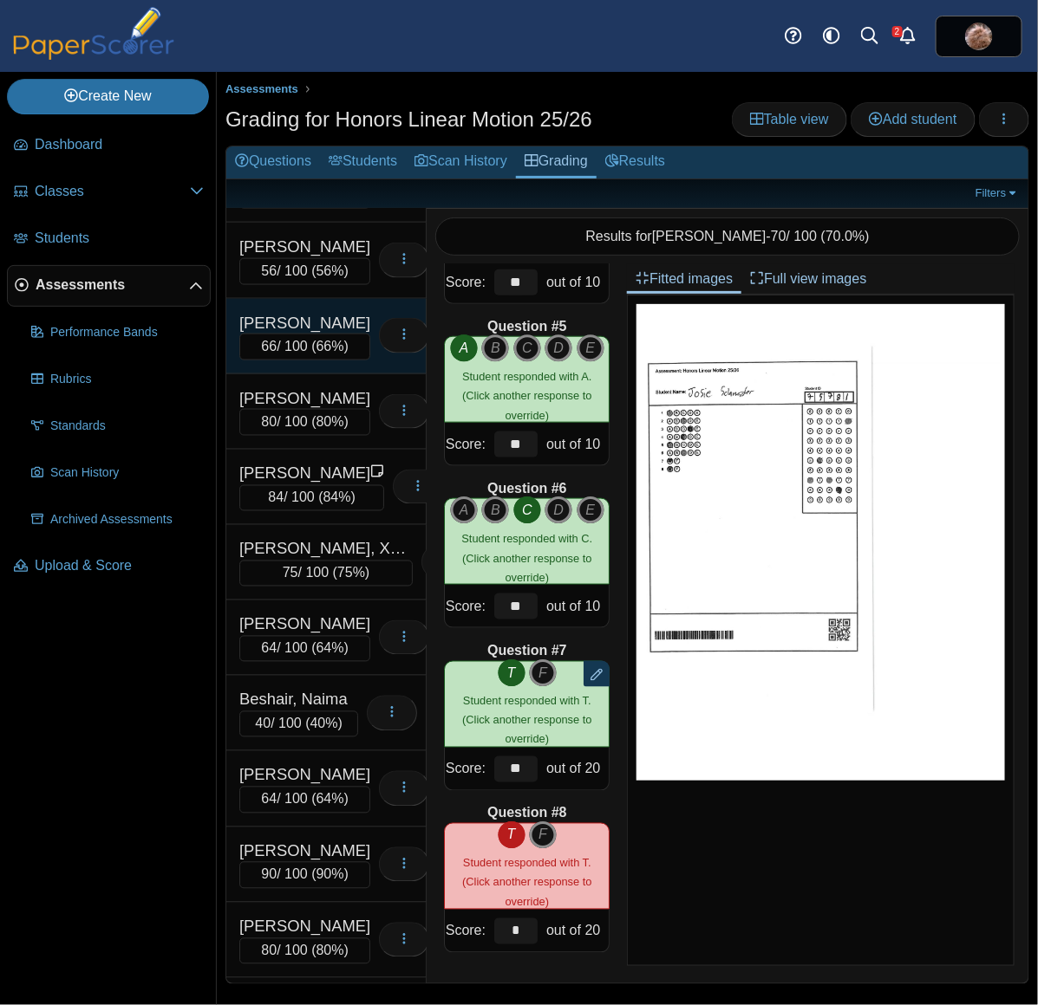
click at [322, 335] on div "Bala, Kartikeya" at bounding box center [304, 323] width 131 height 23
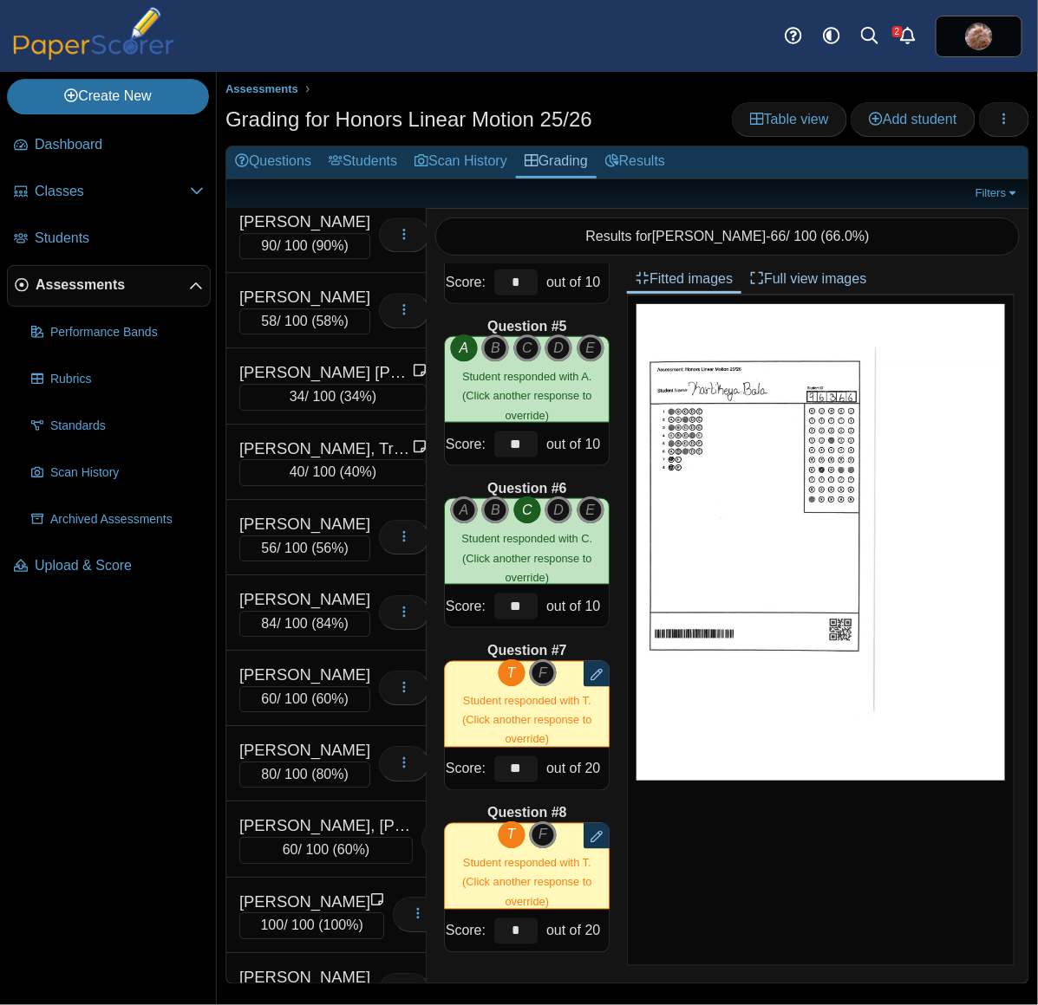
scroll to position [3616, 0]
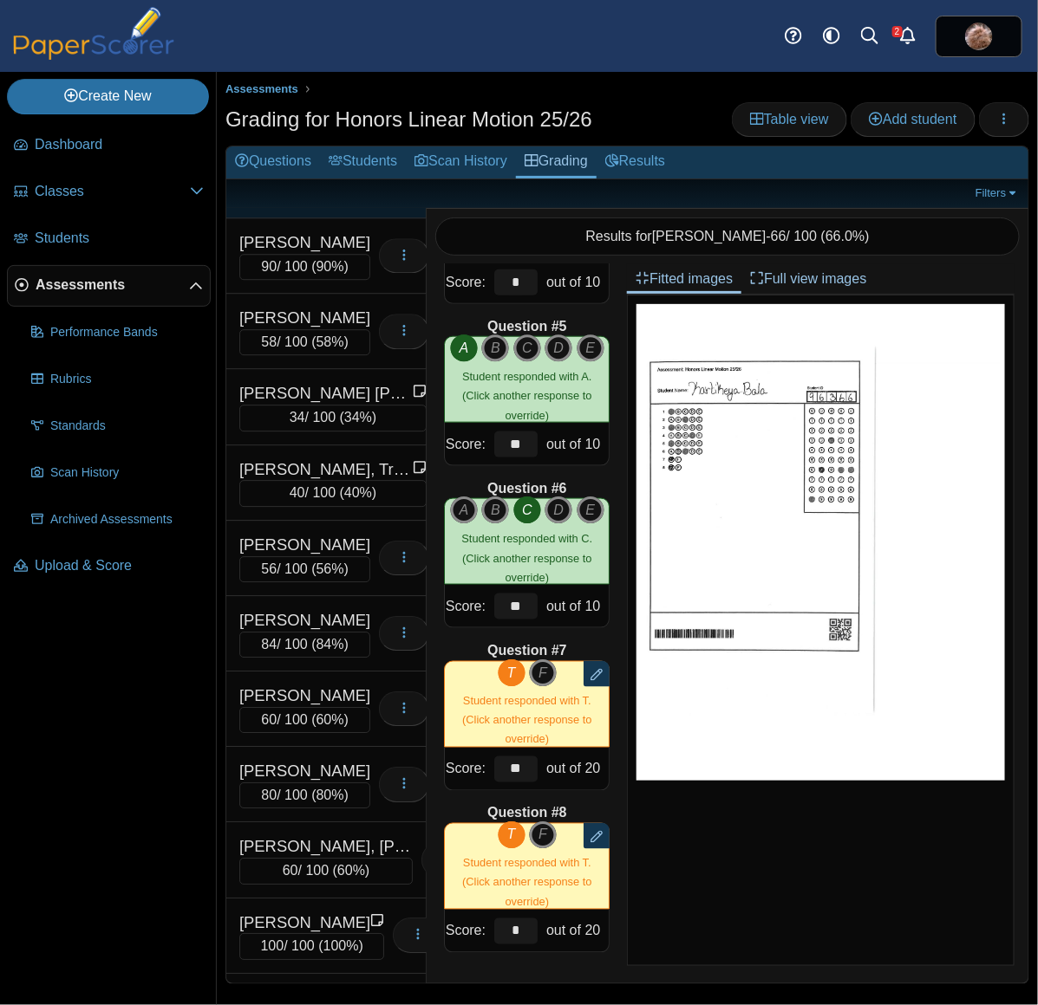
click at [258, 179] on div "Fry, Cooper" at bounding box center [325, 167] width 173 height 23
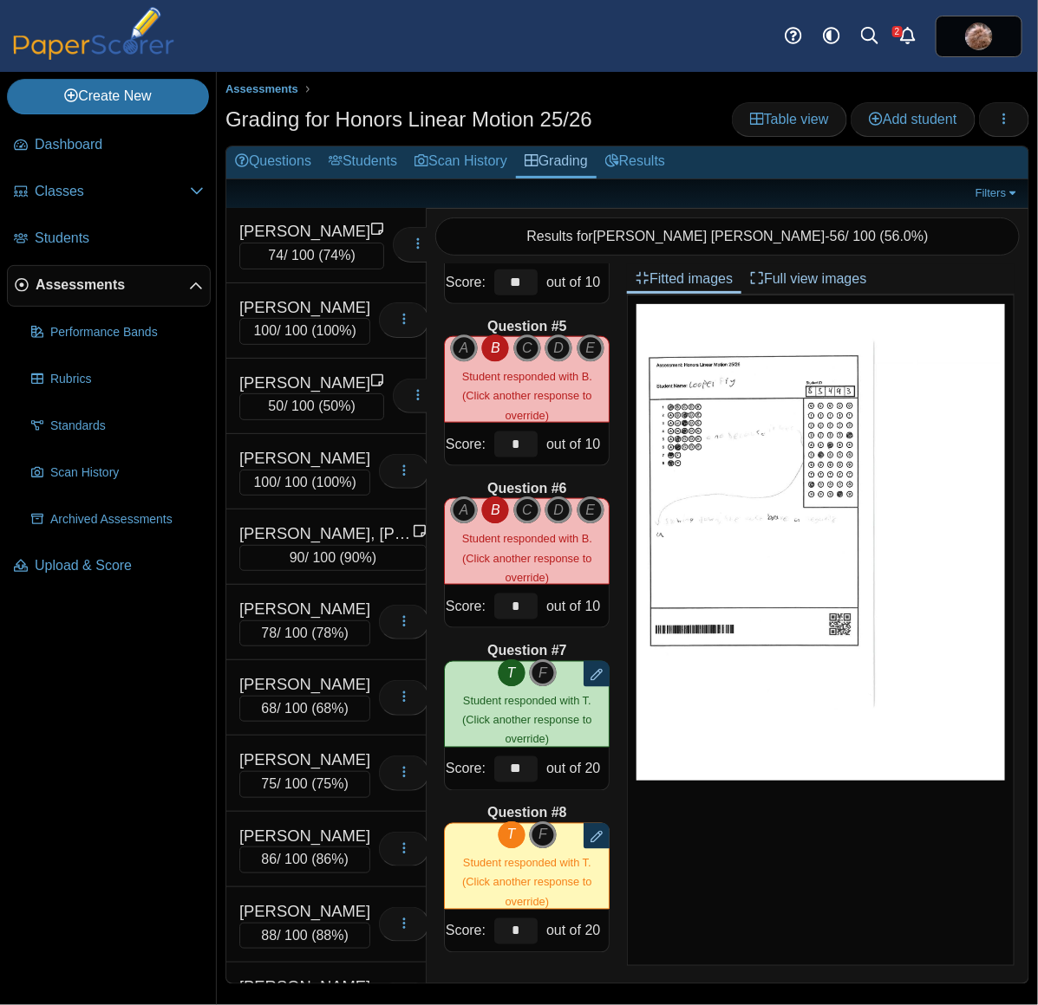
scroll to position [10624, 0]
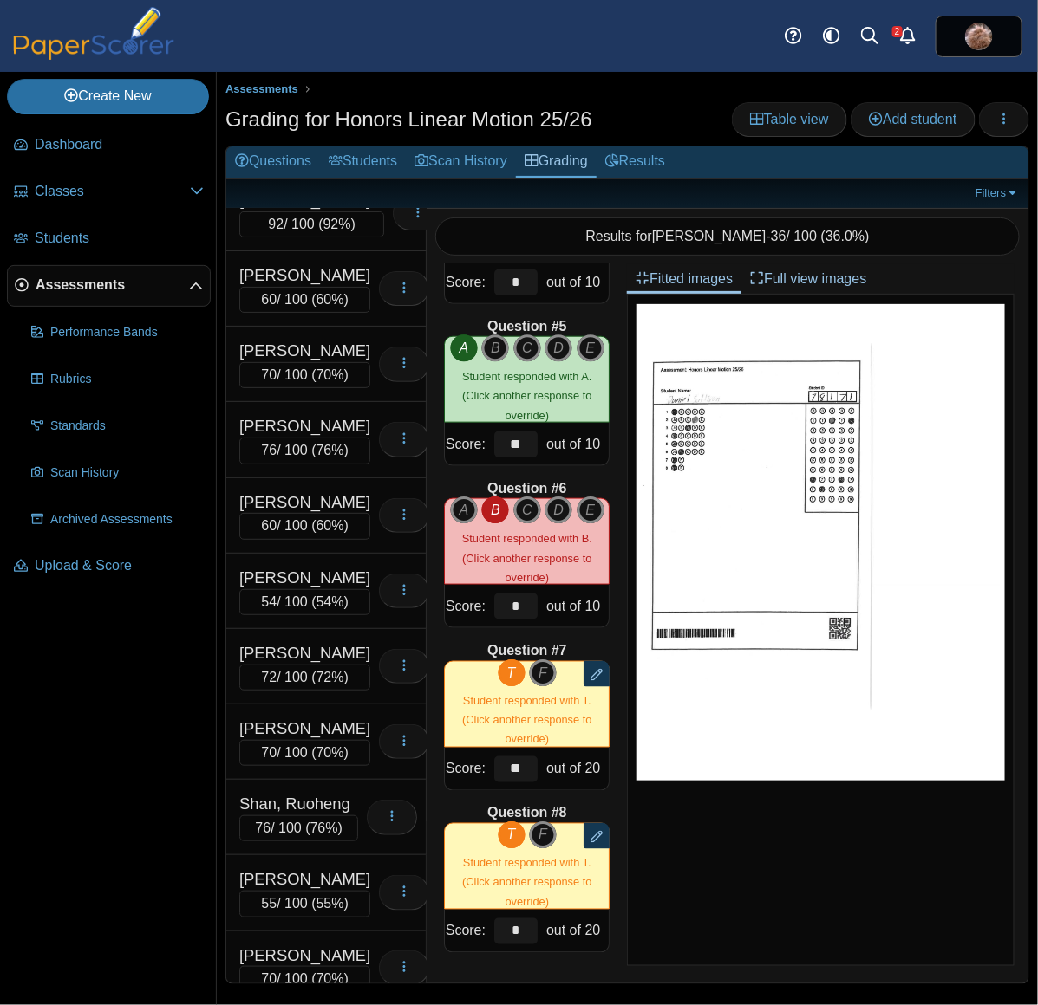
scroll to position [8458, 0]
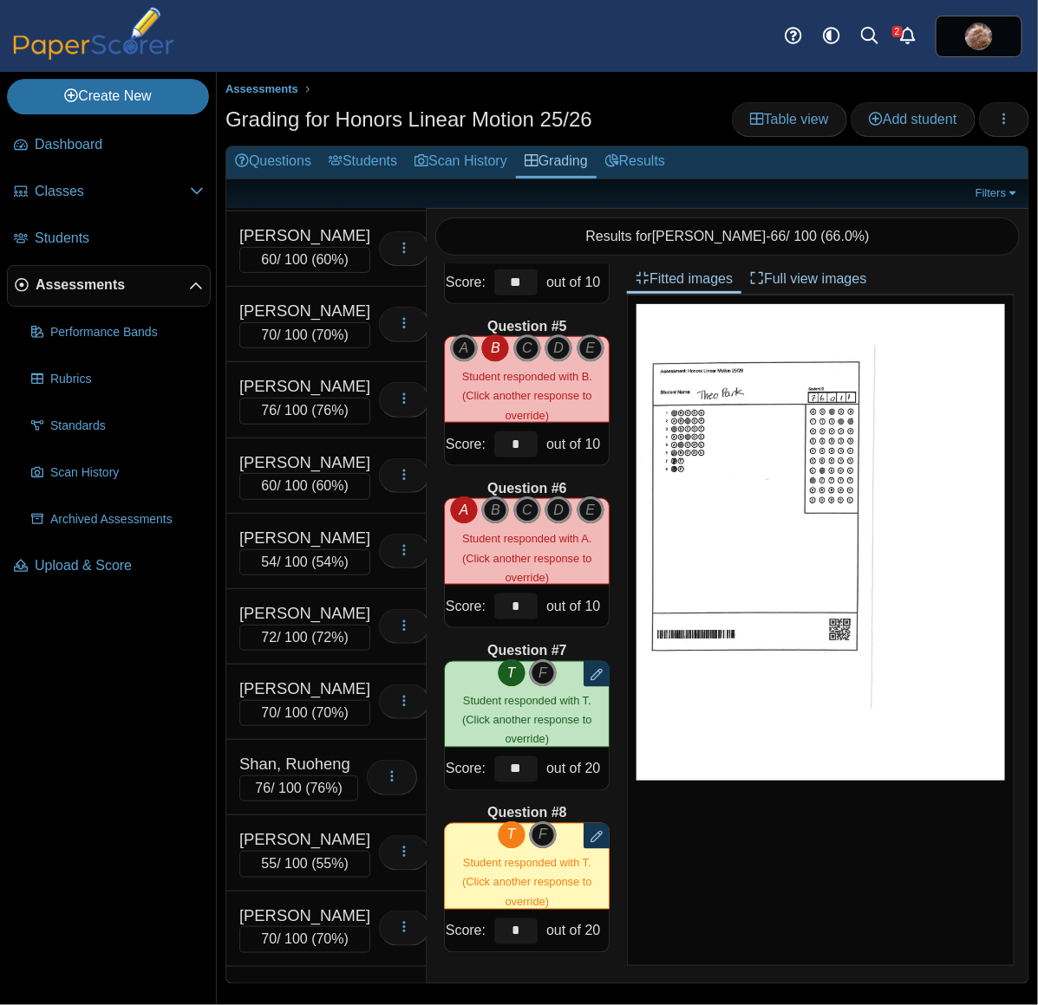
scroll to position [4904, 0]
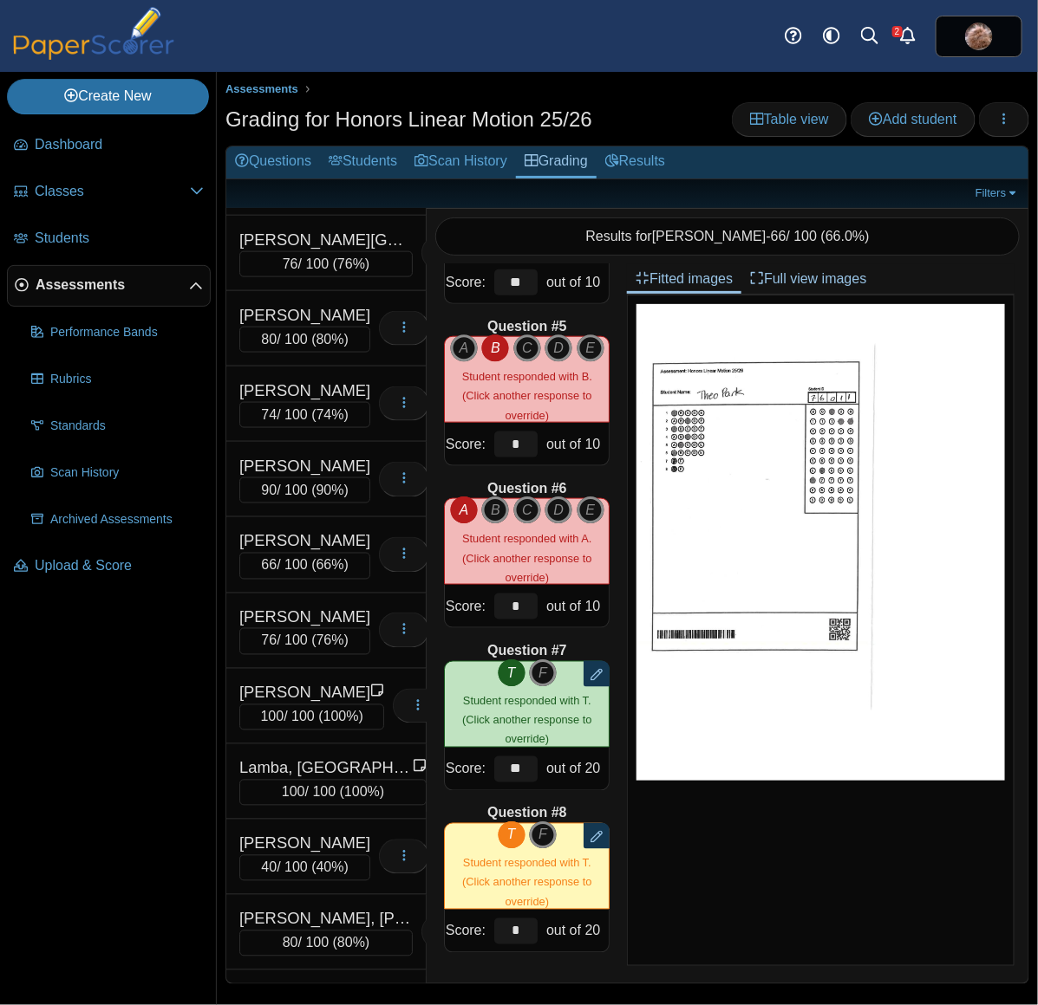
click at [296, 24] on div "Huang, Jayden" at bounding box center [304, 13] width 131 height 23
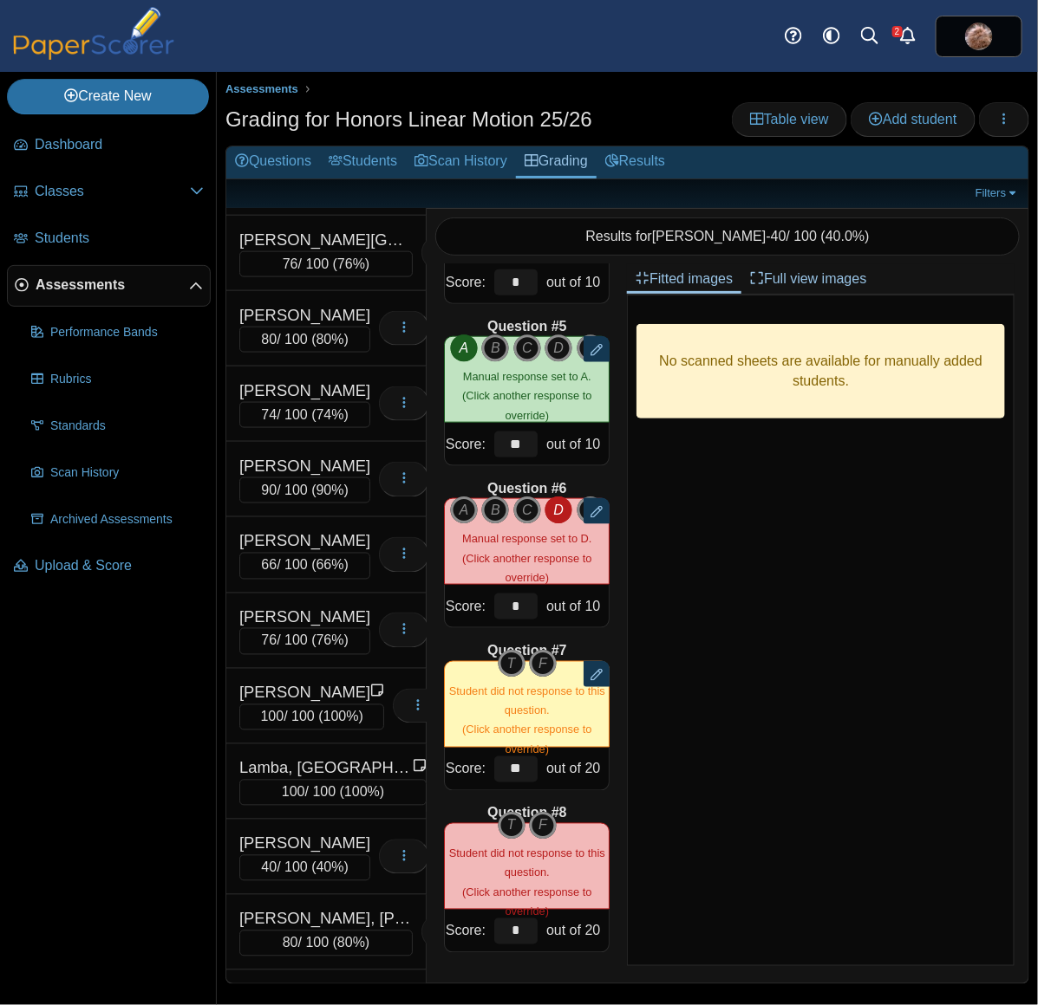
scroll to position [0, 0]
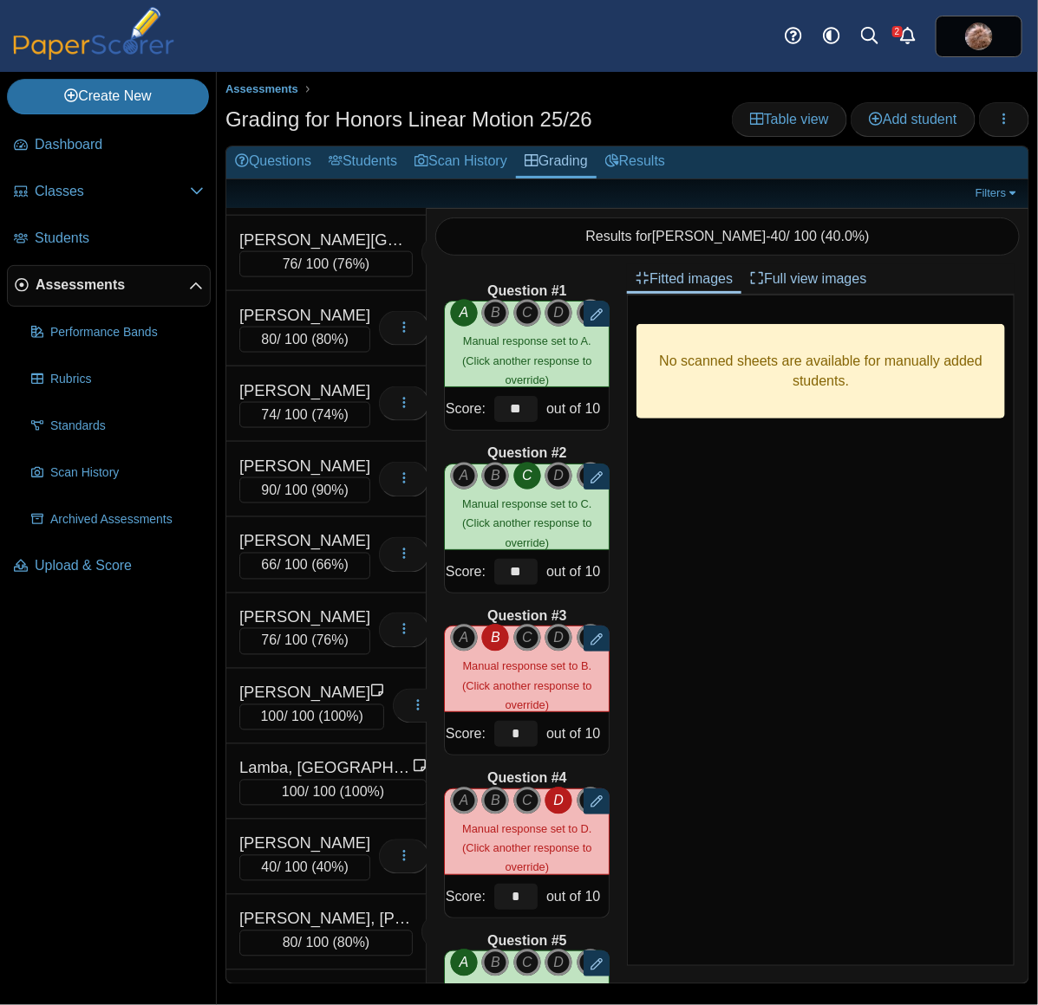
click at [370, 127] on div "Loading…" at bounding box center [399, 102] width 59 height 49
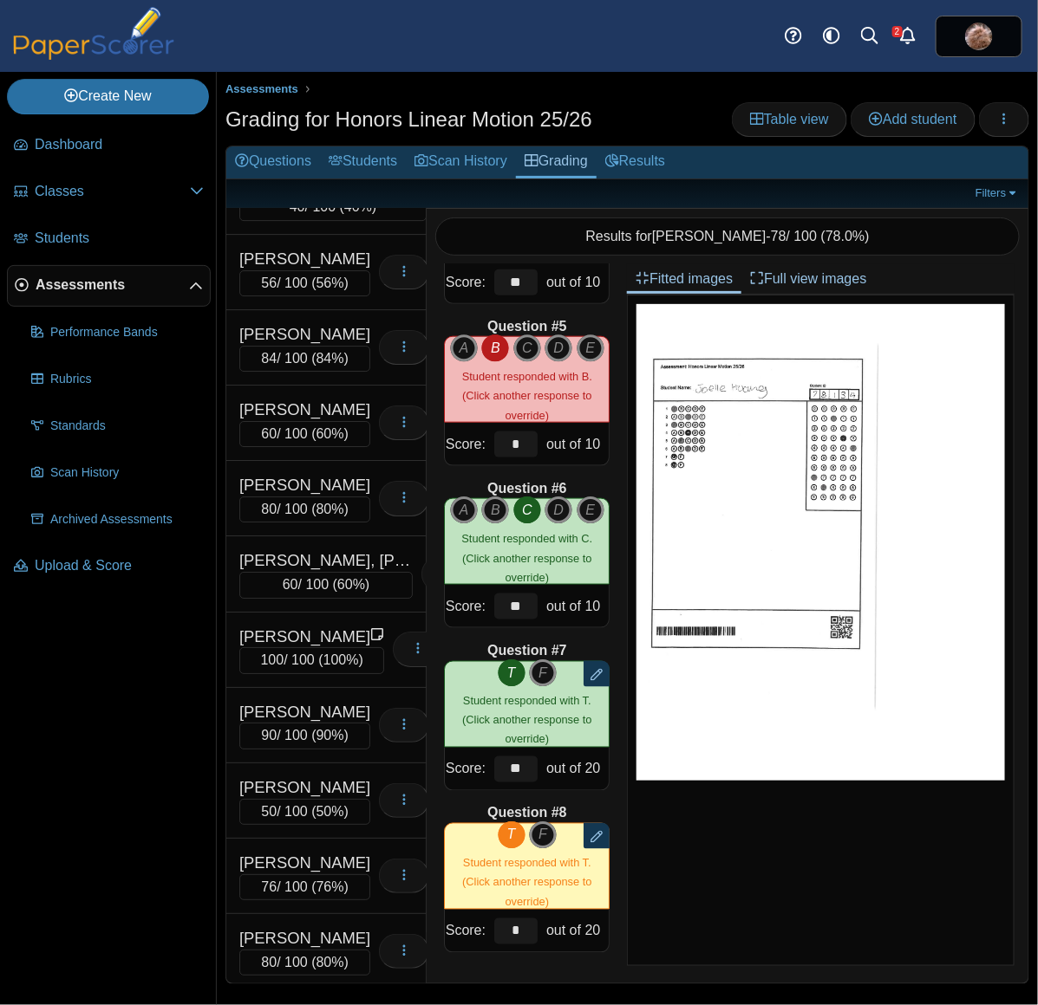
scroll to position [4066, 0]
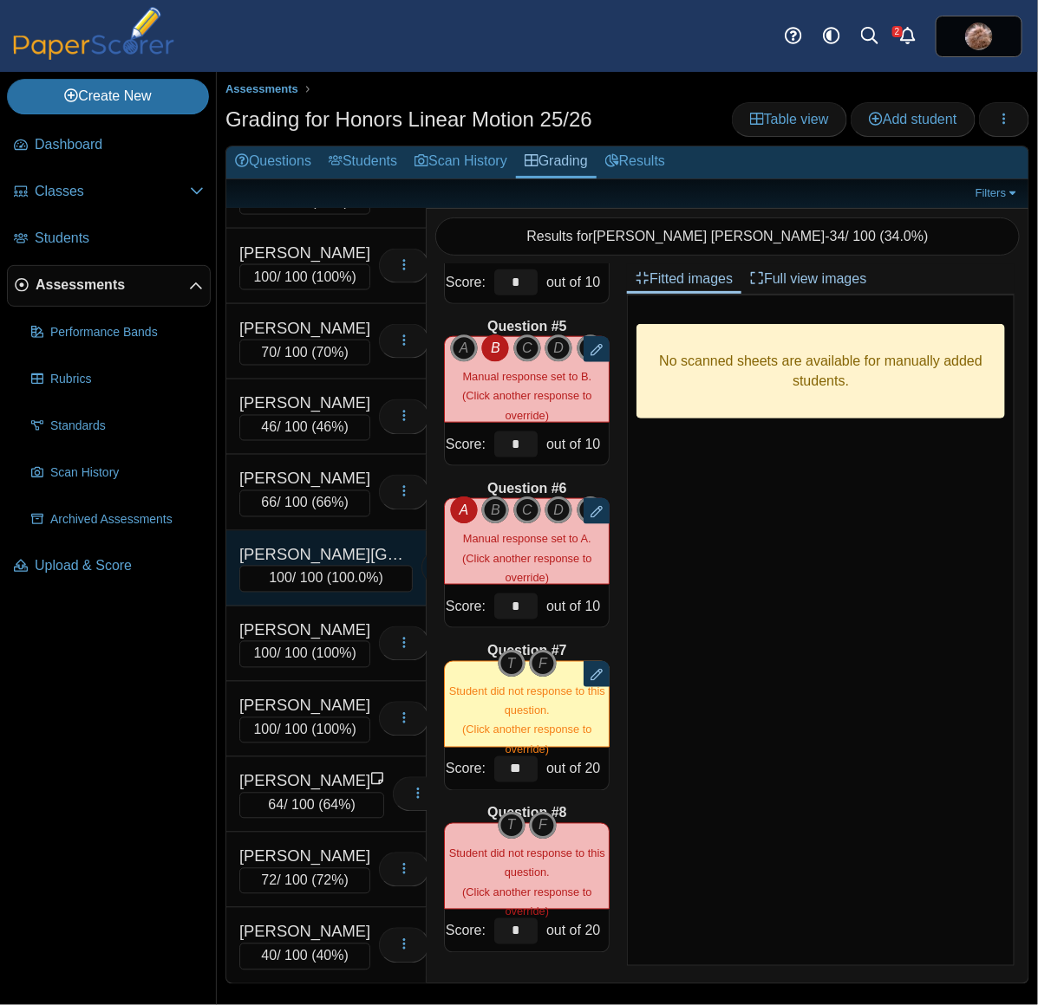
scroll to position [12881, 0]
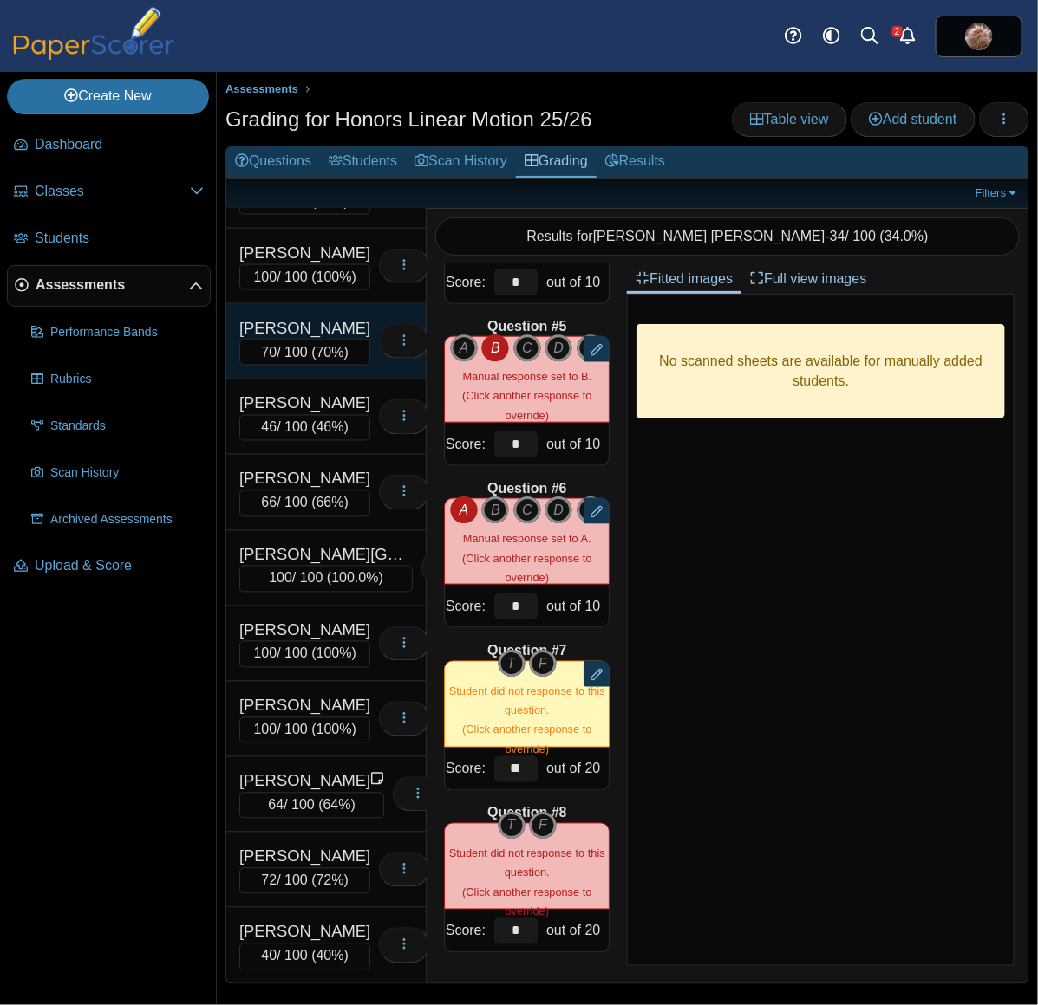
click at [328, 340] on div "Xu, Jessica" at bounding box center [304, 328] width 131 height 23
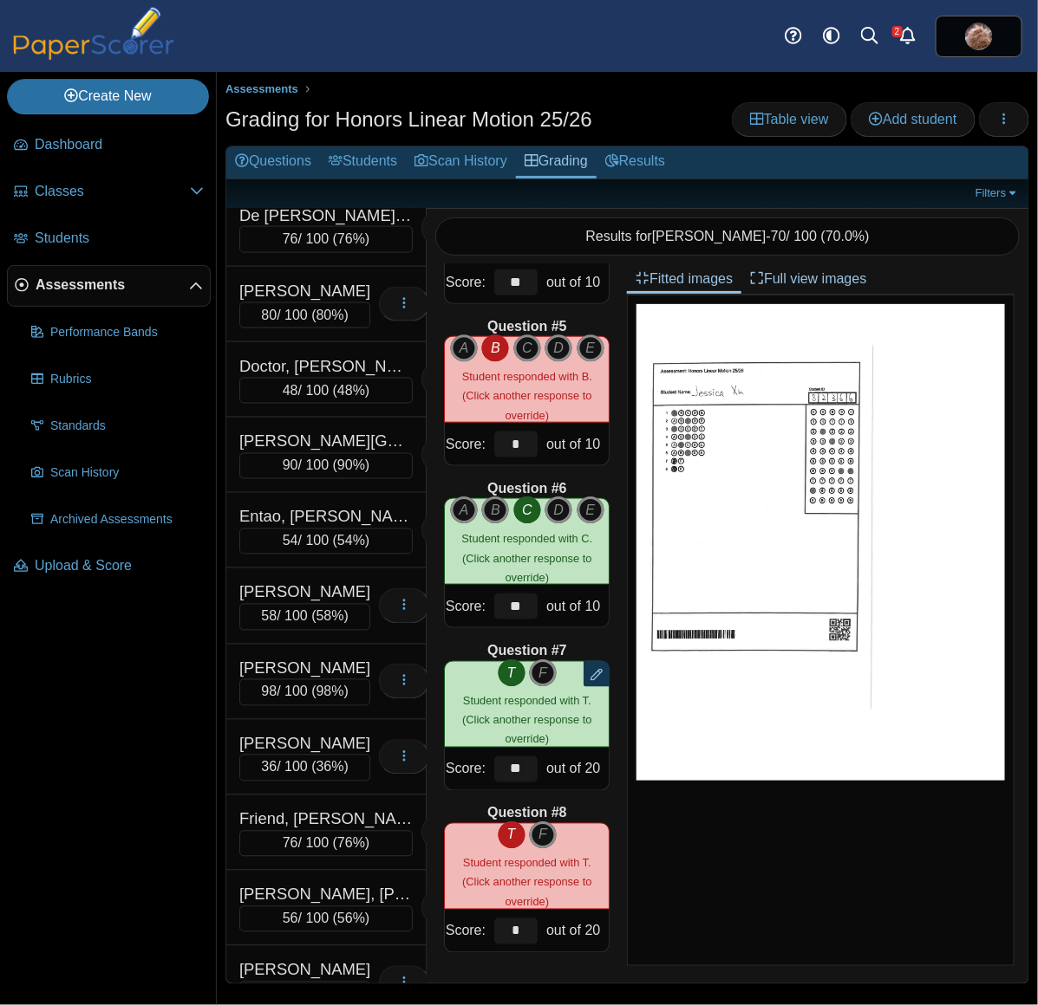
scroll to position [3155, 0]
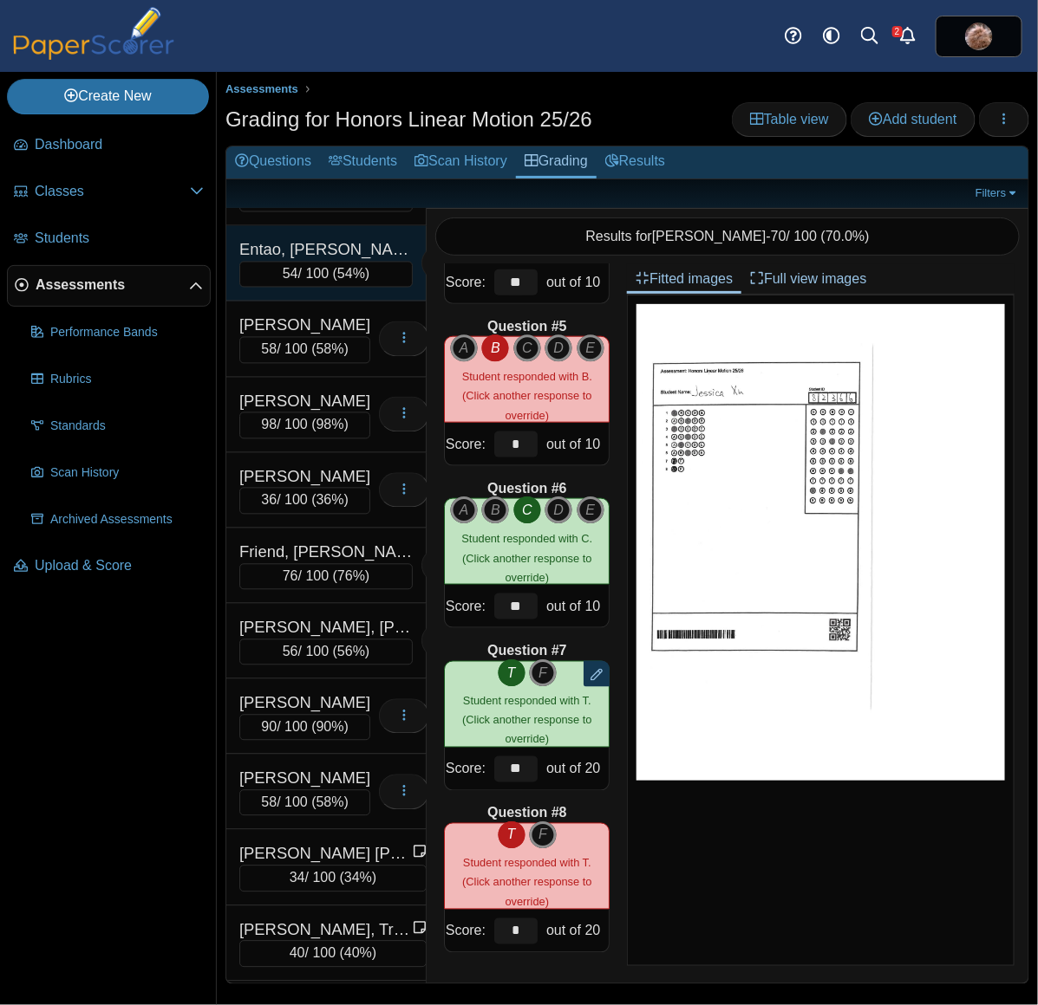
click at [335, 262] on div "Entao, Grayson" at bounding box center [325, 250] width 173 height 23
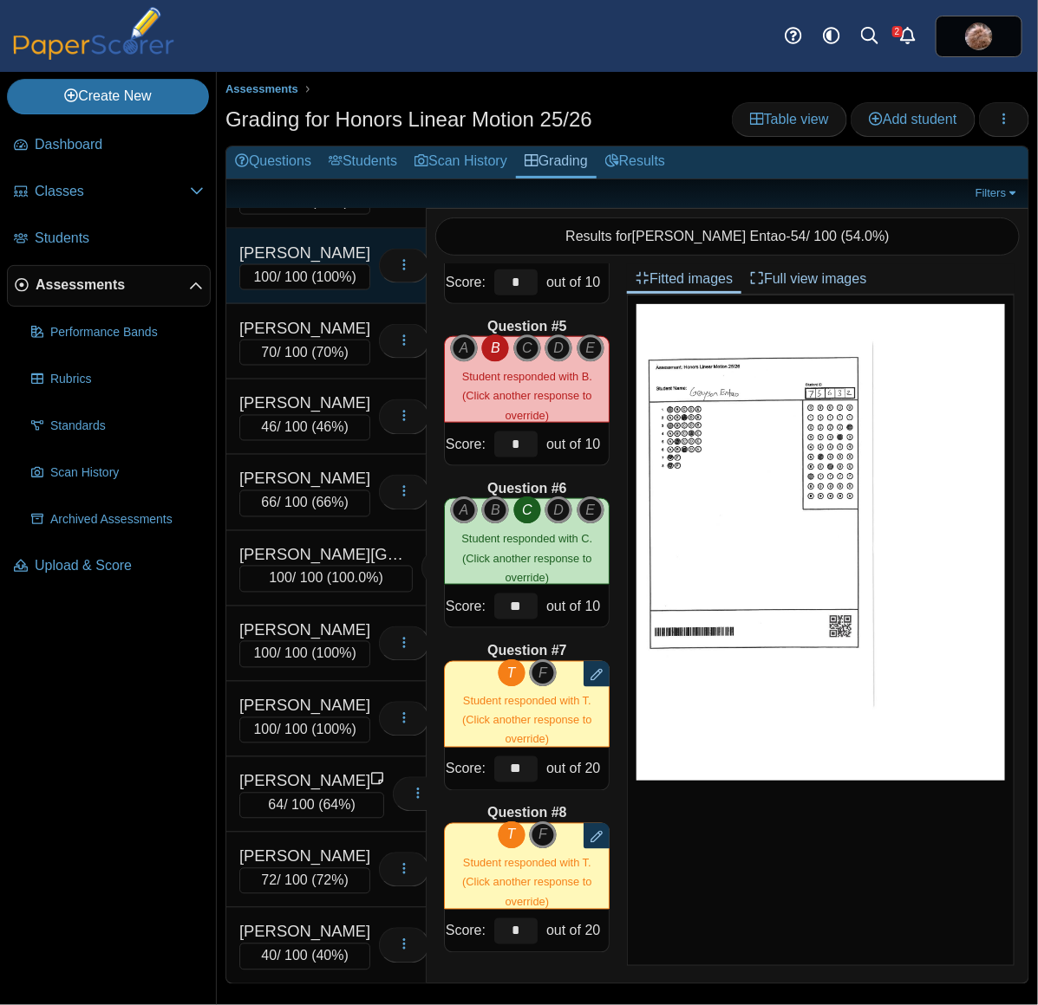
scroll to position [12664, 0]
click at [309, 114] on div "Wilcox, Oliver" at bounding box center [304, 102] width 131 height 23
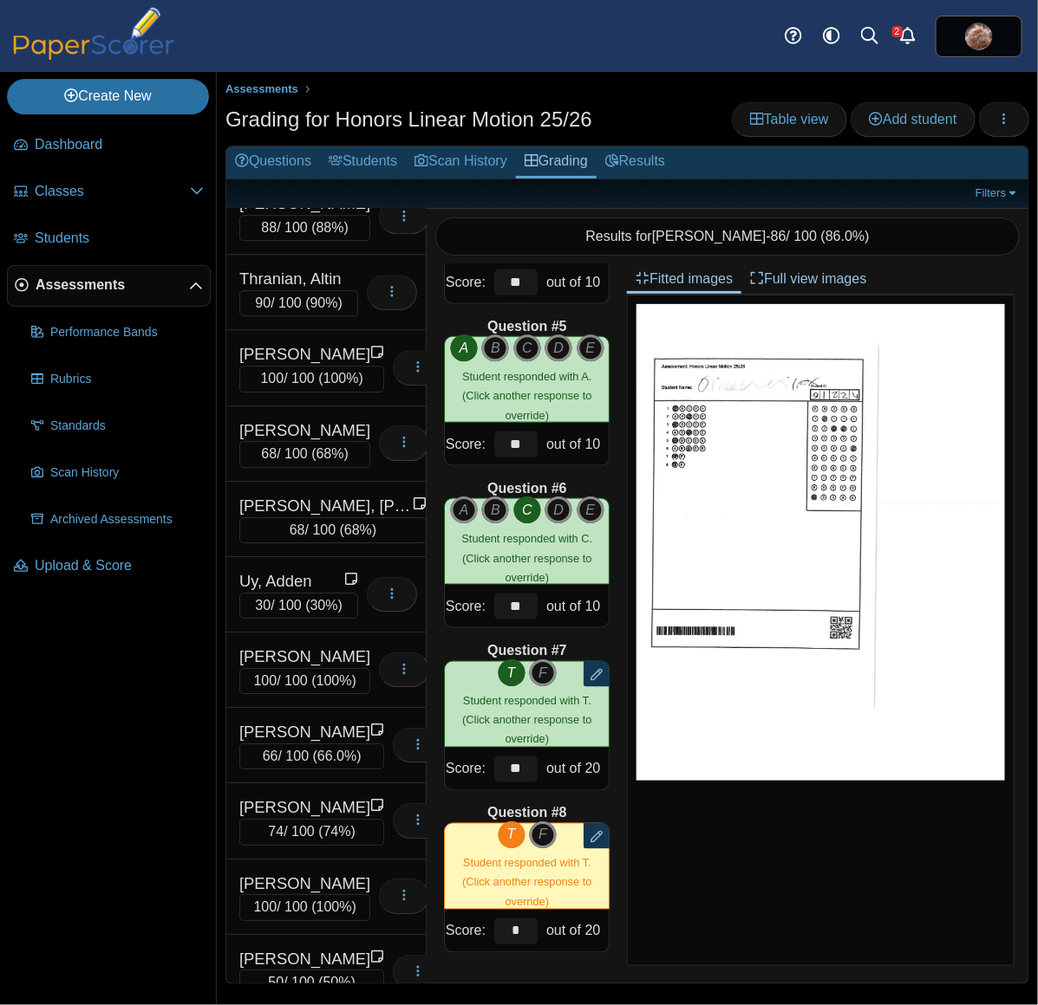
scroll to position [10376, 0]
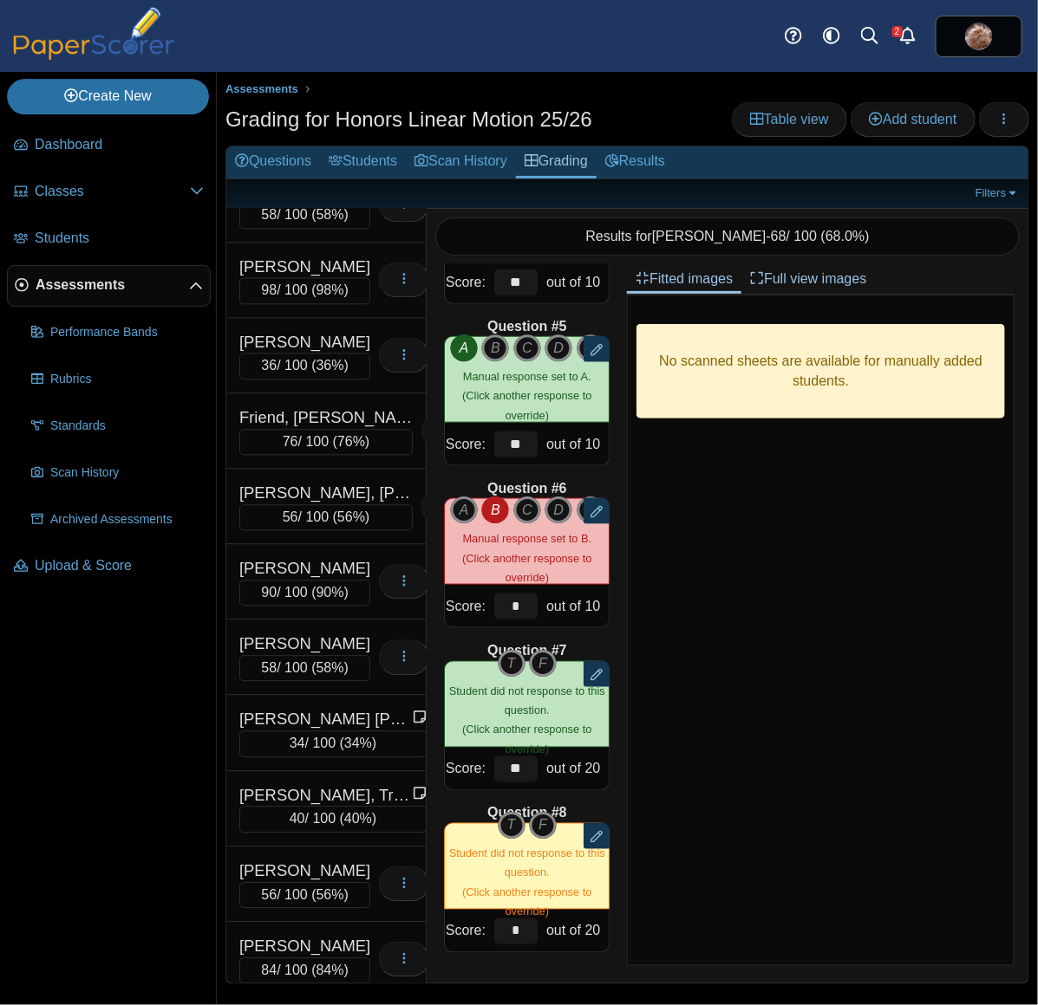
scroll to position [3208, 0]
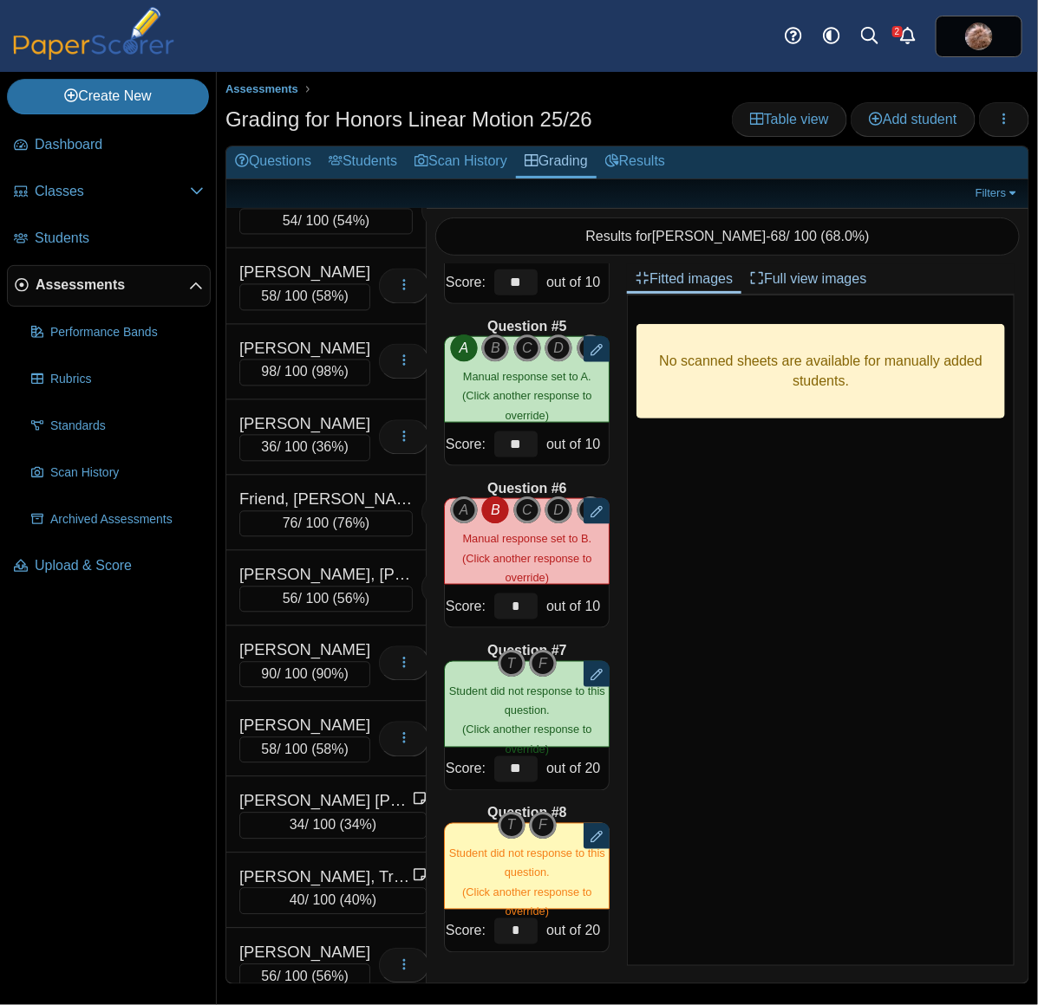
click at [304, 133] on div "Easlon, Algernon" at bounding box center [325, 122] width 173 height 23
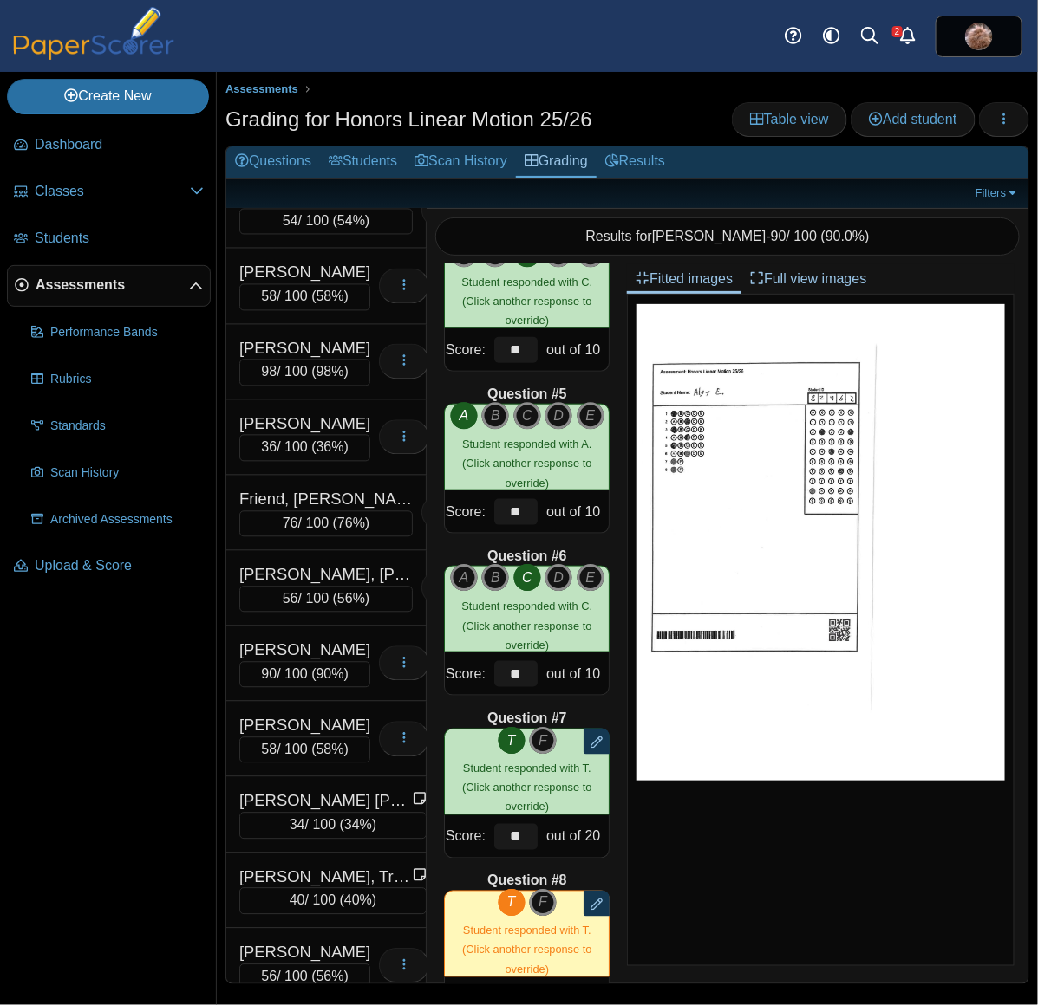
scroll to position [628, 0]
